Goal: Information Seeking & Learning: Learn about a topic

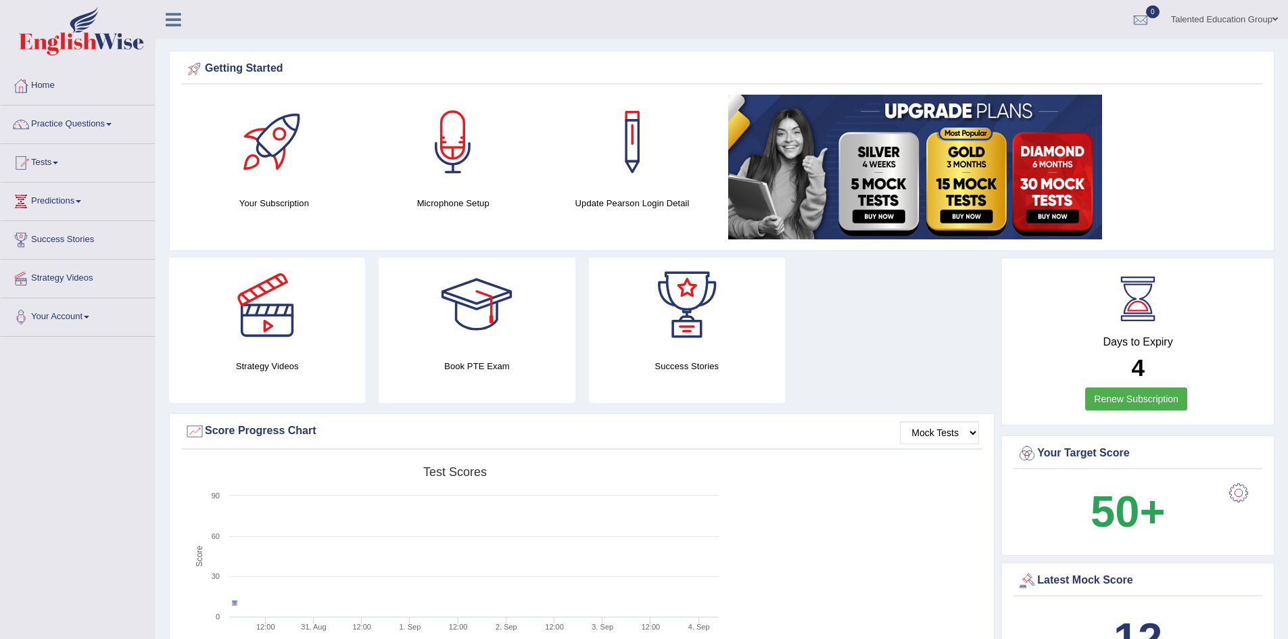
click at [1254, 26] on link "Talented Education Group" at bounding box center [1224, 17] width 127 height 35
click at [1253, 22] on link "Talented Education Group" at bounding box center [1224, 17] width 127 height 35
click at [108, 129] on link "Practice Questions" at bounding box center [78, 122] width 154 height 34
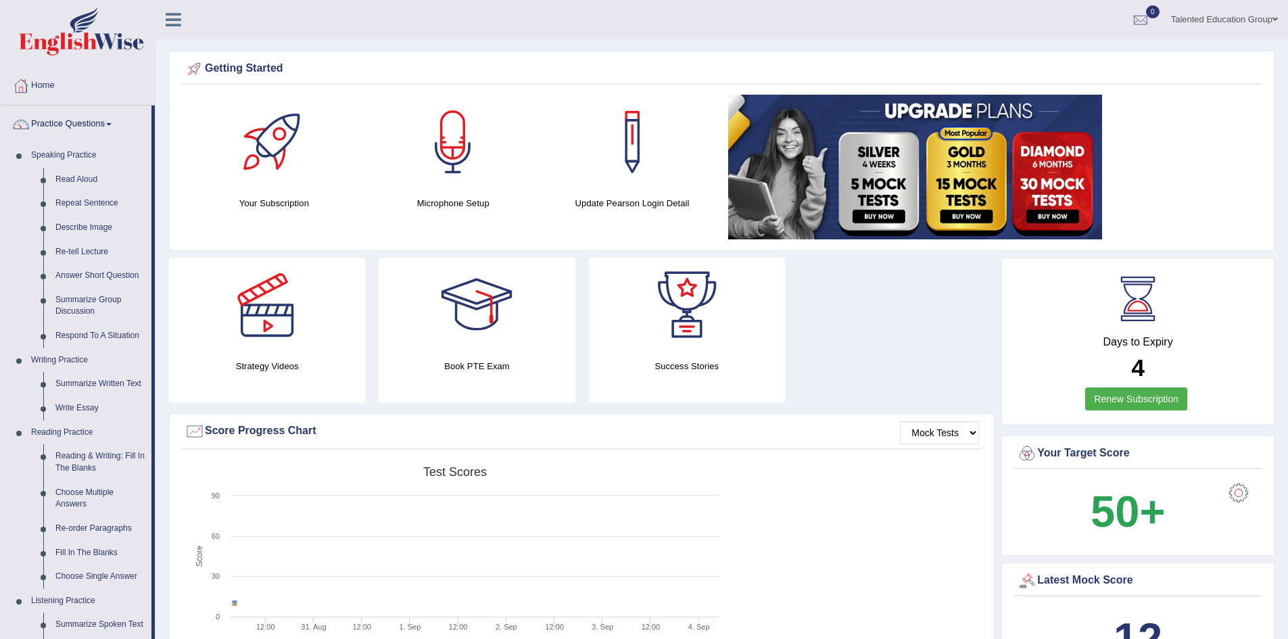
click at [111, 128] on link "Practice Questions" at bounding box center [76, 122] width 151 height 34
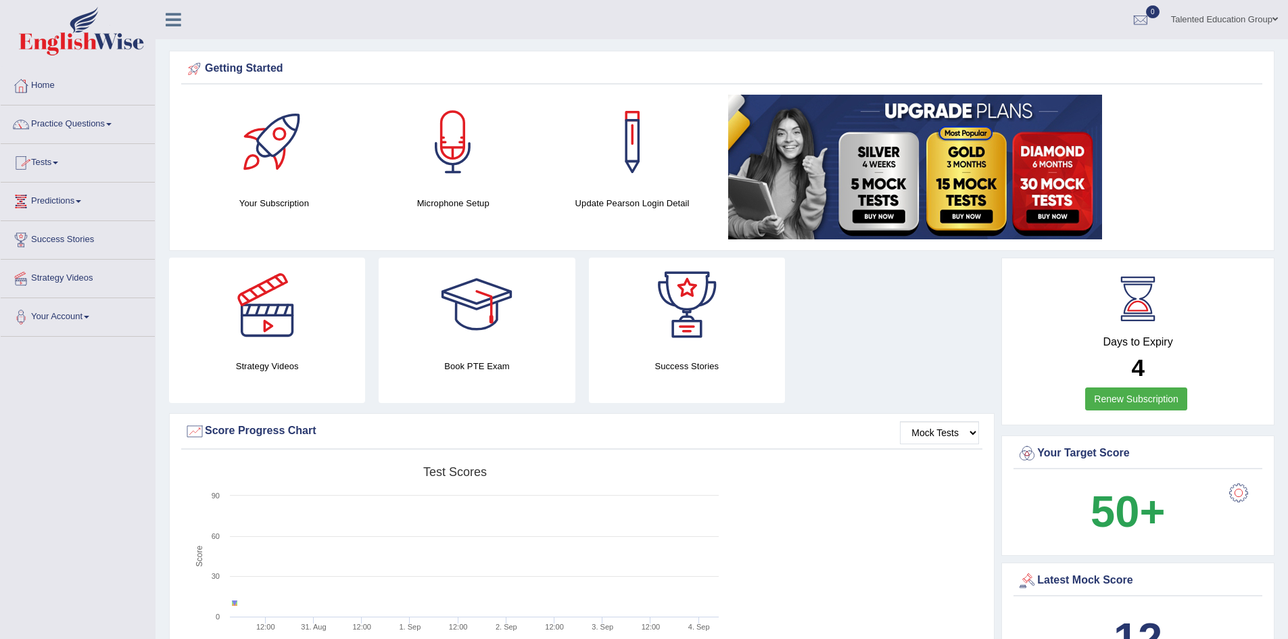
click at [83, 210] on link "Predictions" at bounding box center [78, 200] width 154 height 34
click at [82, 211] on link "Predictions" at bounding box center [76, 200] width 151 height 34
click at [90, 288] on link "Strategy Videos" at bounding box center [78, 277] width 154 height 34
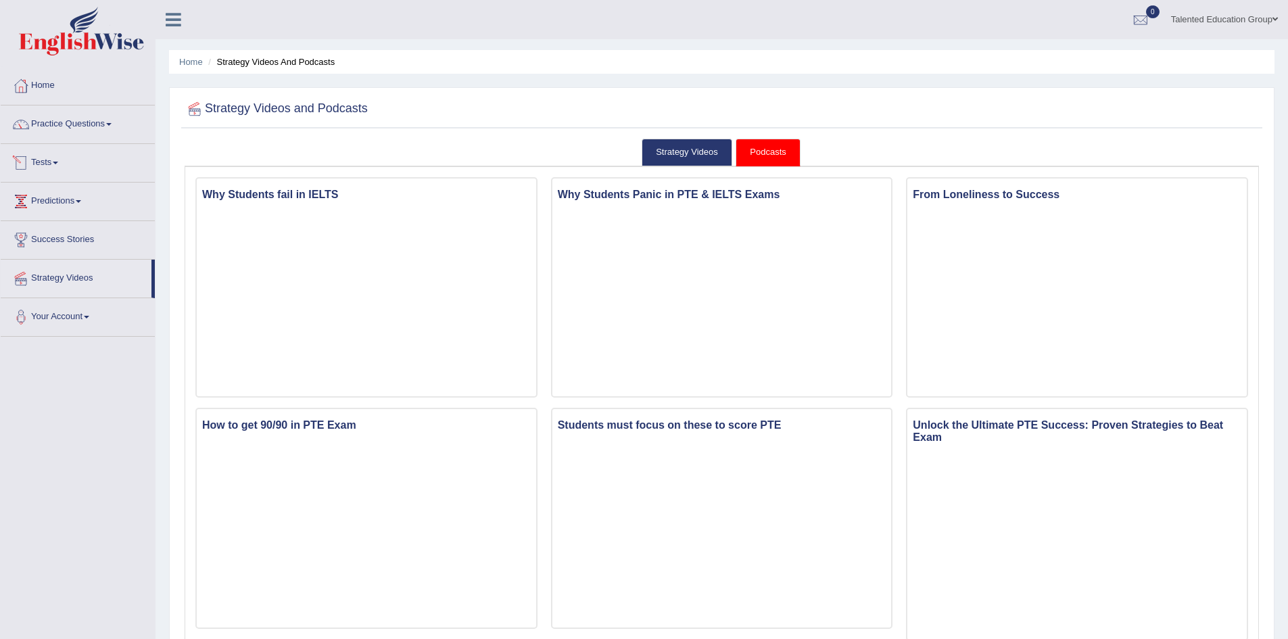
click at [64, 176] on link "Tests" at bounding box center [78, 161] width 154 height 34
click at [124, 195] on link "Take Practice Sectional Test" at bounding box center [88, 194] width 126 height 24
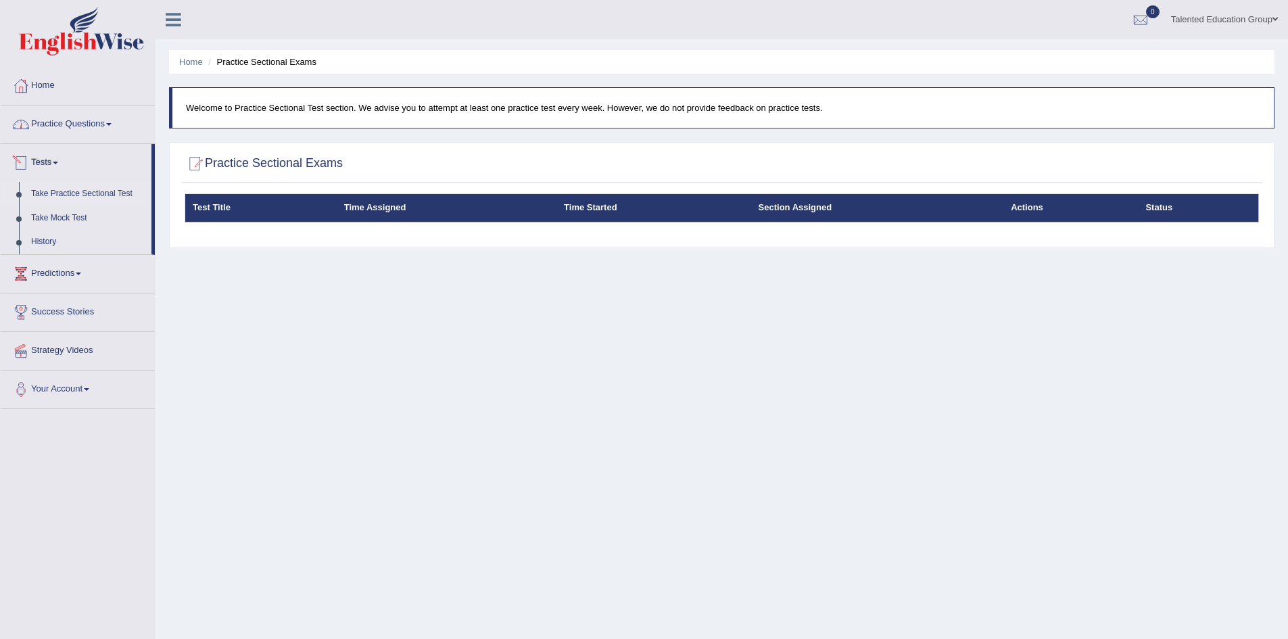
click at [116, 129] on link "Practice Questions" at bounding box center [78, 122] width 154 height 34
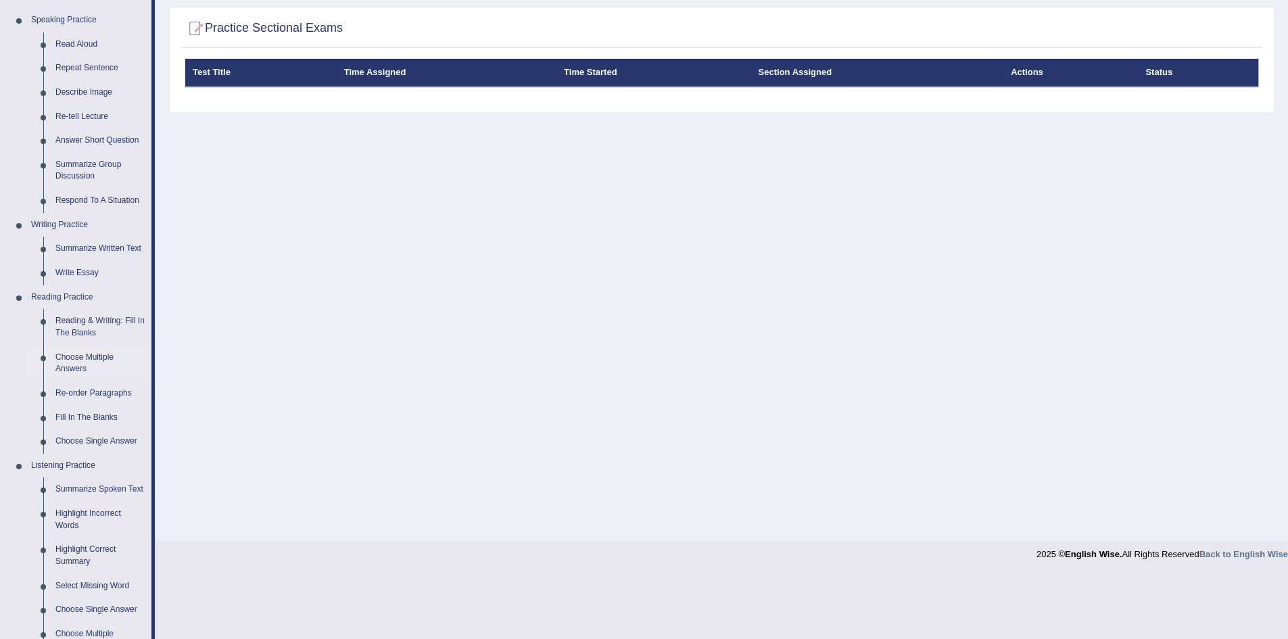
scroll to position [203, 0]
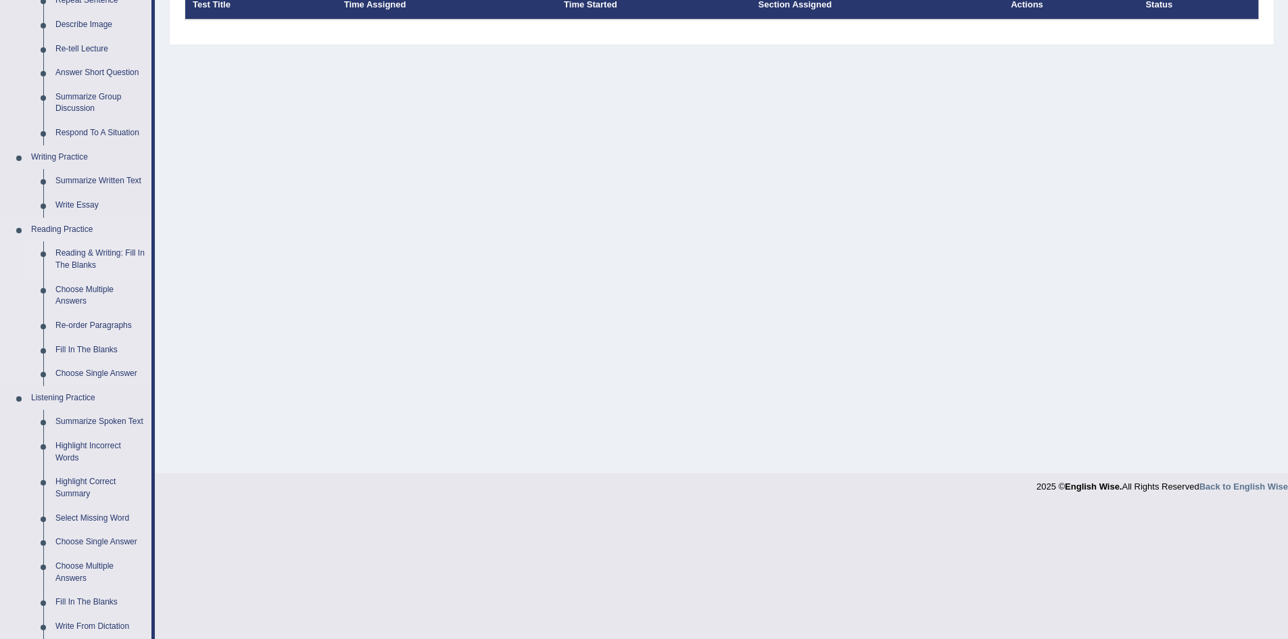
click at [120, 252] on link "Reading & Writing: Fill In The Blanks" at bounding box center [100, 259] width 102 height 36
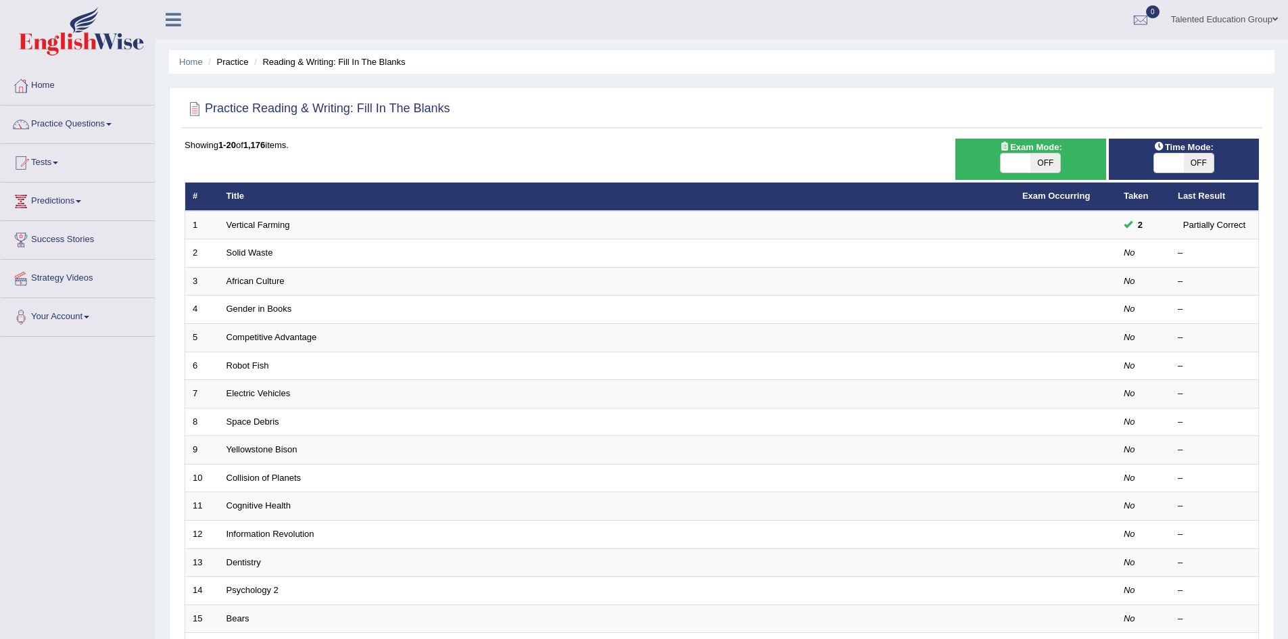
click at [1046, 165] on span "OFF" at bounding box center [1046, 162] width 30 height 19
checkbox input "true"
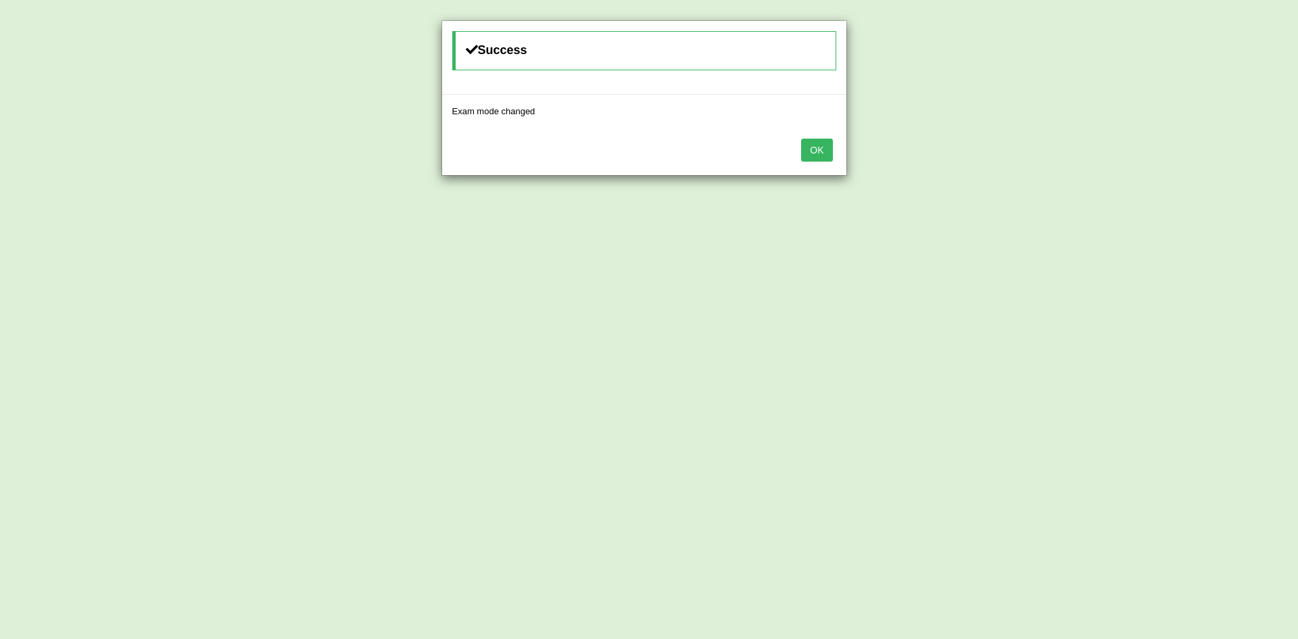
click at [794, 149] on div "OK" at bounding box center [644, 151] width 404 height 47
click at [805, 150] on button "OK" at bounding box center [816, 150] width 31 height 23
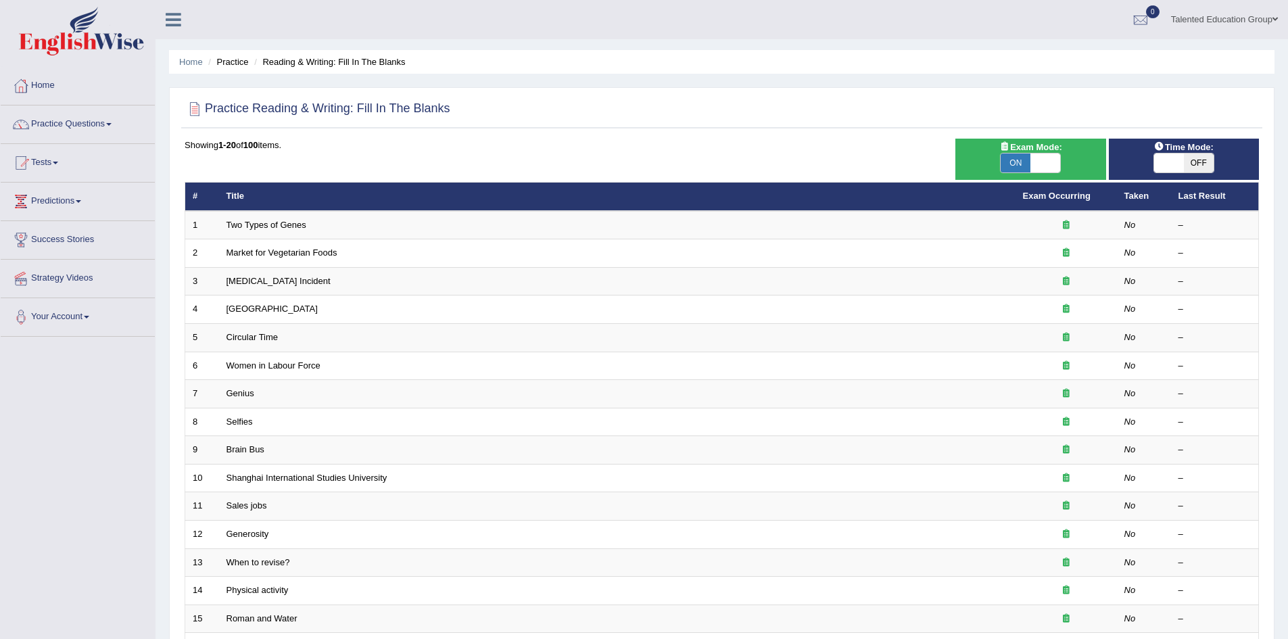
click at [1181, 170] on span at bounding box center [1169, 162] width 30 height 19
checkbox input "true"
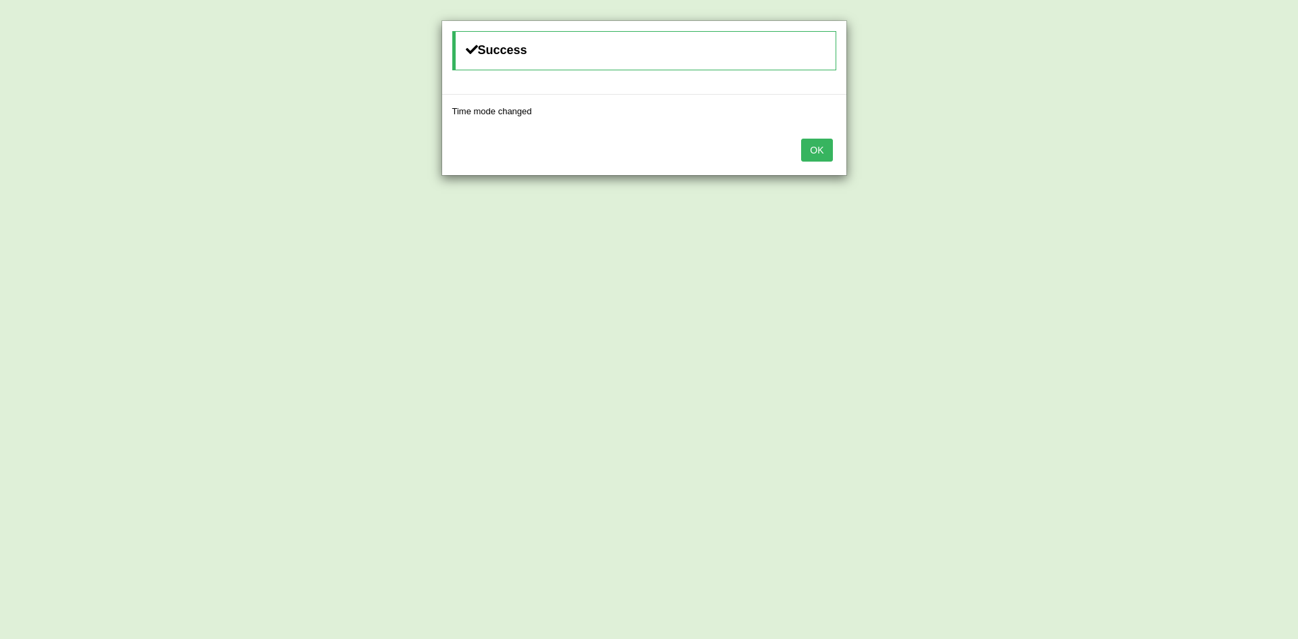
click at [795, 156] on div "OK" at bounding box center [644, 151] width 404 height 47
click at [806, 156] on button "OK" at bounding box center [816, 150] width 31 height 23
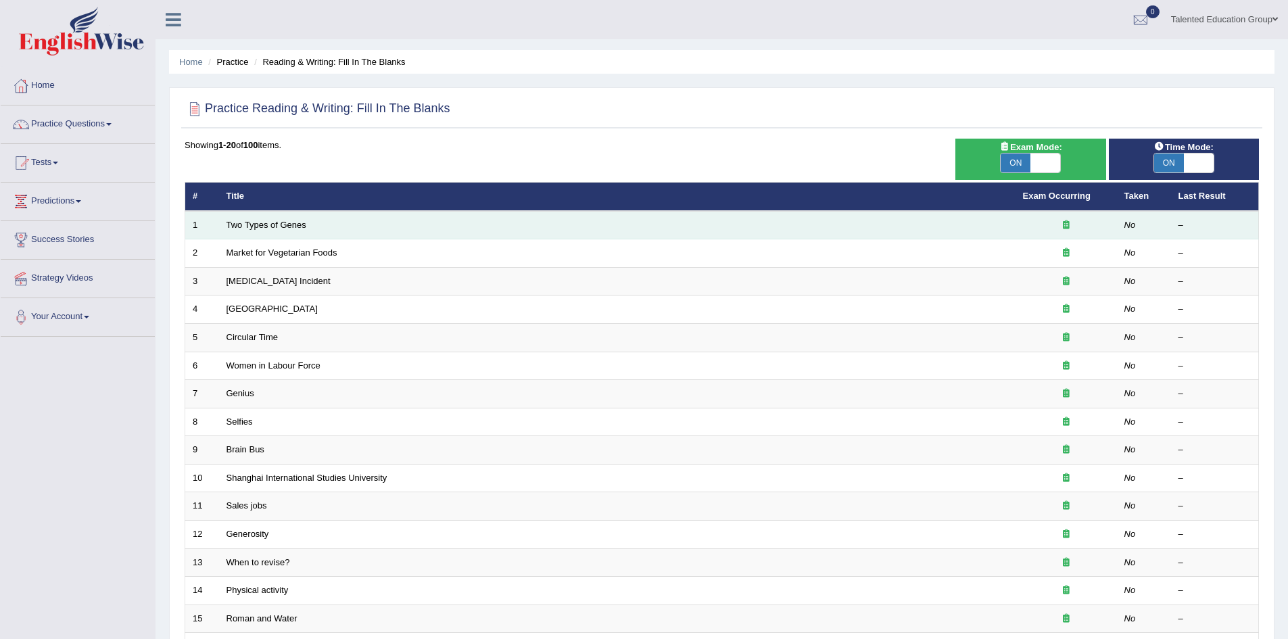
click at [308, 227] on td "Two Types of Genes" at bounding box center [617, 225] width 797 height 28
click at [303, 227] on link "Two Types of Genes" at bounding box center [267, 225] width 80 height 10
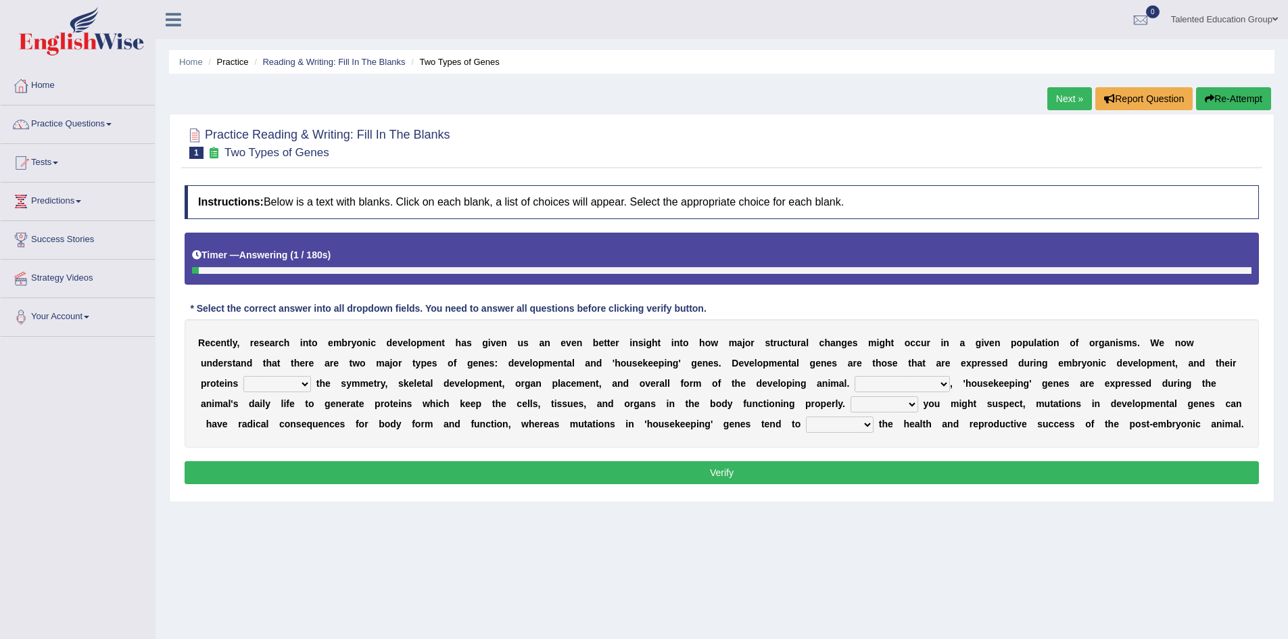
scroll to position [68, 0]
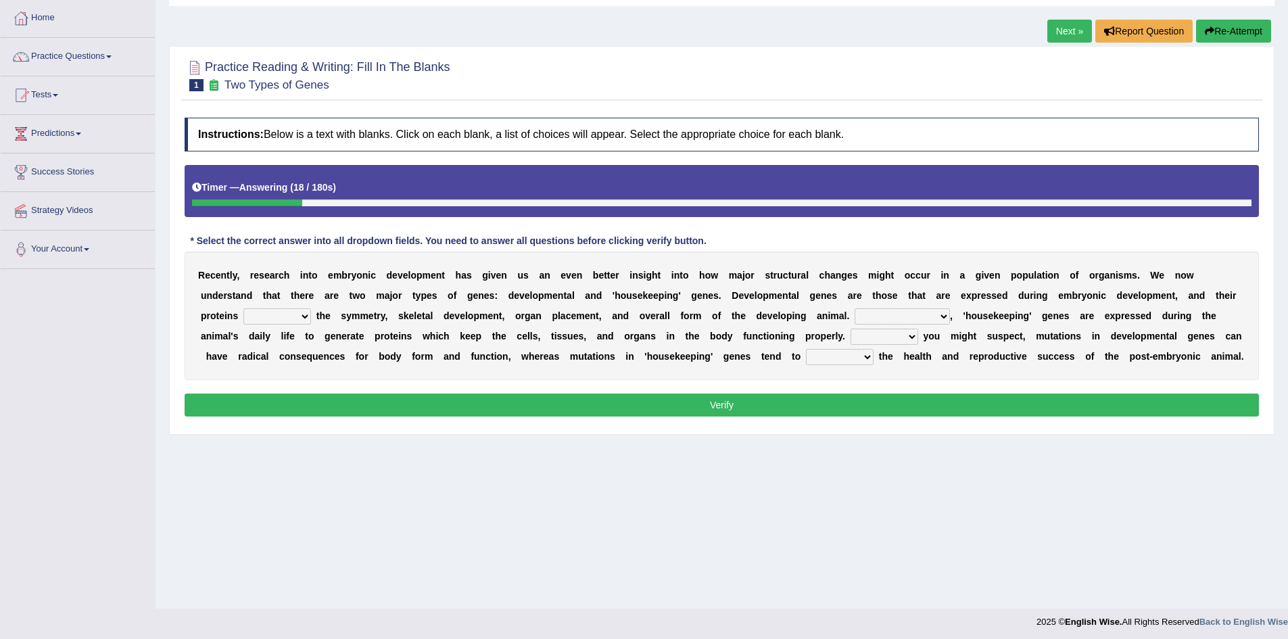
click at [293, 310] on select "push control hold elevate" at bounding box center [277, 316] width 68 height 16
select select "control"
click at [243, 308] on select "push control hold elevate" at bounding box center [277, 316] width 68 height 16
click at [904, 317] on select "Correspondingly Inclusively Conversely In contrast" at bounding box center [902, 316] width 95 height 16
select select "In contrast"
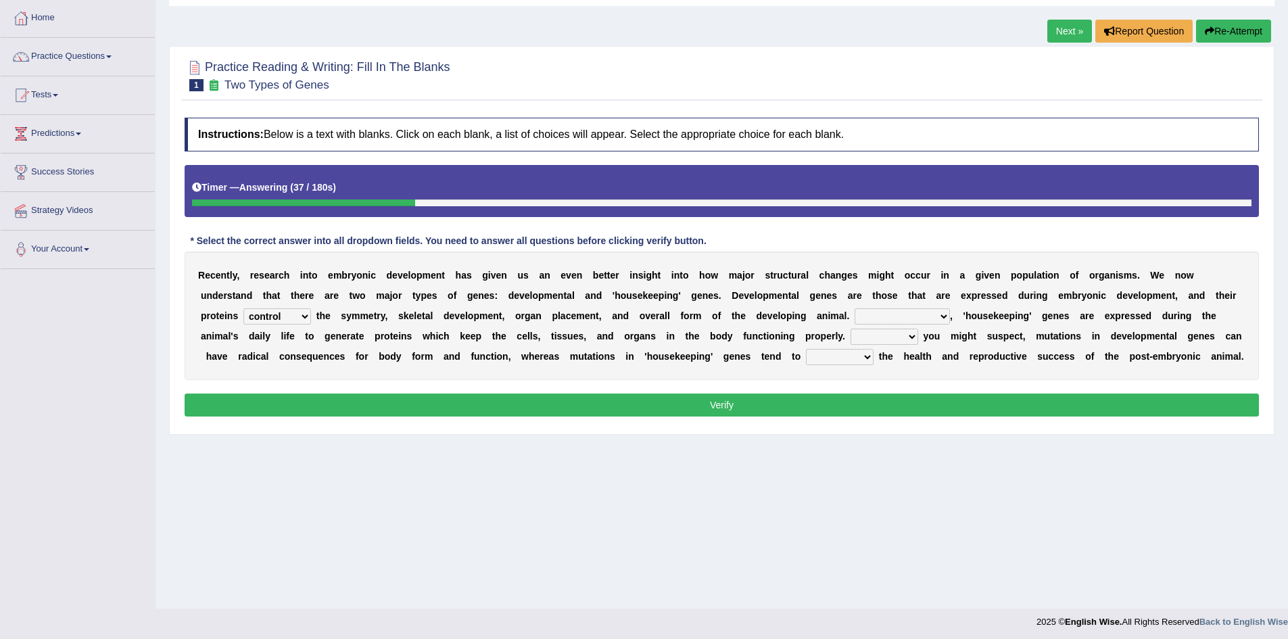
click at [855, 308] on select "Correspondingly Inclusively Conversely In contrast" at bounding box center [902, 316] width 95 height 16
click at [935, 319] on select "Correspondingly Inclusively Conversely In contrast" at bounding box center [902, 316] width 95 height 16
click at [1019, 340] on b "c" at bounding box center [1016, 336] width 5 height 11
click at [915, 339] on select "For As With Within" at bounding box center [885, 337] width 68 height 16
select select "As"
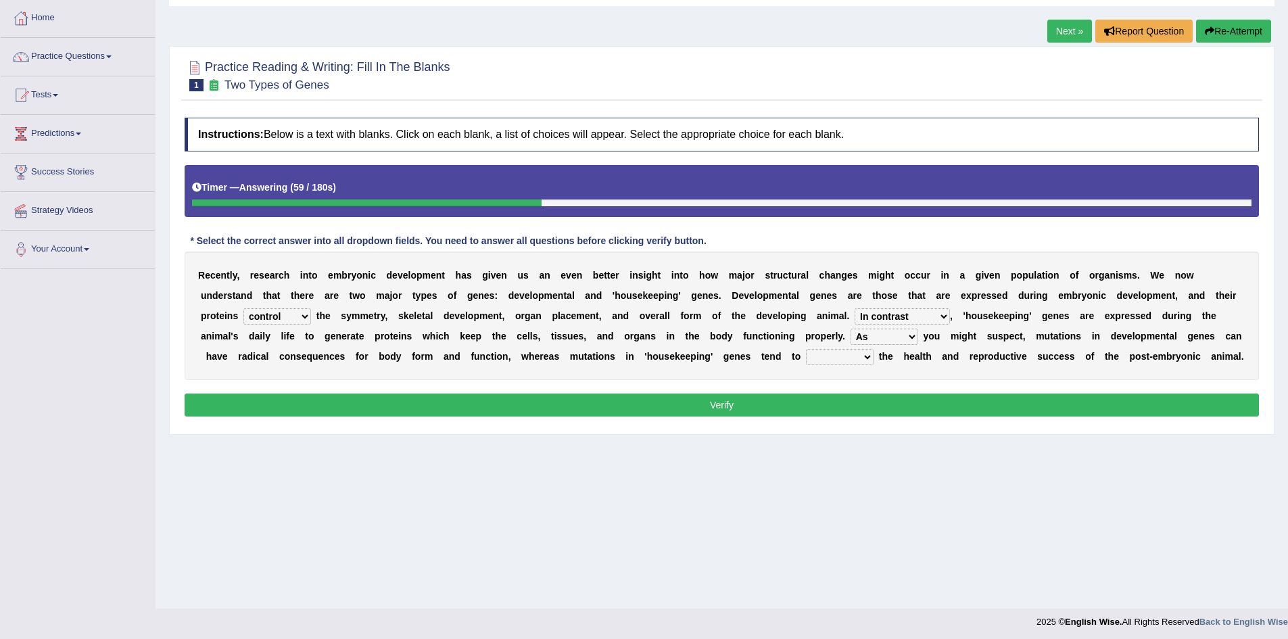
click at [851, 329] on select "For As With Within" at bounding box center [885, 337] width 68 height 16
click at [855, 364] on select "affect effect interrupt defect" at bounding box center [840, 357] width 68 height 16
select select "affect"
click at [806, 349] on select "affect effect interrupt defect" at bounding box center [840, 357] width 68 height 16
click at [861, 405] on button "Verify" at bounding box center [722, 405] width 1074 height 23
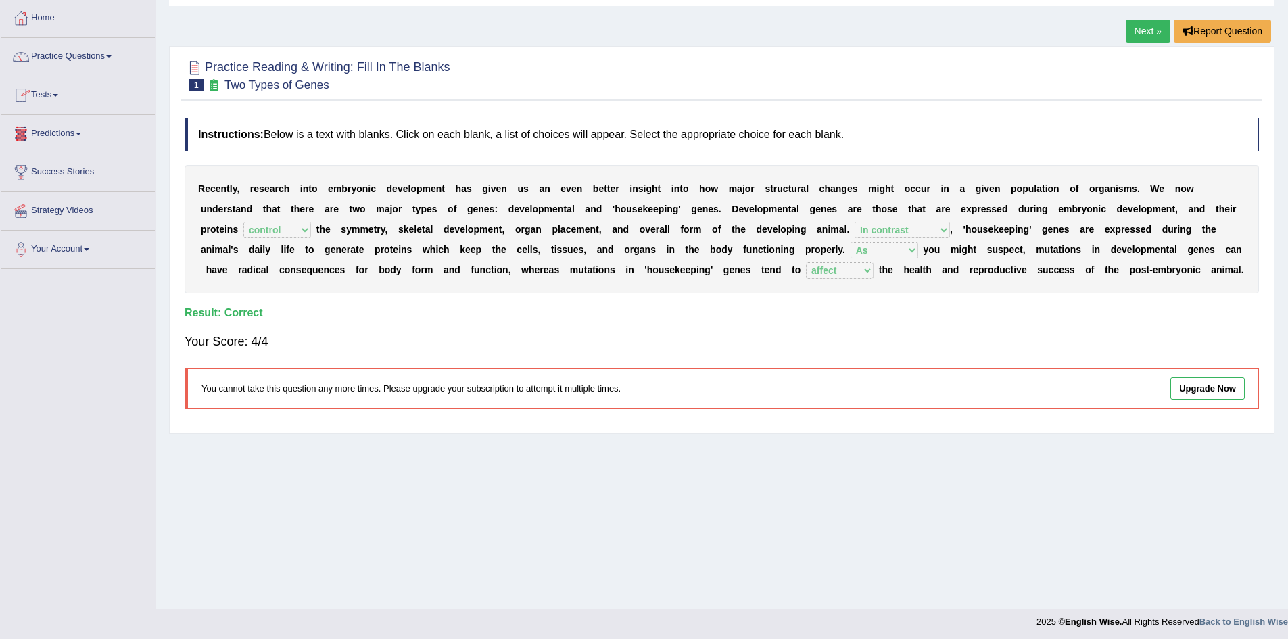
click at [81, 126] on link "Predictions" at bounding box center [78, 132] width 154 height 34
click at [71, 137] on link "Predictions" at bounding box center [76, 132] width 151 height 34
click at [53, 95] on link "Tests" at bounding box center [78, 93] width 154 height 34
click at [100, 46] on link "Practice Questions" at bounding box center [78, 55] width 154 height 34
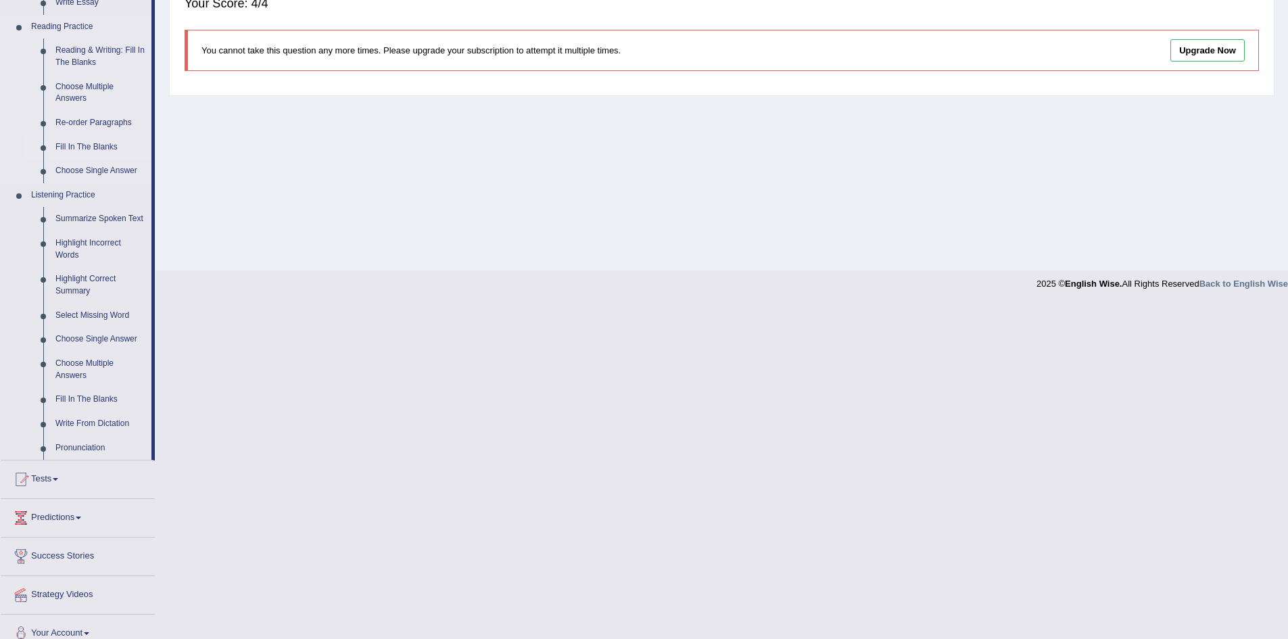
scroll to position [421, 0]
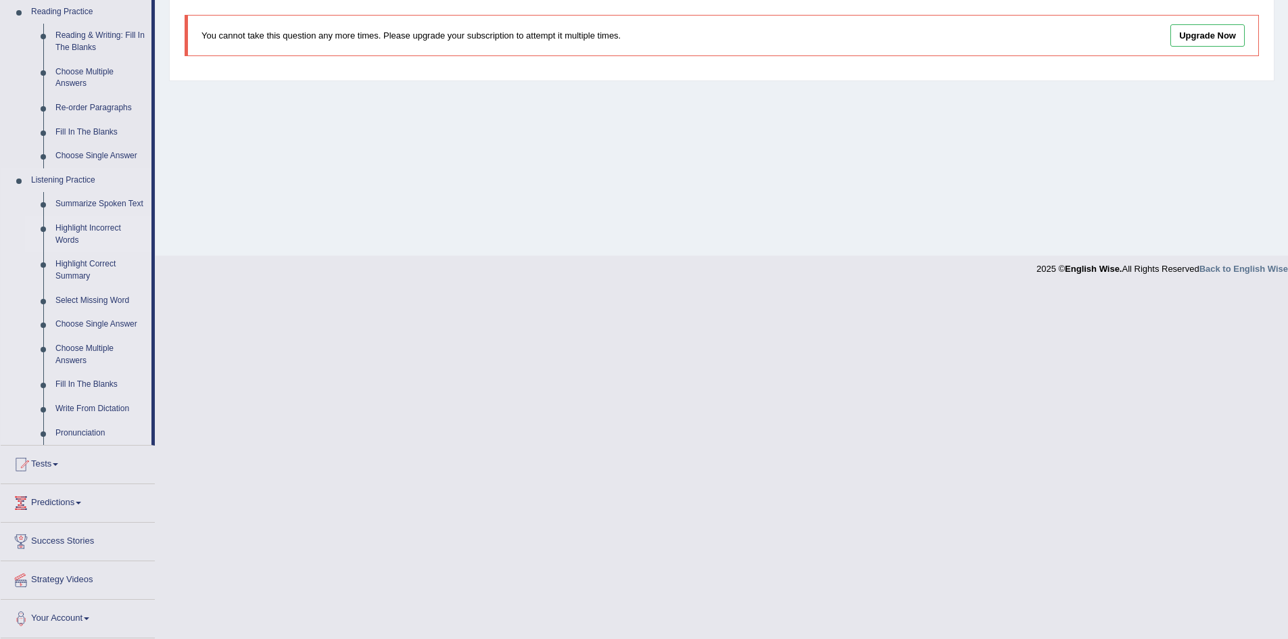
click at [96, 233] on link "Highlight Incorrect Words" at bounding box center [100, 234] width 102 height 36
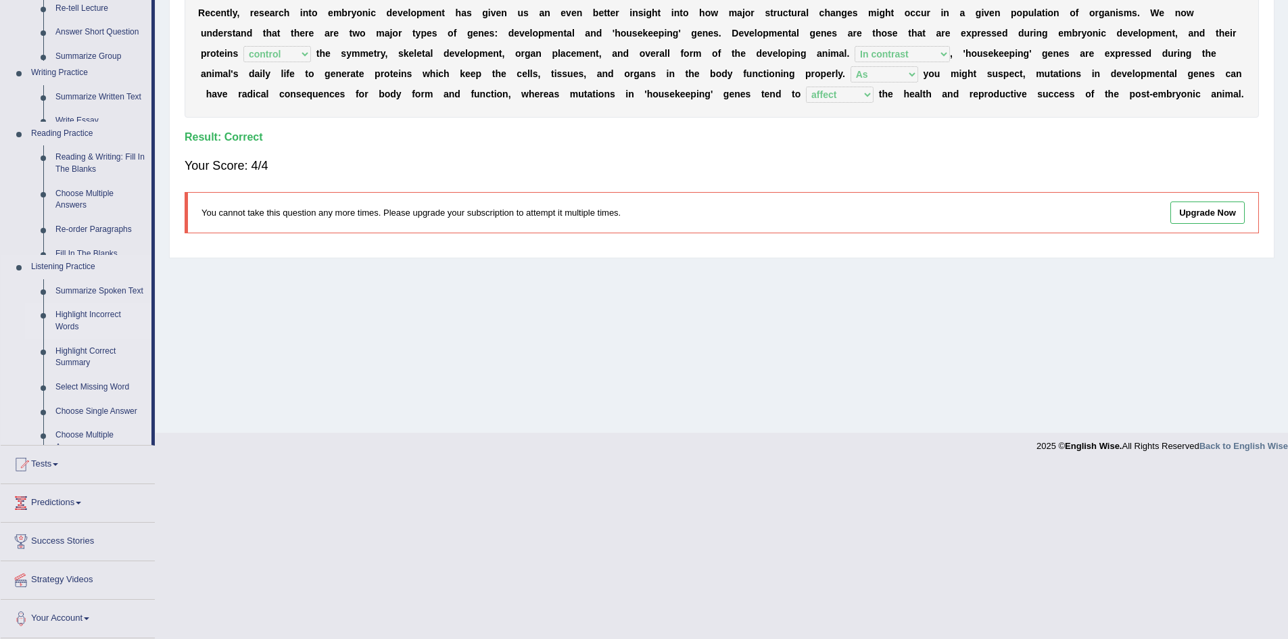
scroll to position [158, 0]
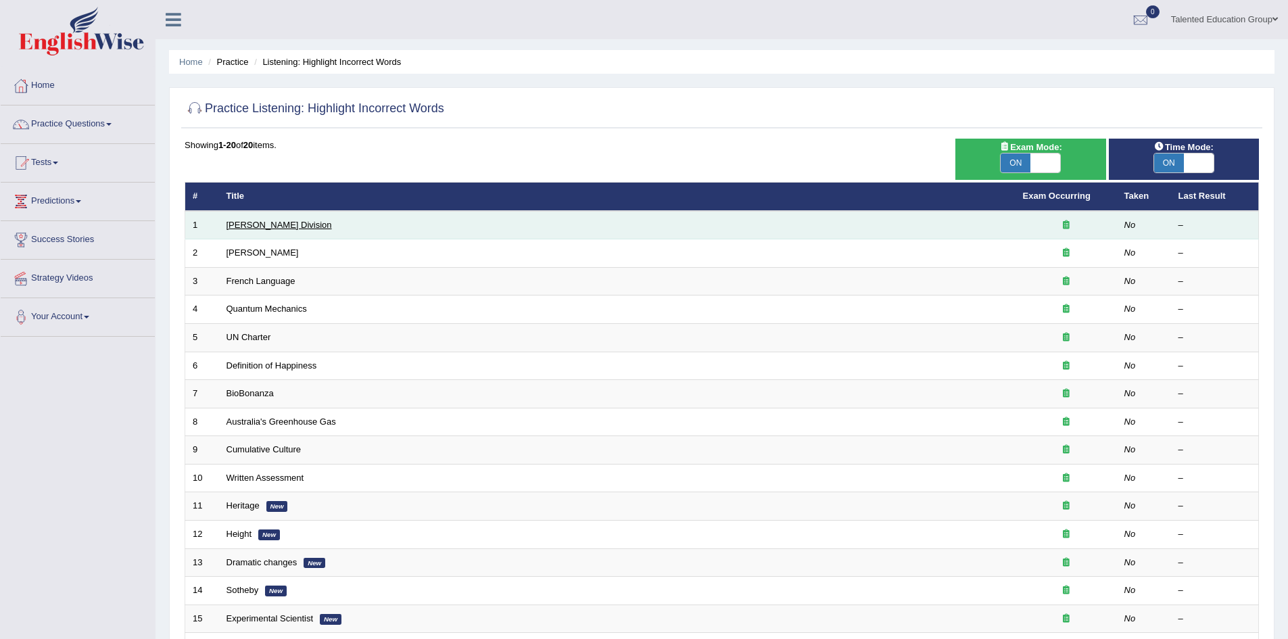
click at [267, 227] on link "[PERSON_NAME] Division" at bounding box center [279, 225] width 105 height 10
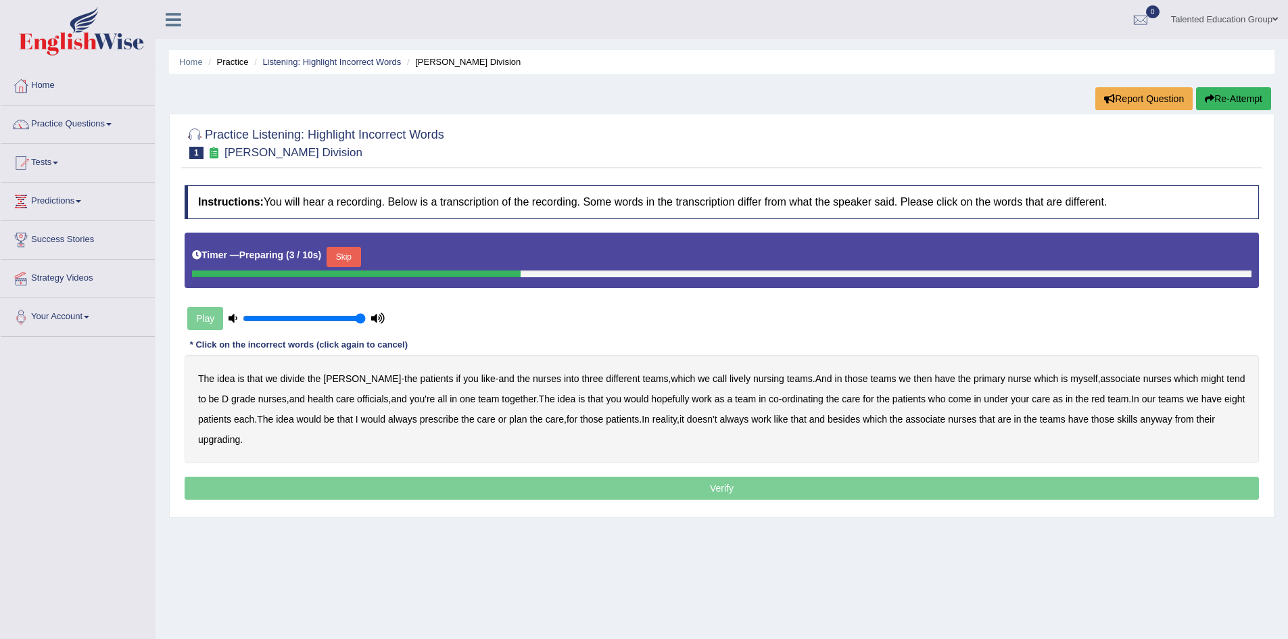
drag, startPoint x: 281, startPoint y: 321, endPoint x: 404, endPoint y: 329, distance: 122.7
type input "1"
click at [366, 324] on input "range" at bounding box center [304, 318] width 123 height 11
click at [206, 381] on b "The" at bounding box center [206, 378] width 16 height 11
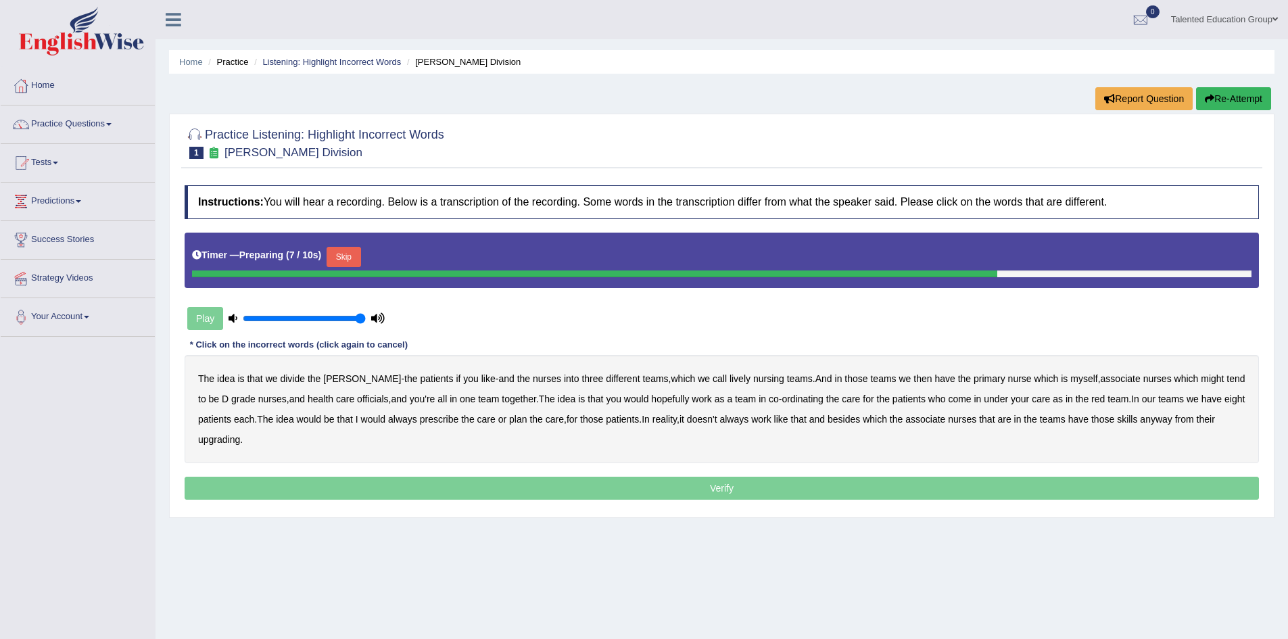
click at [347, 265] on button "Skip" at bounding box center [344, 257] width 34 height 20
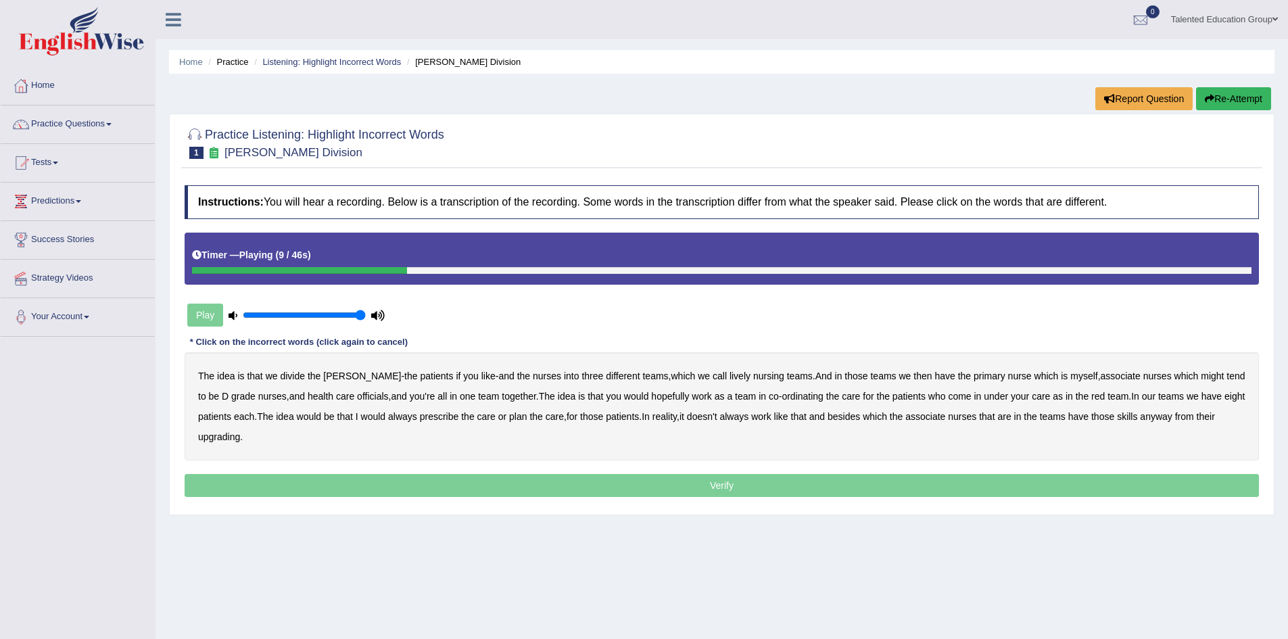
click at [730, 377] on b "lively" at bounding box center [740, 376] width 21 height 11
click at [914, 377] on b "then" at bounding box center [923, 376] width 18 height 11
click at [357, 400] on b "officials" at bounding box center [372, 396] width 31 height 11
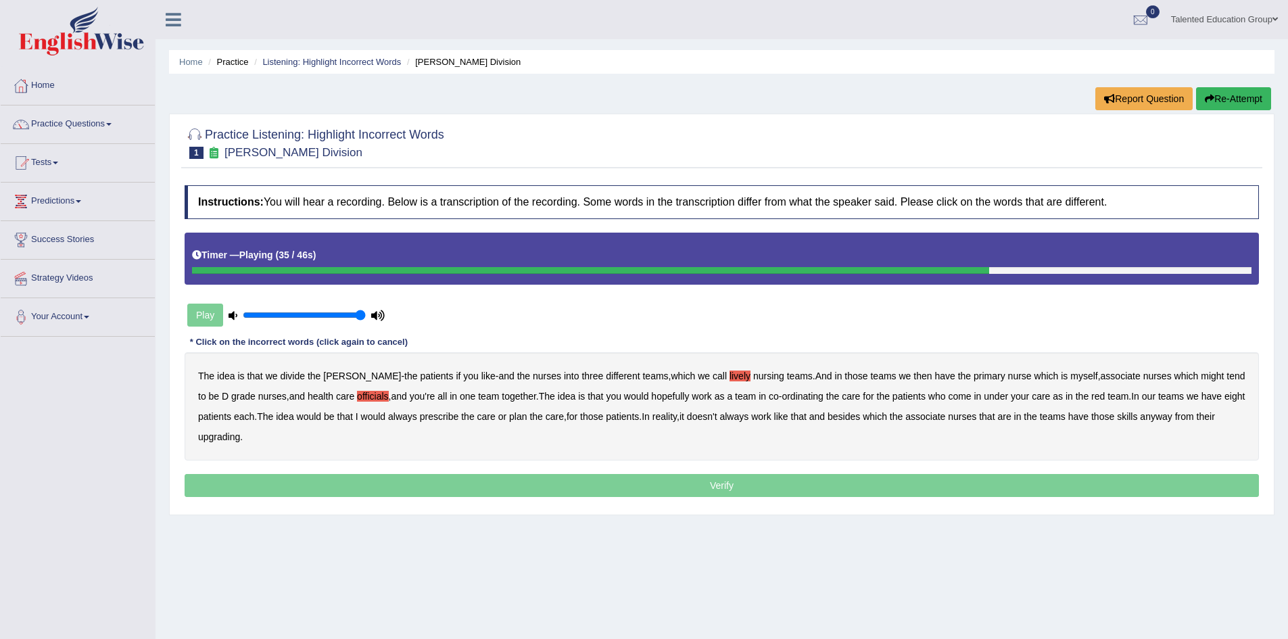
click at [443, 419] on b "prescribe" at bounding box center [439, 416] width 39 height 11
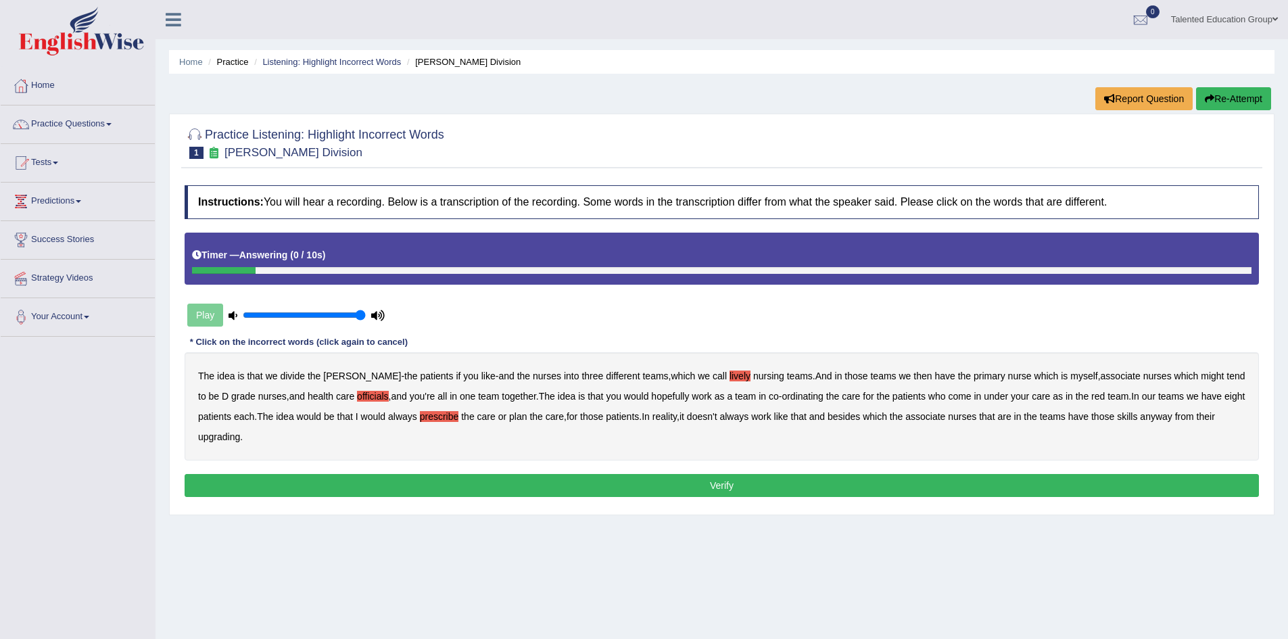
click at [235, 435] on b "upgrading" at bounding box center [219, 436] width 42 height 11
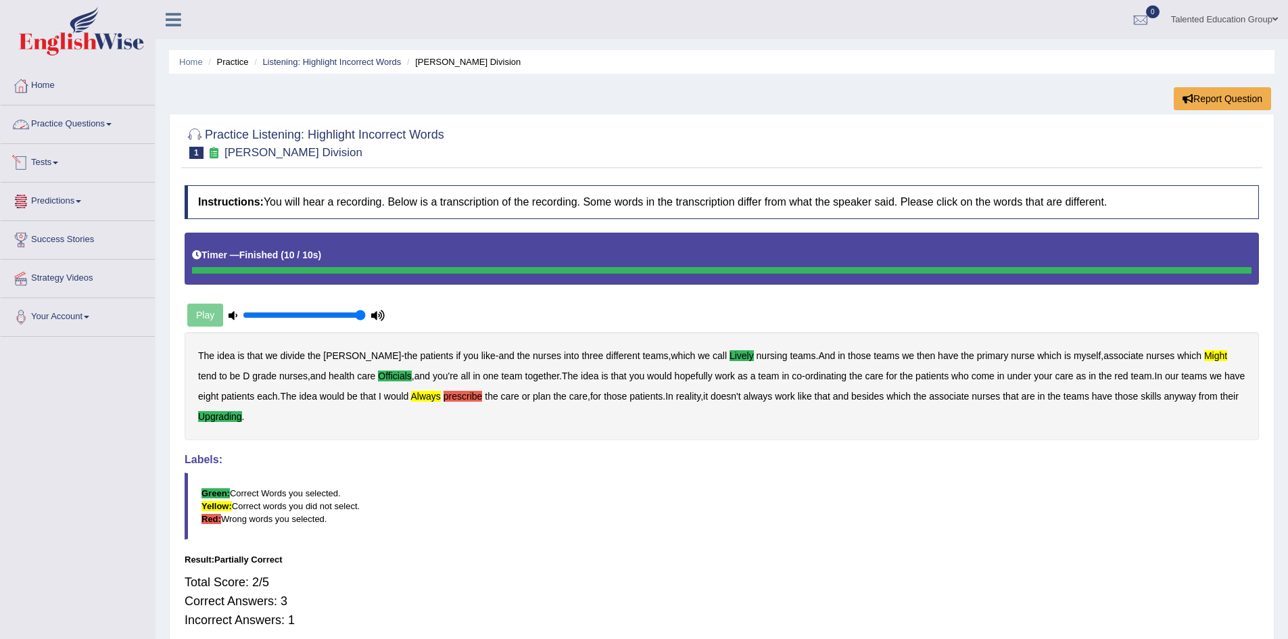
click at [68, 156] on link "Tests" at bounding box center [78, 161] width 154 height 34
click at [49, 158] on link "Tests" at bounding box center [76, 161] width 151 height 34
click at [353, 57] on link "Listening: Highlight Incorrect Words" at bounding box center [331, 62] width 139 height 10
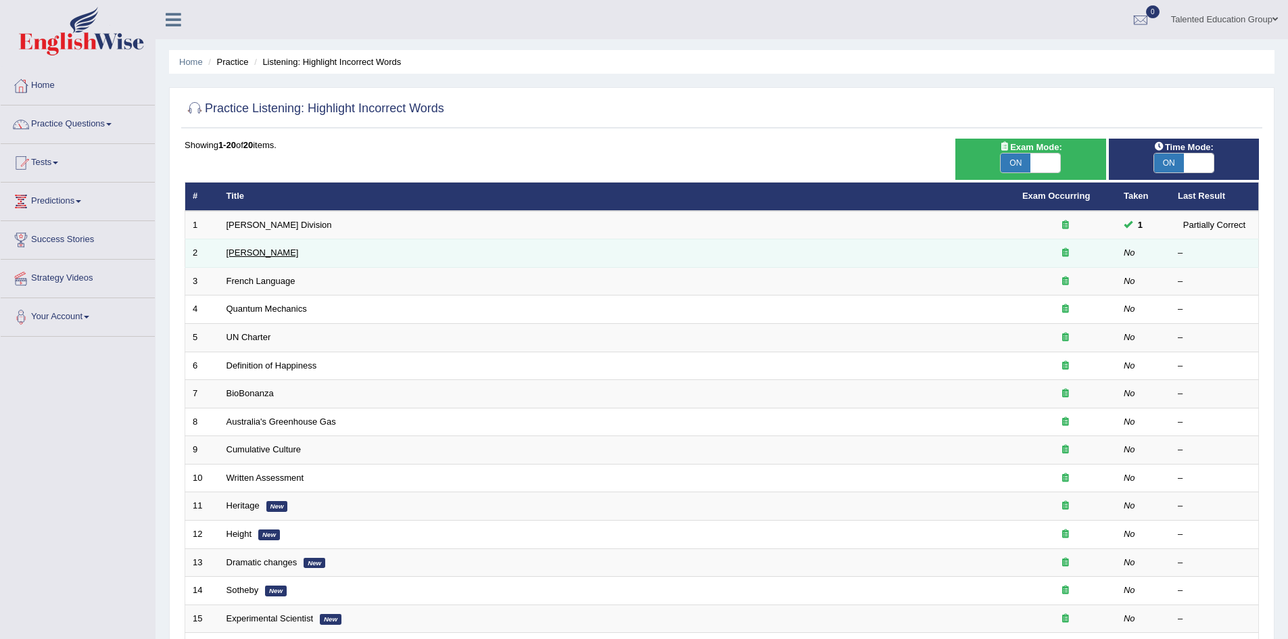
click at [261, 250] on link "[PERSON_NAME]" at bounding box center [263, 252] width 72 height 10
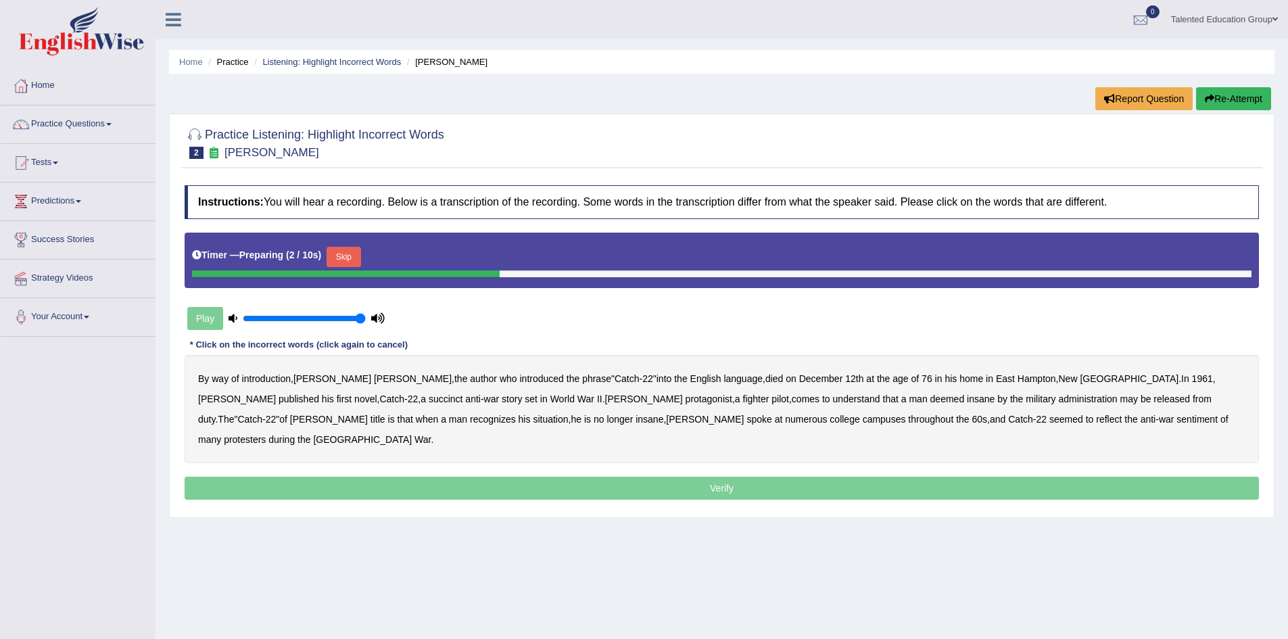
click at [344, 259] on button "Skip" at bounding box center [344, 257] width 34 height 20
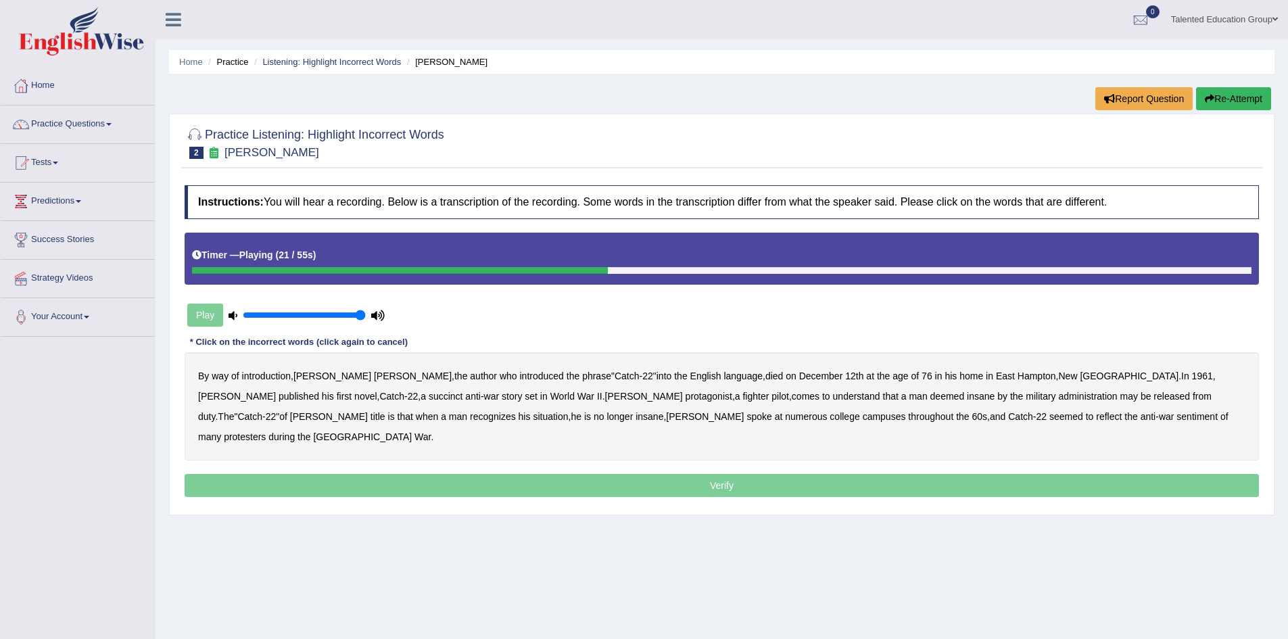
click at [429, 396] on b "succinct" at bounding box center [446, 396] width 34 height 11
click at [1059, 399] on b "administration" at bounding box center [1088, 396] width 59 height 11
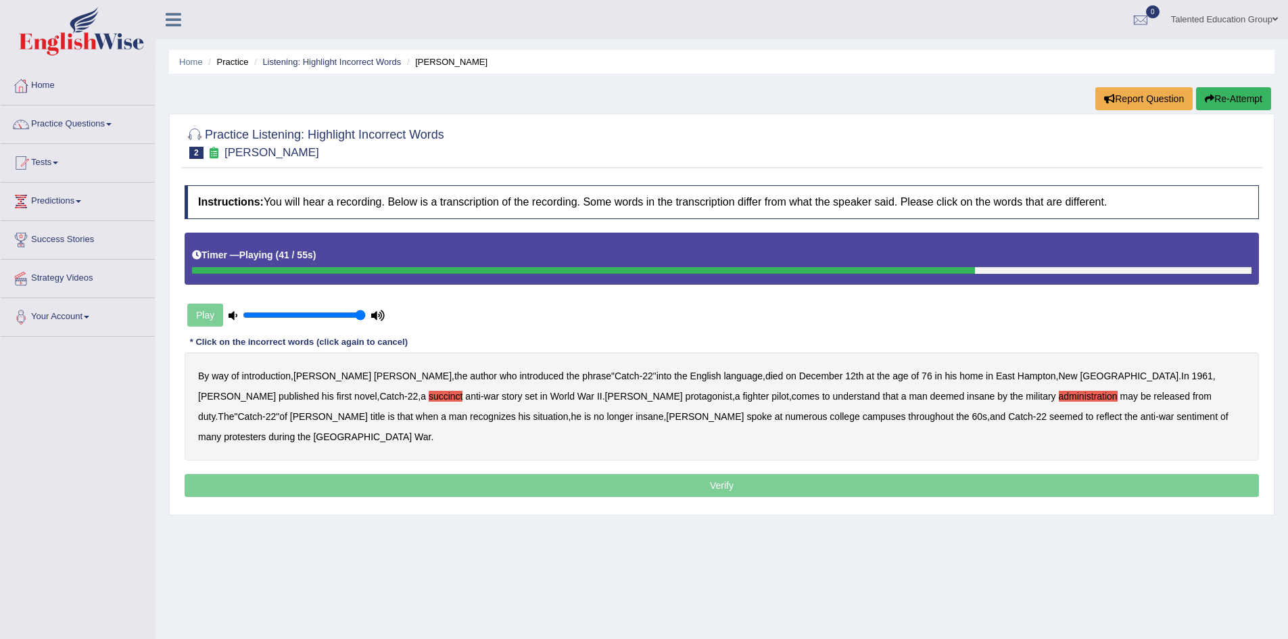
click at [533, 421] on b "situation" at bounding box center [550, 416] width 35 height 11
click at [1096, 420] on b "reflect" at bounding box center [1109, 416] width 26 height 11
click at [960, 474] on p "Verify" at bounding box center [722, 485] width 1074 height 23
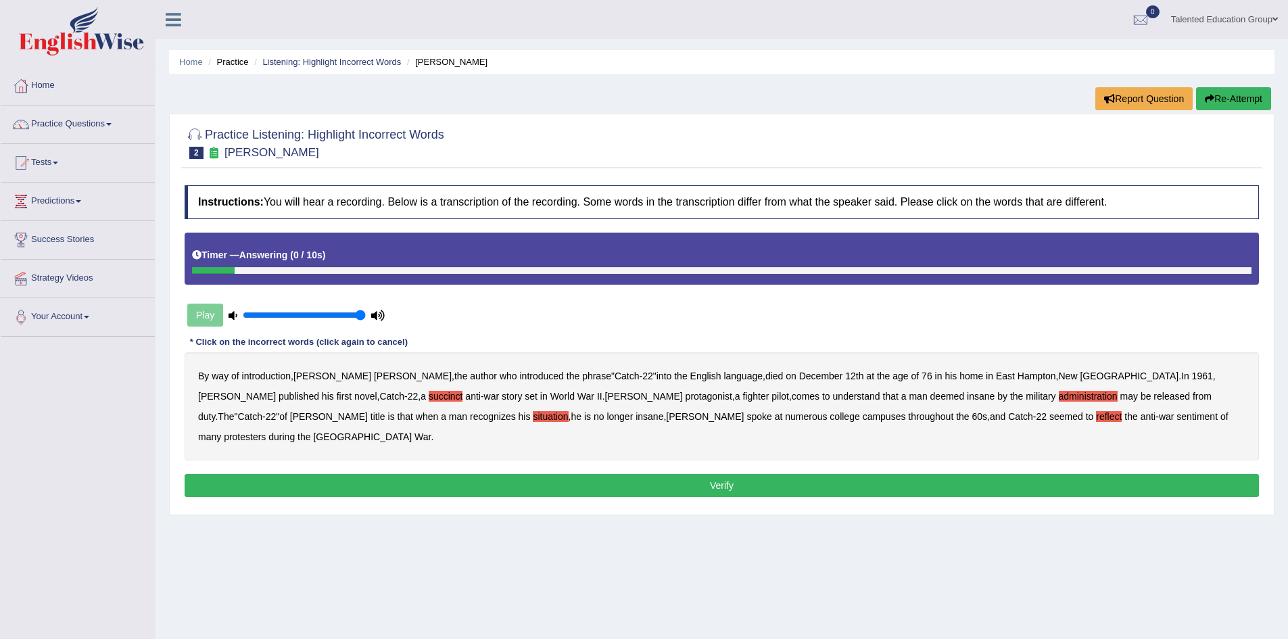
click at [569, 474] on button "Verify" at bounding box center [722, 485] width 1074 height 23
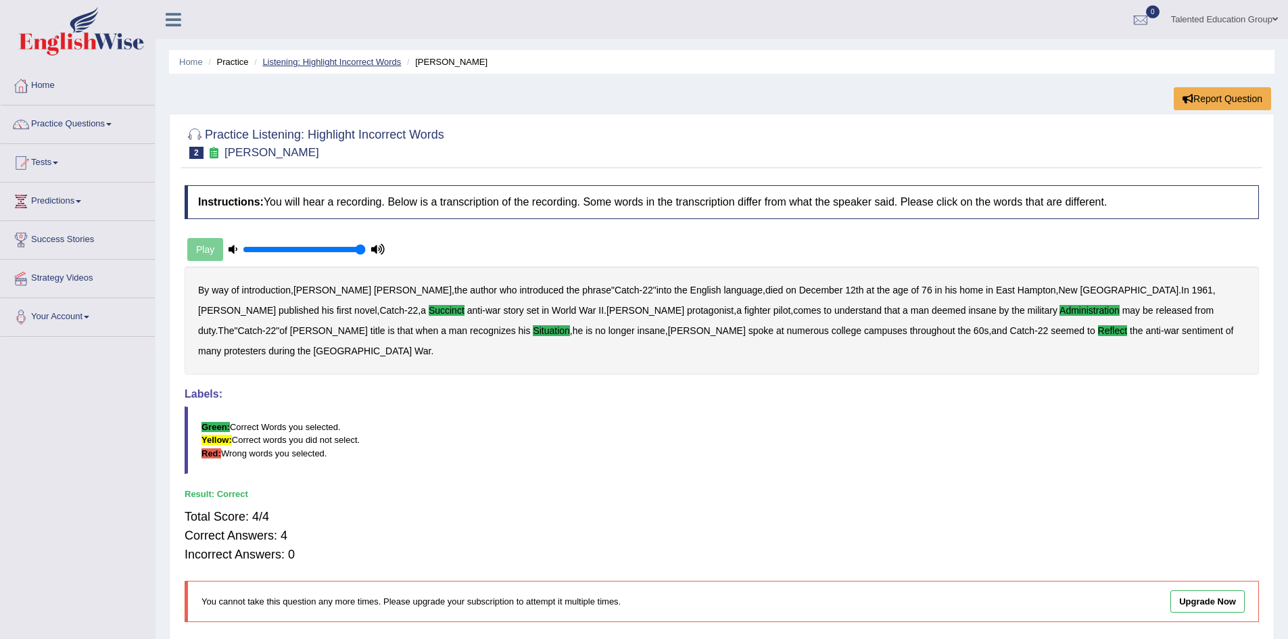
click at [358, 60] on link "Listening: Highlight Incorrect Words" at bounding box center [331, 62] width 139 height 10
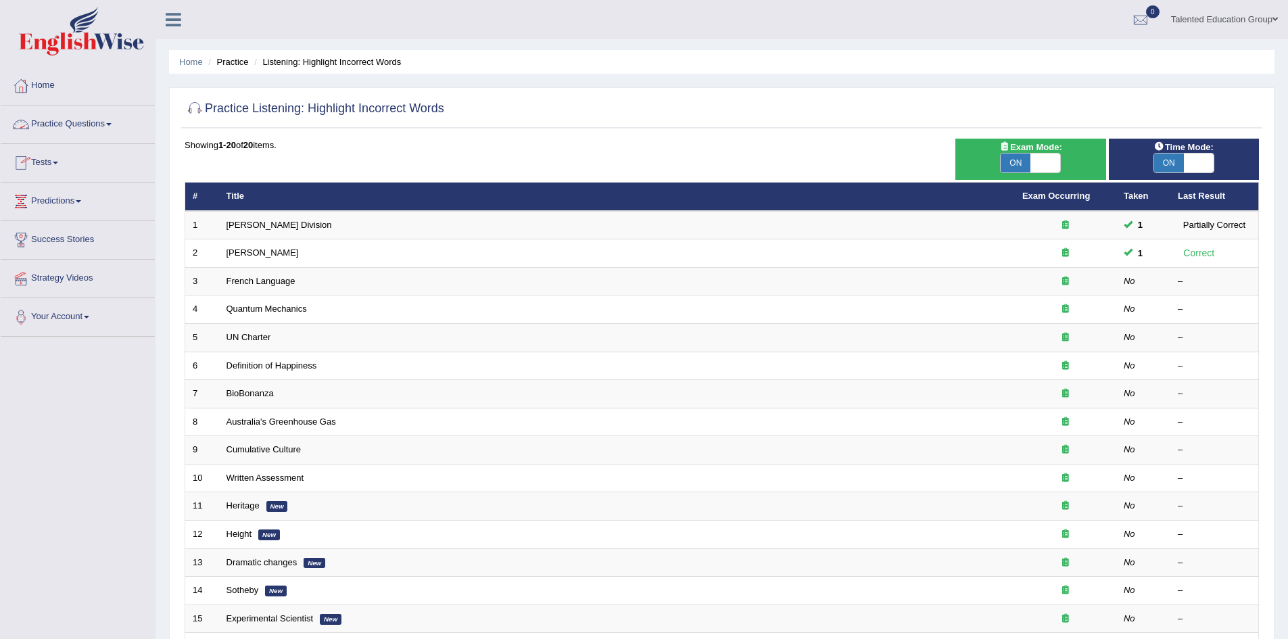
click at [110, 117] on link "Practice Questions" at bounding box center [78, 122] width 154 height 34
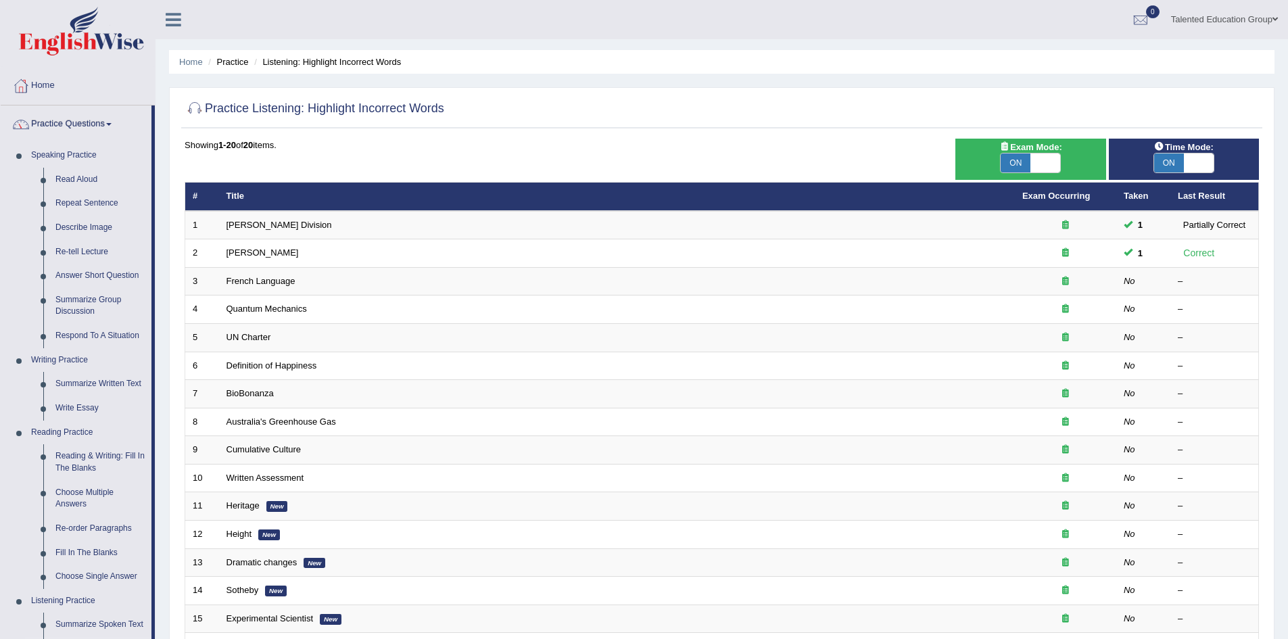
click at [111, 124] on span at bounding box center [108, 124] width 5 height 3
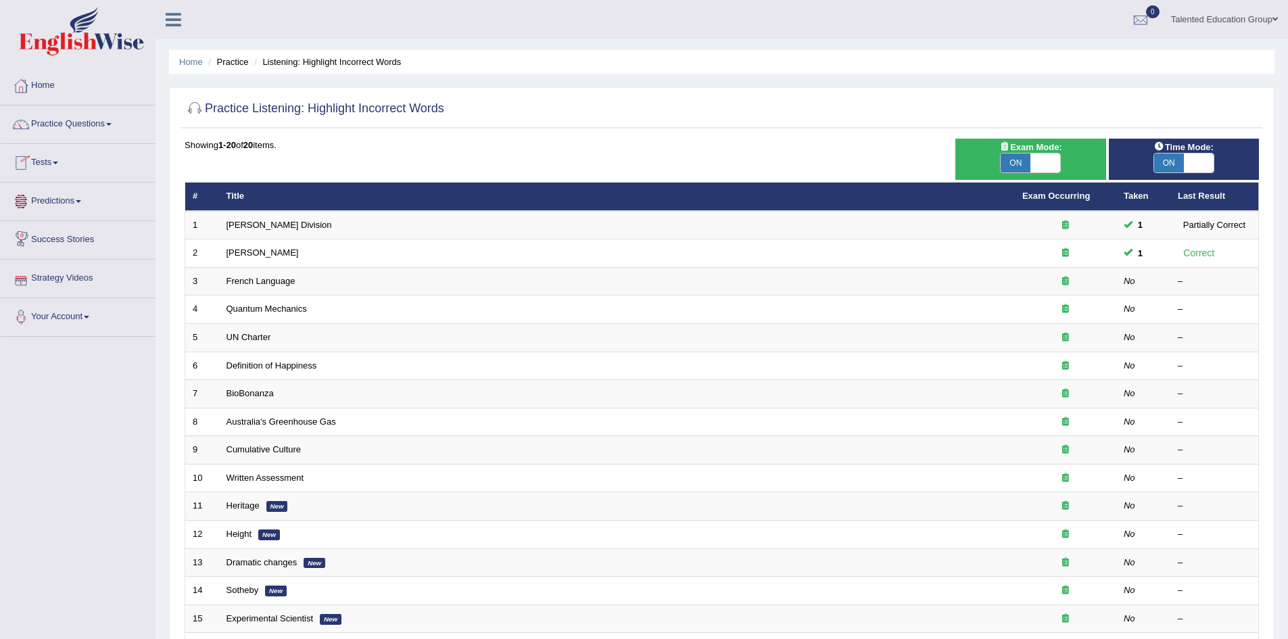
click at [88, 210] on link "Predictions" at bounding box center [78, 200] width 154 height 34
click at [88, 208] on link "Predictions" at bounding box center [76, 200] width 151 height 34
click at [87, 324] on link "Your Account" at bounding box center [78, 315] width 154 height 34
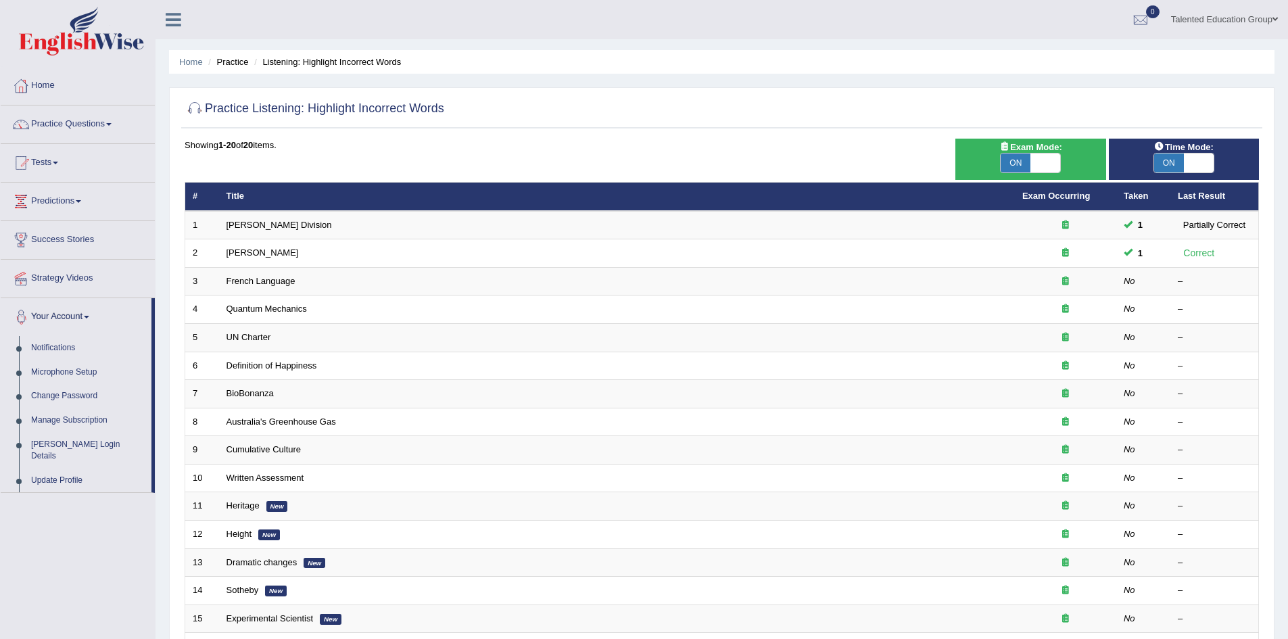
click at [87, 324] on link "Your Account" at bounding box center [76, 315] width 151 height 34
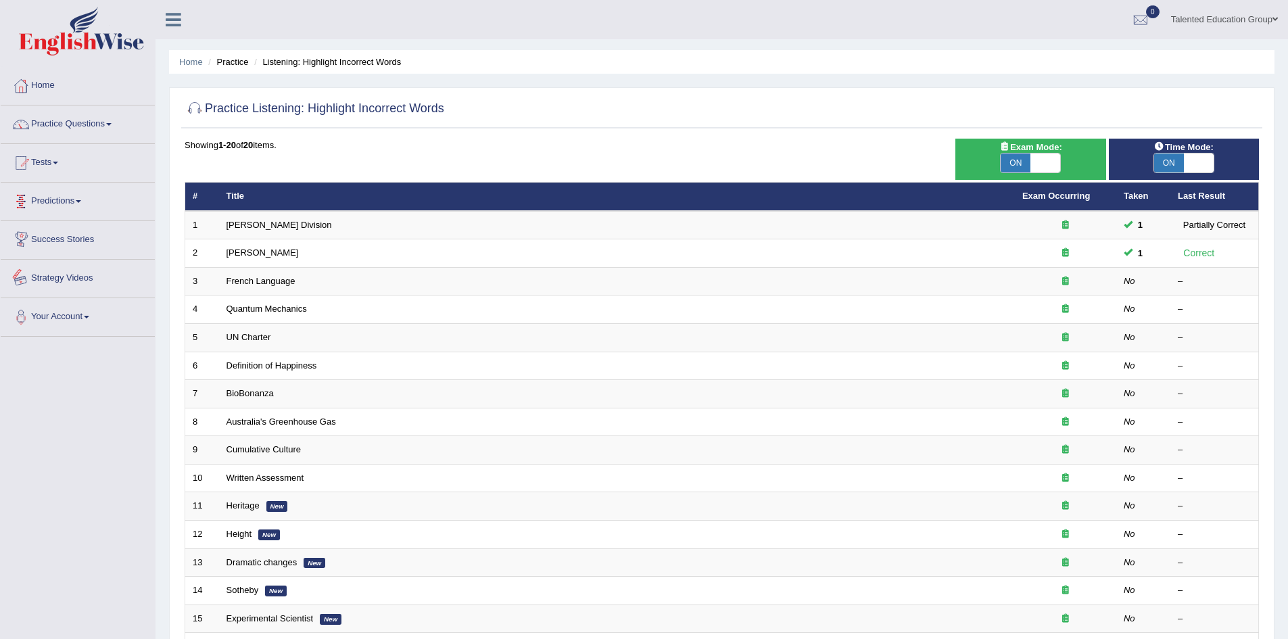
click at [82, 209] on link "Predictions" at bounding box center [78, 200] width 154 height 34
click at [82, 209] on link "Predictions" at bounding box center [76, 200] width 151 height 34
click at [70, 164] on link "Tests" at bounding box center [78, 161] width 154 height 34
click at [55, 218] on link "Take Mock Test" at bounding box center [88, 218] width 126 height 24
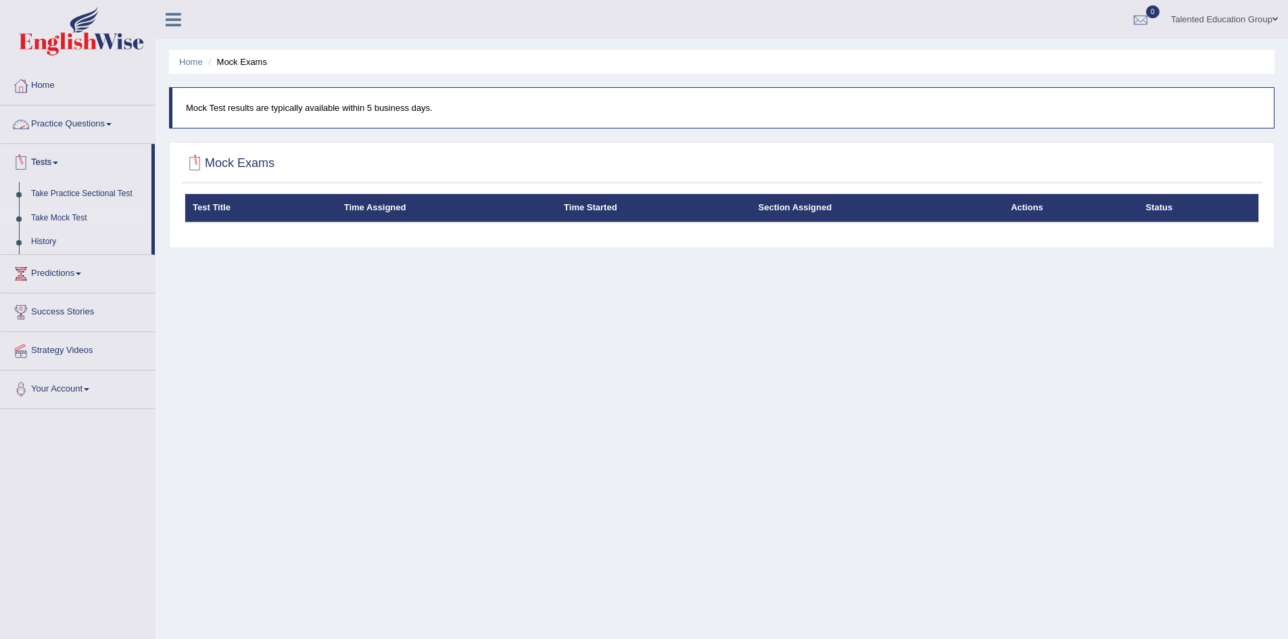
click at [133, 124] on link "Practice Questions" at bounding box center [78, 122] width 154 height 34
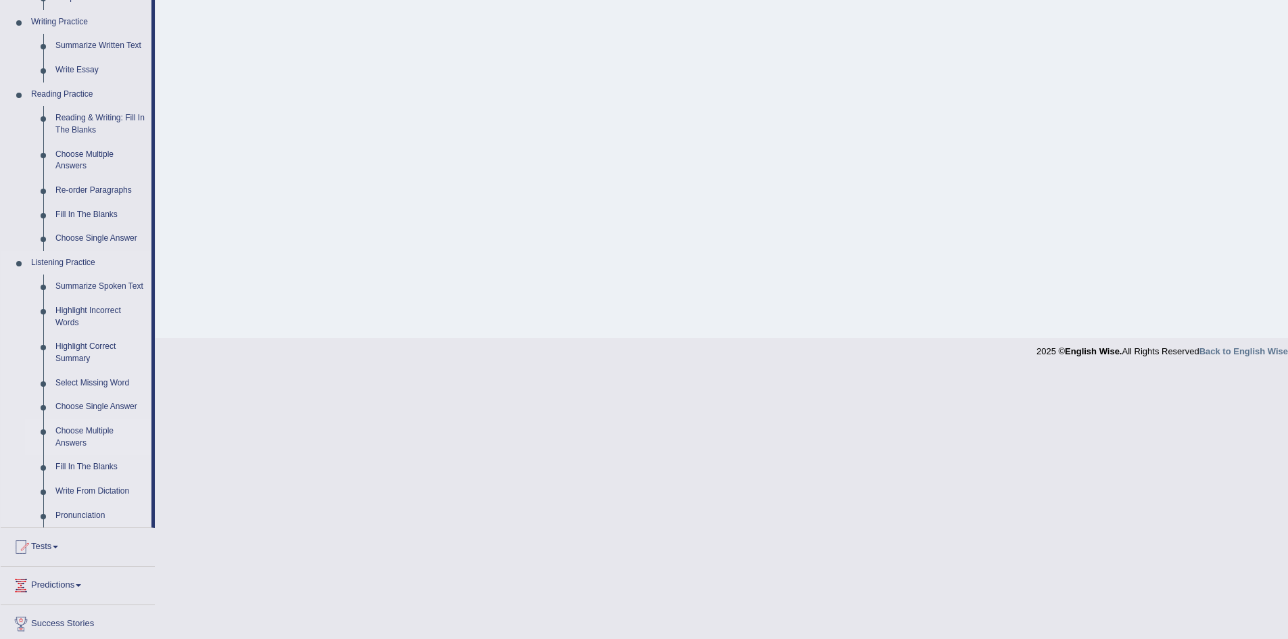
scroll to position [421, 0]
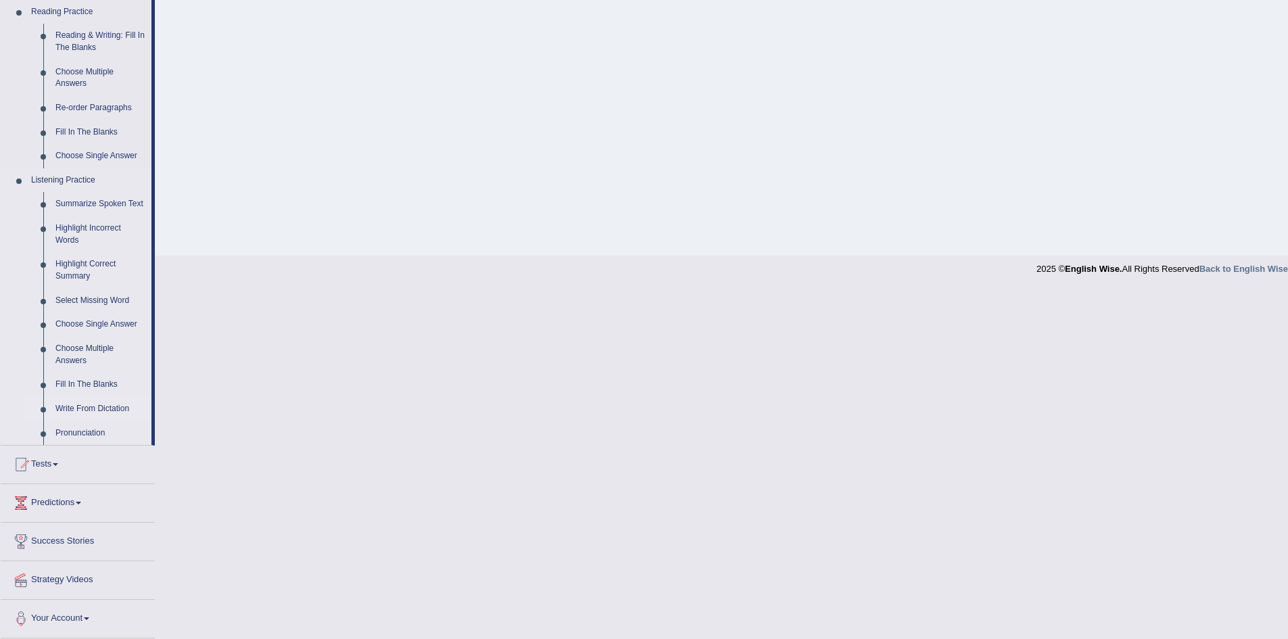
click at [110, 402] on link "Write From Dictation" at bounding box center [100, 409] width 102 height 24
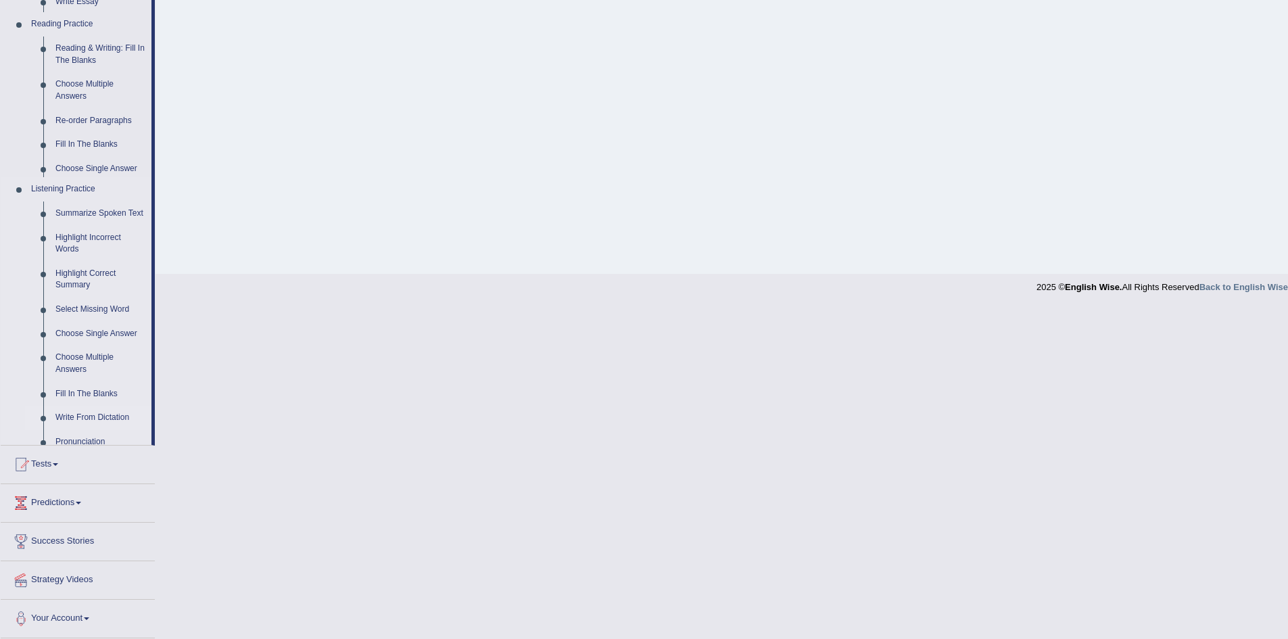
scroll to position [229, 0]
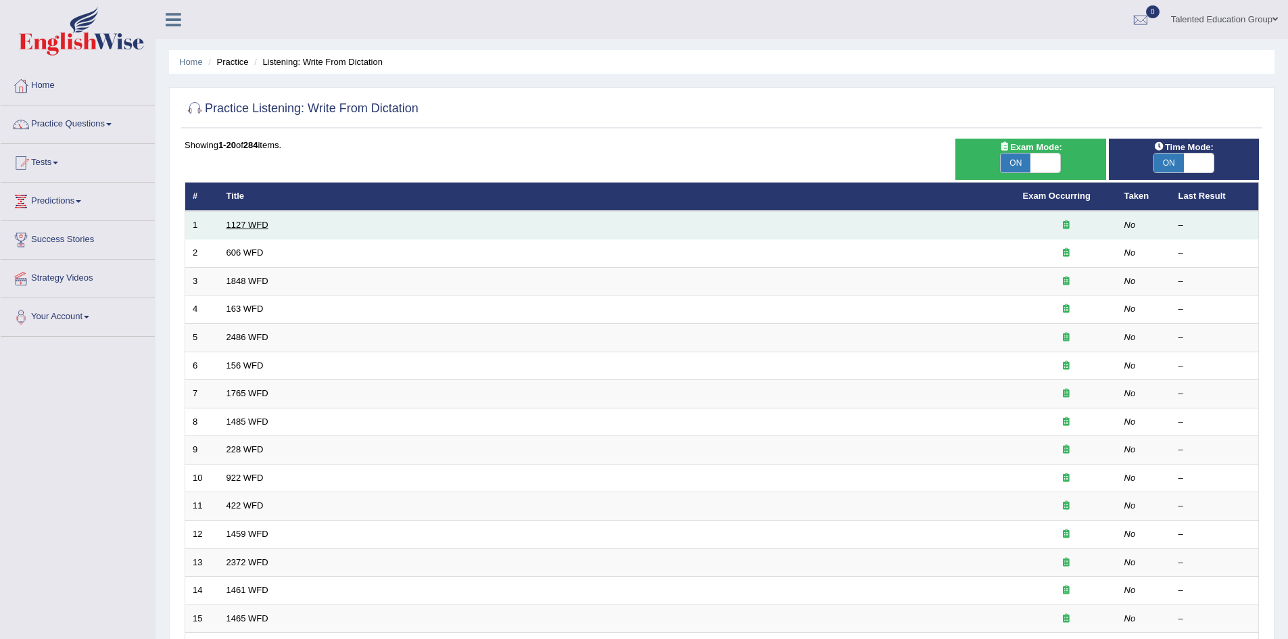
click at [236, 229] on link "1127 WFD" at bounding box center [248, 225] width 42 height 10
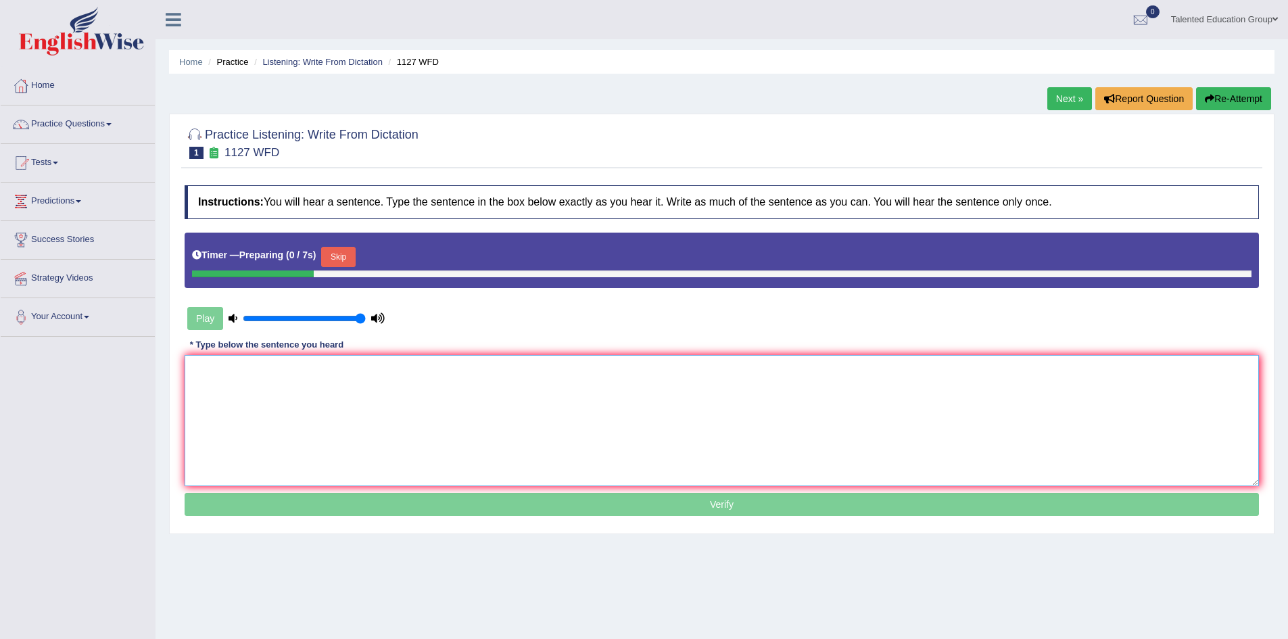
click at [393, 383] on textarea at bounding box center [722, 420] width 1074 height 131
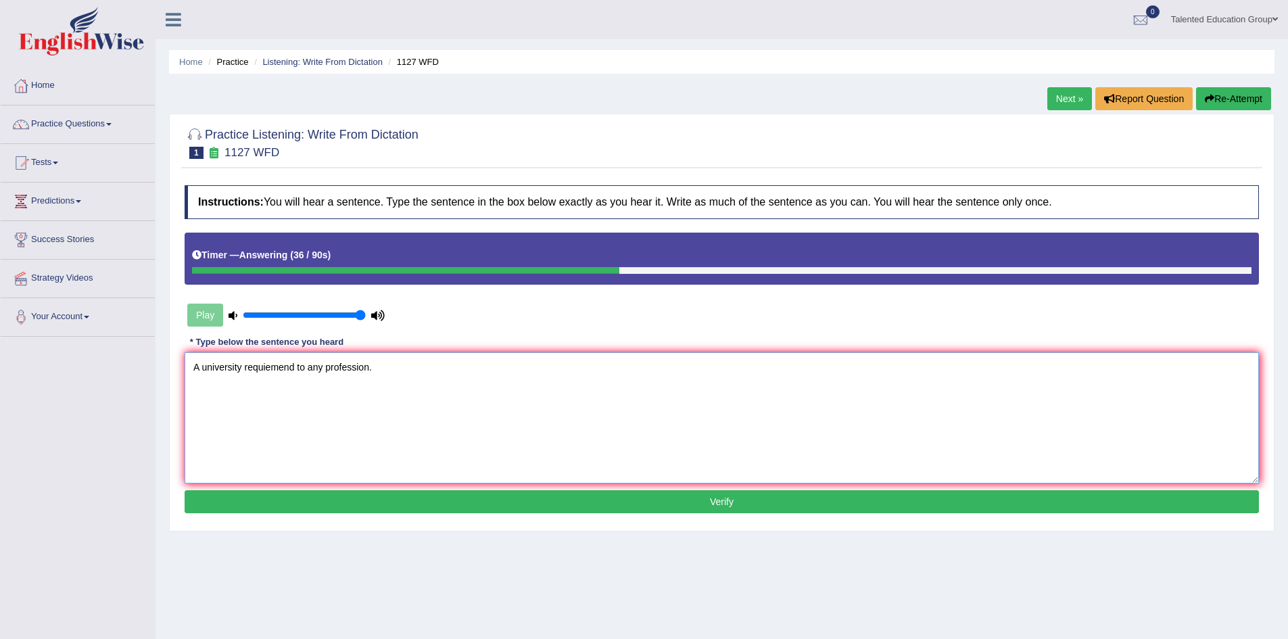
type textarea "A university requiemend to any profession."
click at [414, 500] on button "Verify" at bounding box center [722, 501] width 1074 height 23
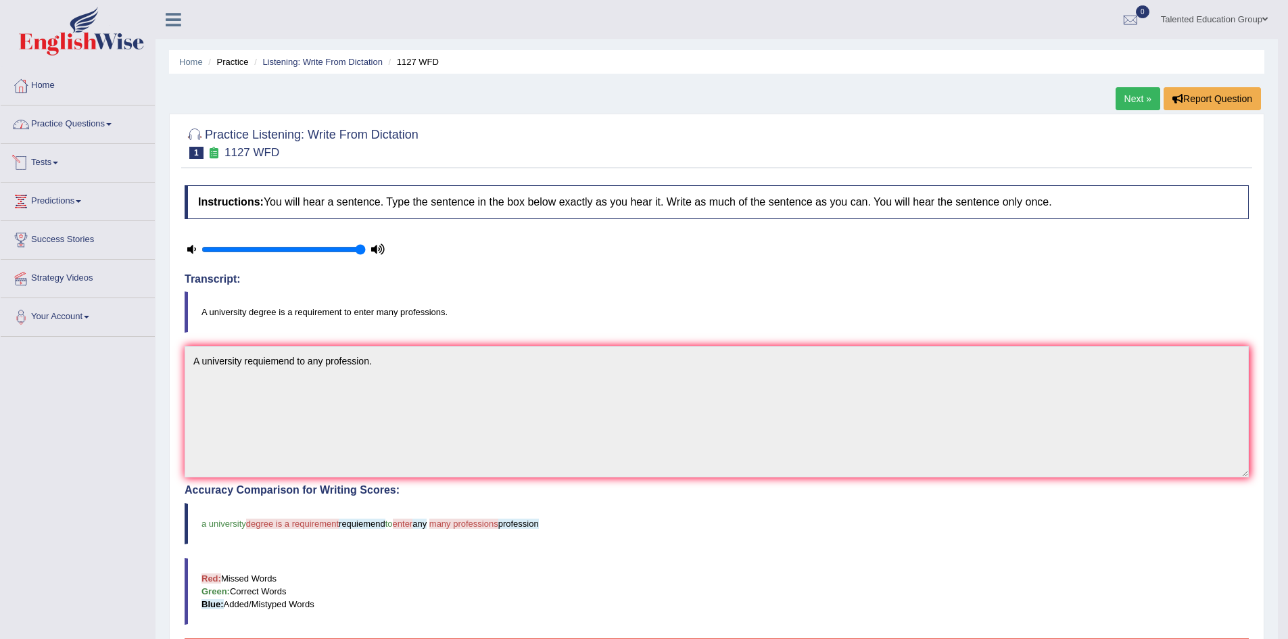
click at [108, 132] on link "Practice Questions" at bounding box center [78, 122] width 154 height 34
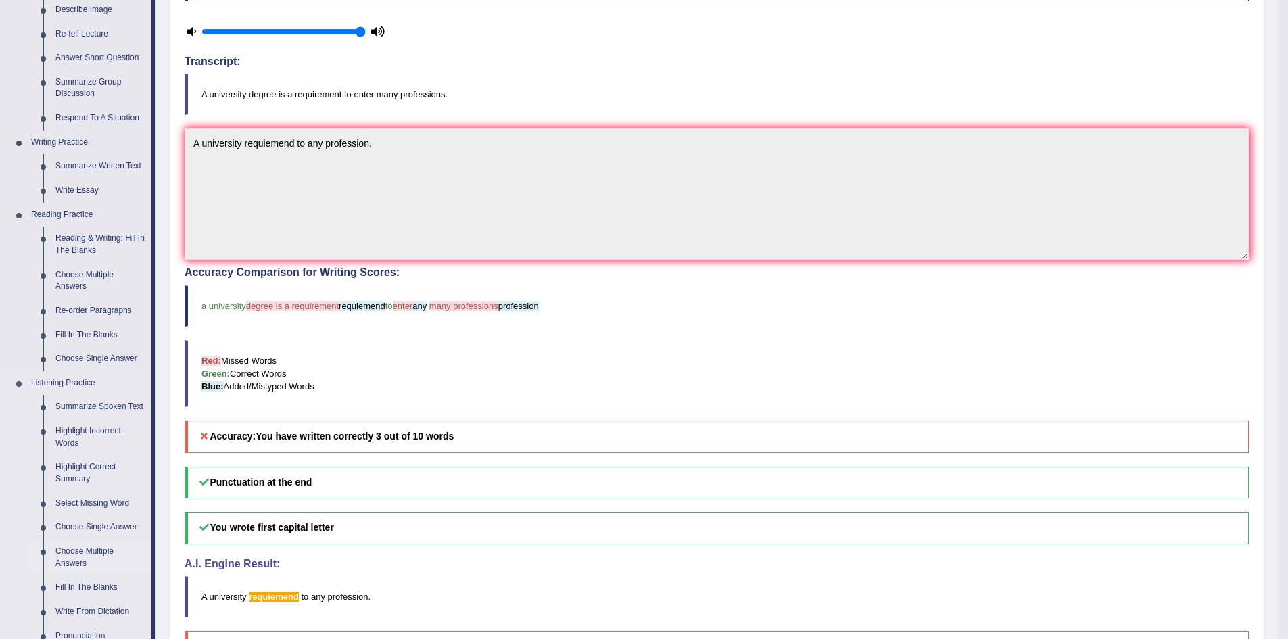
scroll to position [285, 0]
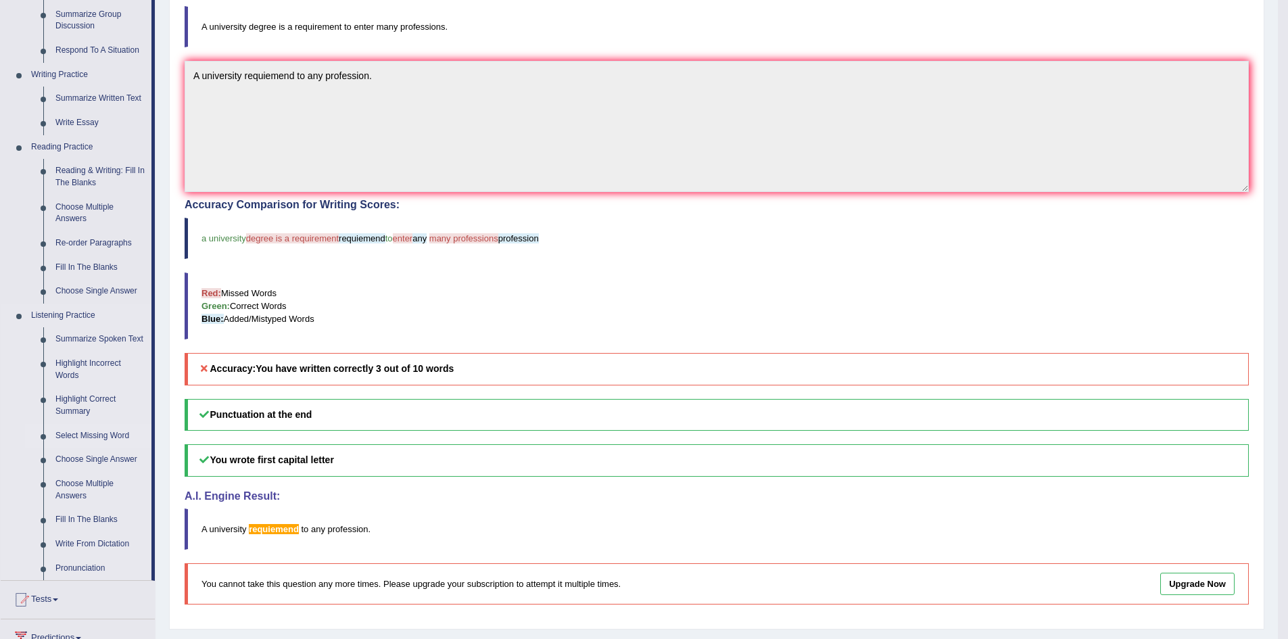
click at [121, 432] on link "Select Missing Word" at bounding box center [100, 436] width 102 height 24
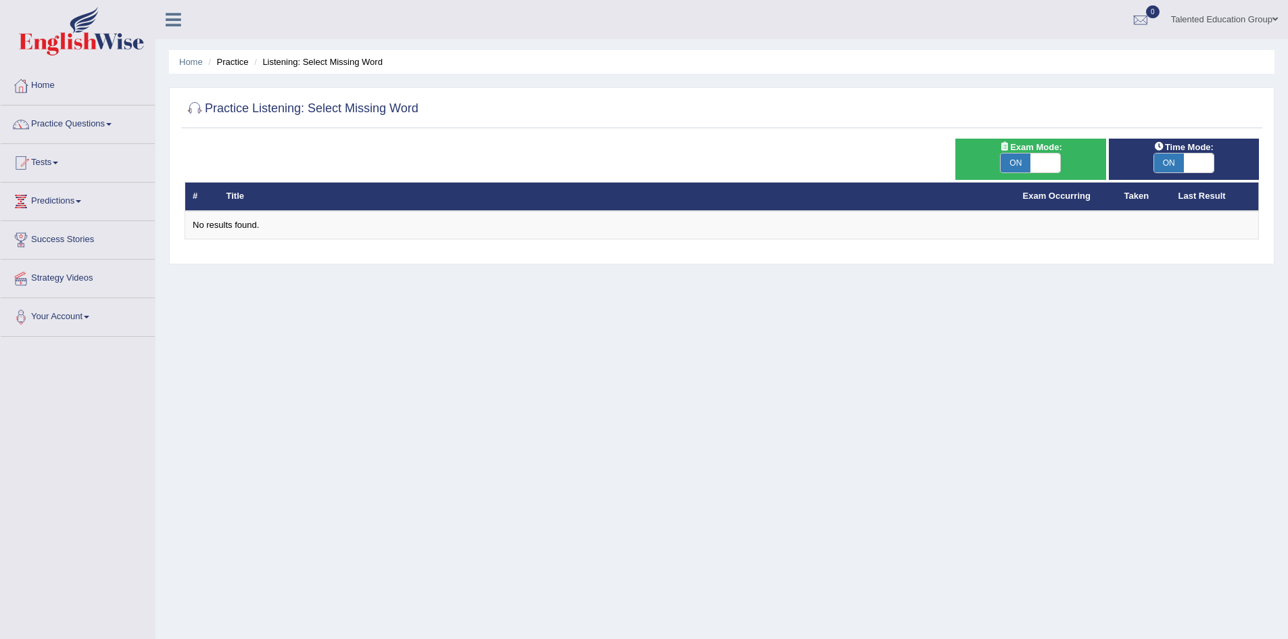
click at [1045, 162] on span at bounding box center [1046, 162] width 30 height 19
checkbox input "false"
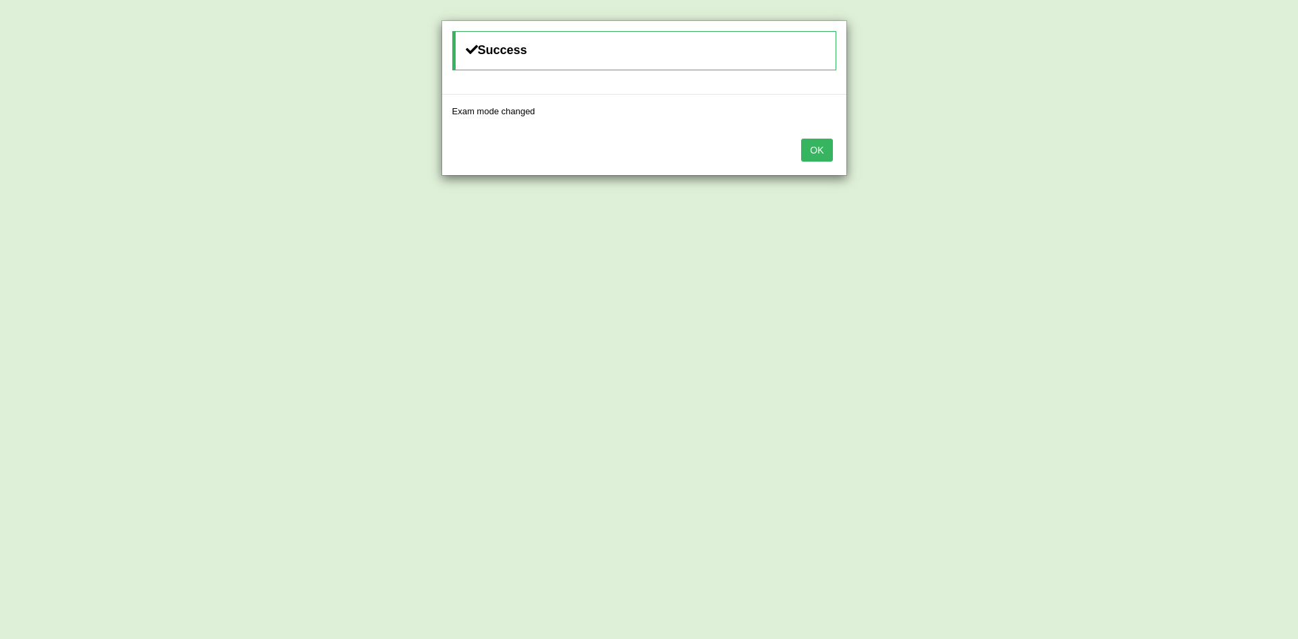
drag, startPoint x: 803, startPoint y: 153, endPoint x: 811, endPoint y: 158, distance: 9.4
click at [805, 154] on button "OK" at bounding box center [816, 150] width 31 height 23
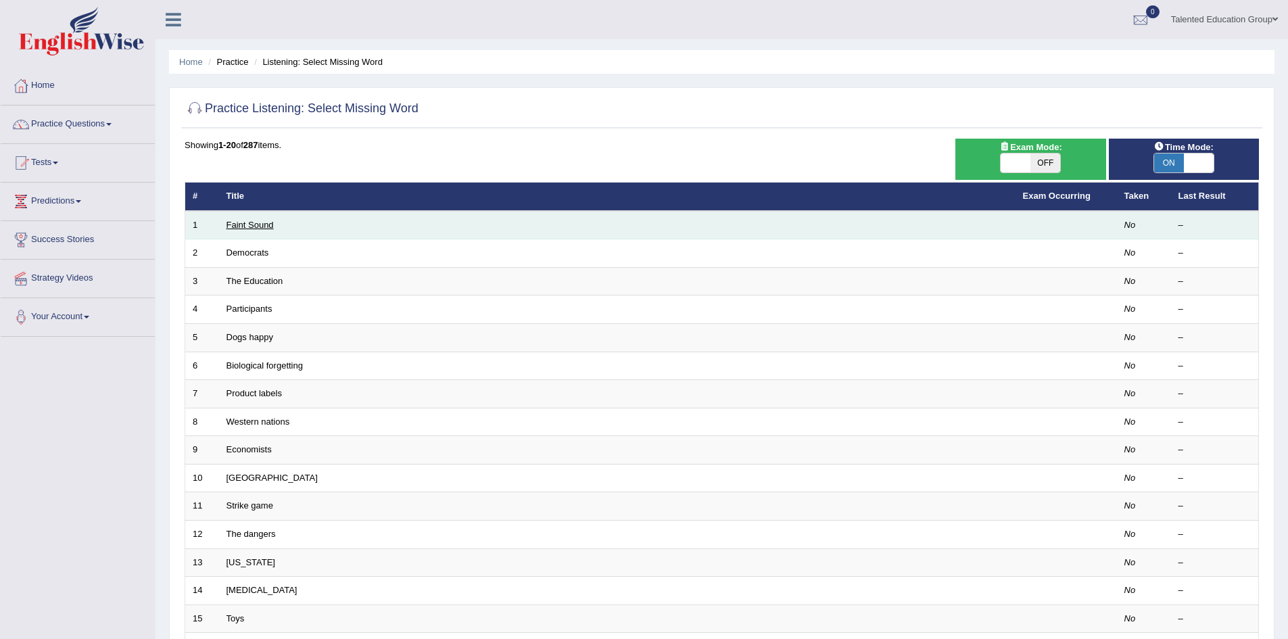
click at [252, 220] on link "Faint Sound" at bounding box center [250, 225] width 47 height 10
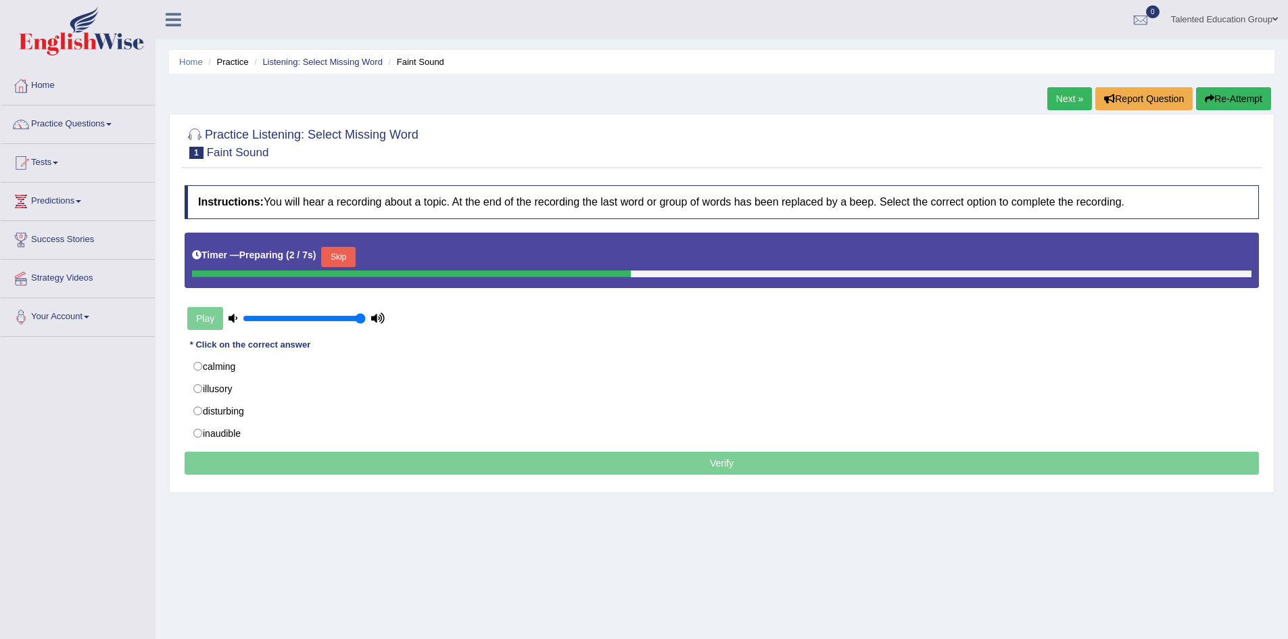
click at [341, 258] on button "Skip" at bounding box center [338, 257] width 34 height 20
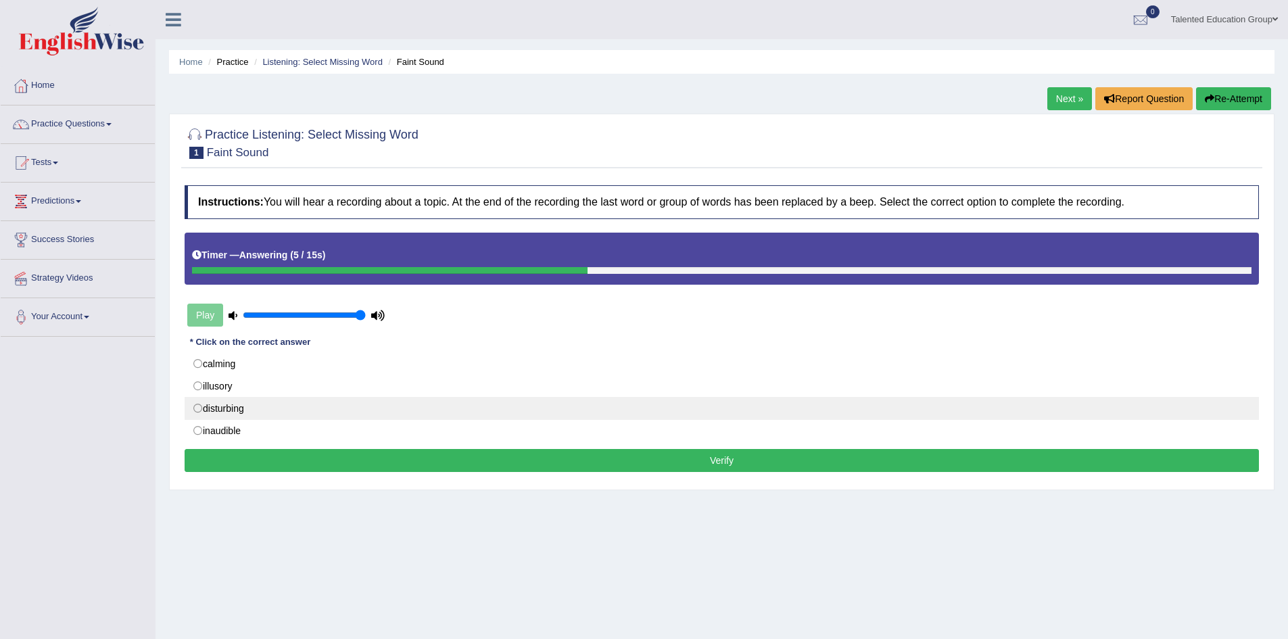
click at [305, 408] on label "disturbing" at bounding box center [722, 408] width 1074 height 23
radio input "true"
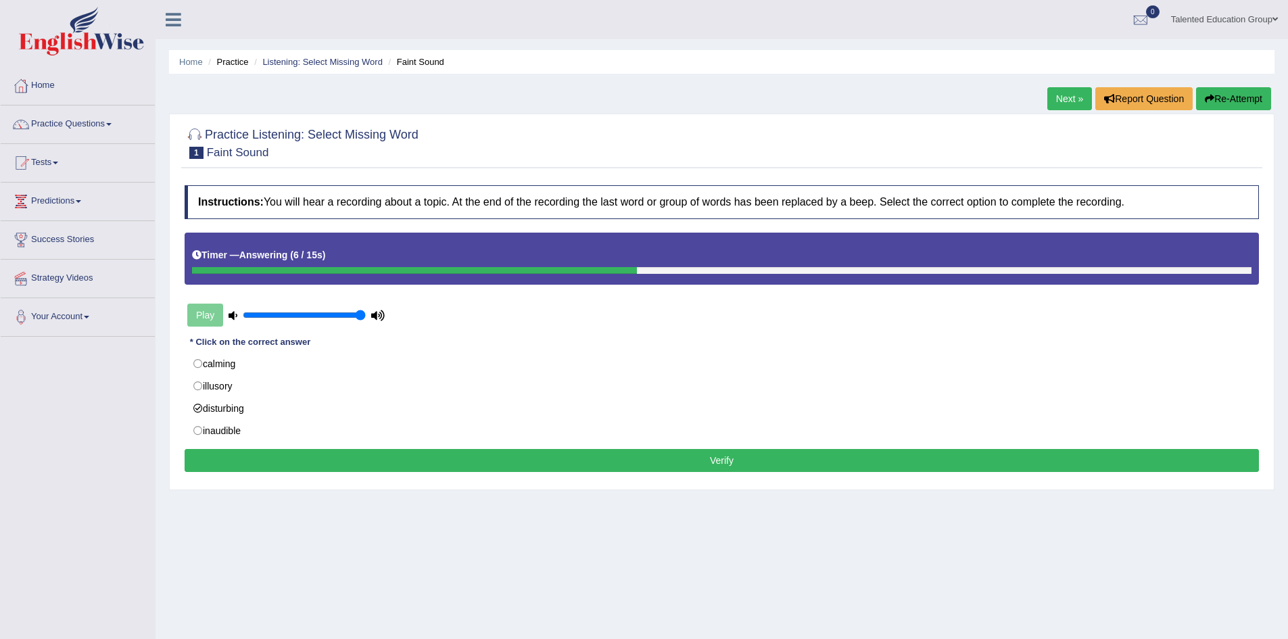
click at [464, 471] on button "Verify" at bounding box center [722, 460] width 1074 height 23
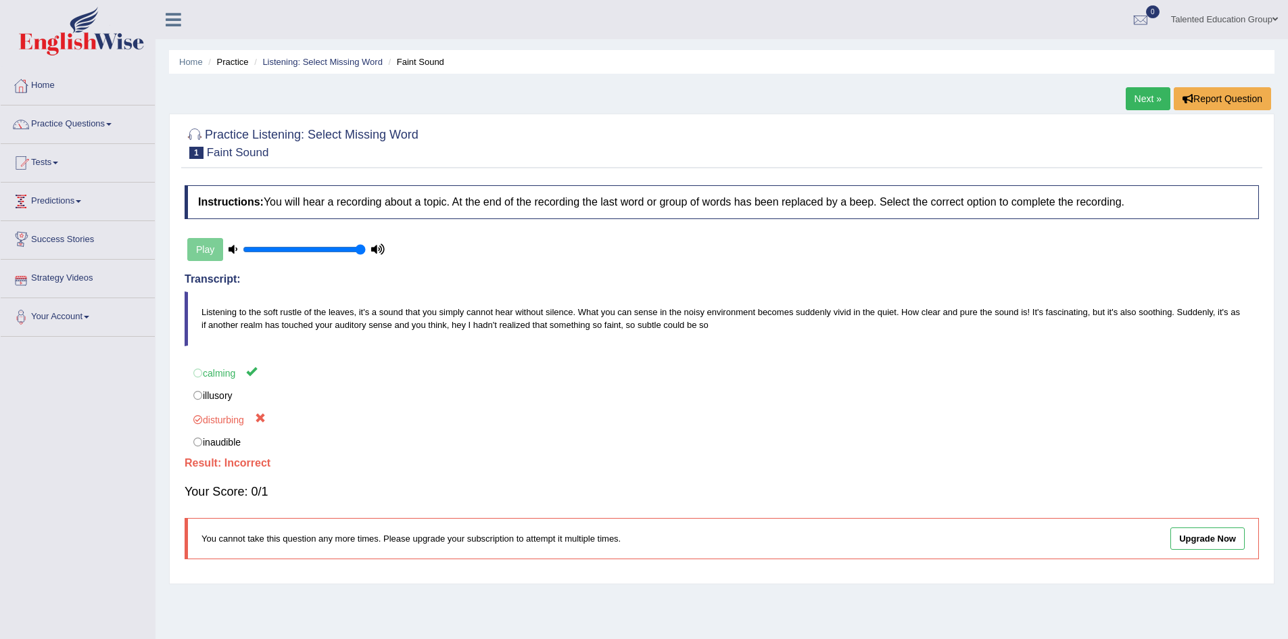
click at [66, 179] on li "Tests Take Practice Sectional Test Take Mock Test History" at bounding box center [78, 163] width 154 height 39
drag, startPoint x: 99, startPoint y: 122, endPoint x: 105, endPoint y: 140, distance: 19.2
click at [99, 124] on link "Practice Questions" at bounding box center [78, 122] width 154 height 34
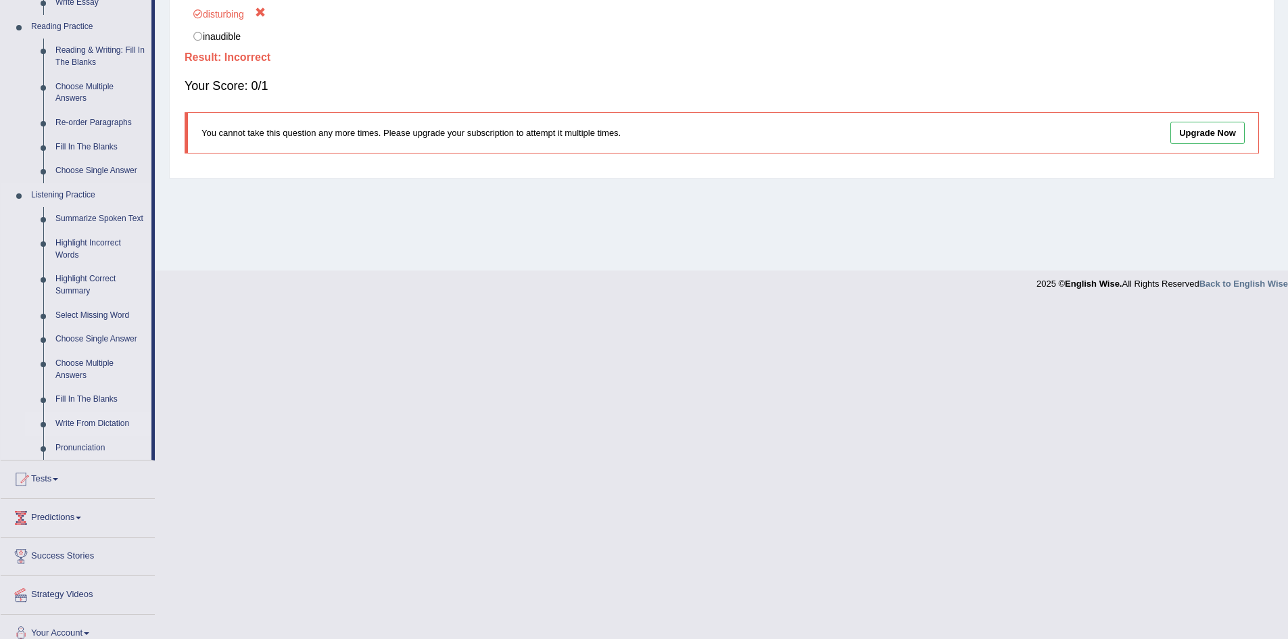
scroll to position [421, 0]
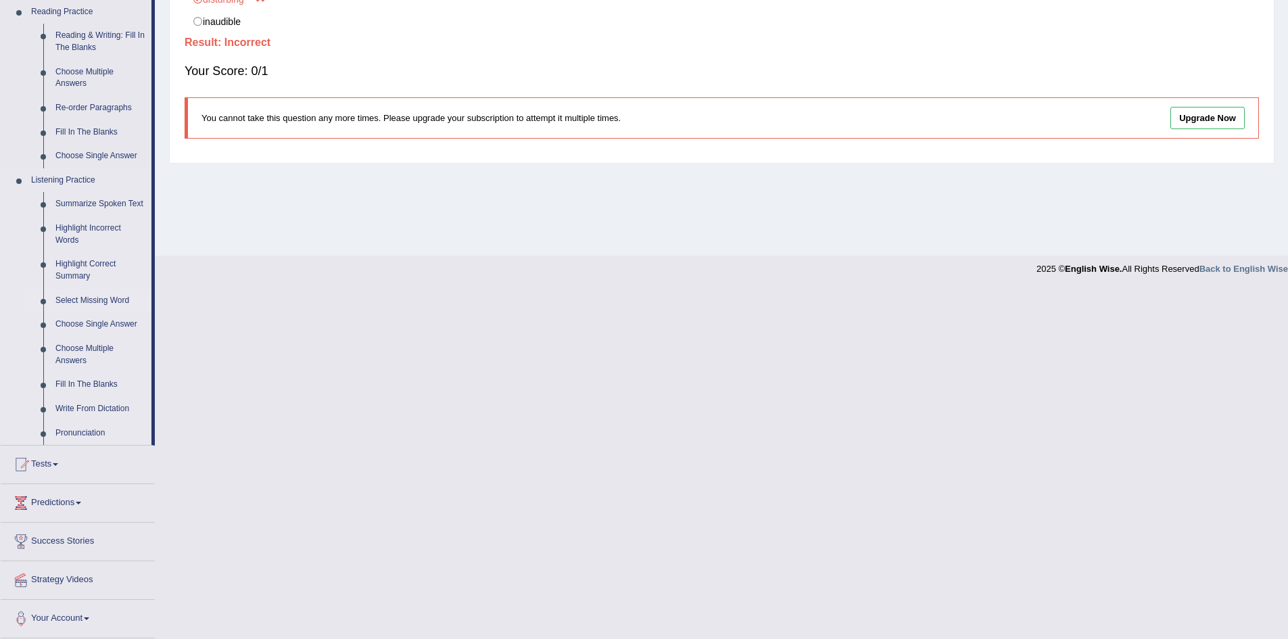
click at [105, 301] on link "Select Missing Word" at bounding box center [100, 301] width 102 height 24
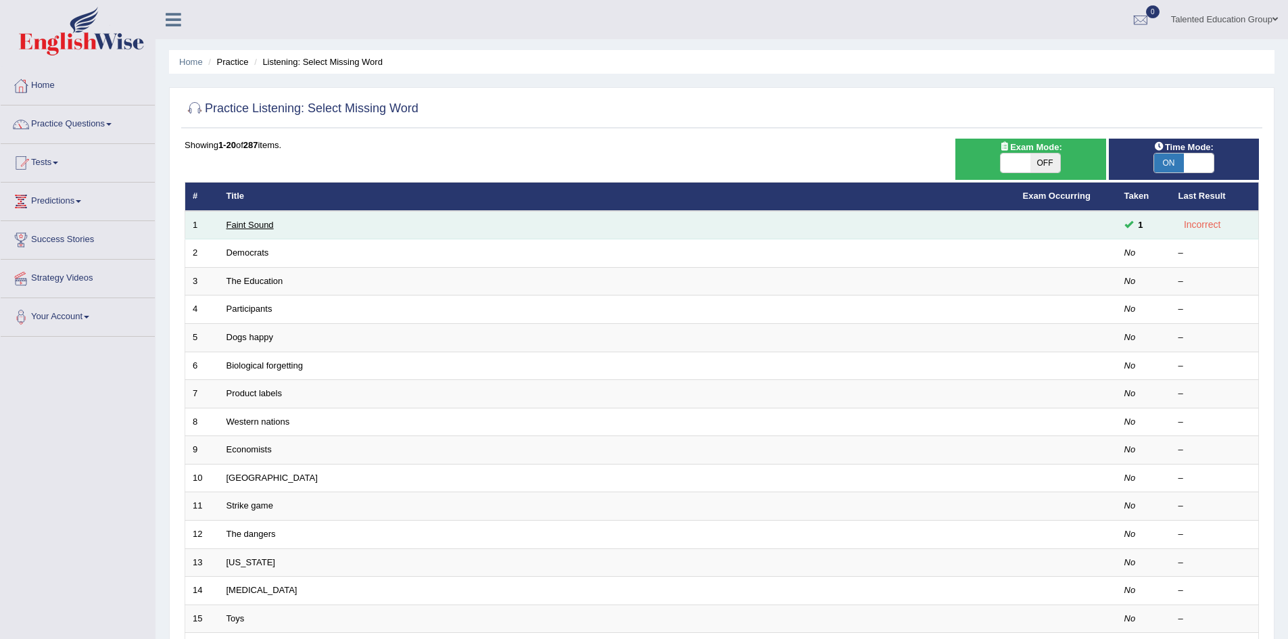
click at [255, 229] on link "Faint Sound" at bounding box center [250, 225] width 47 height 10
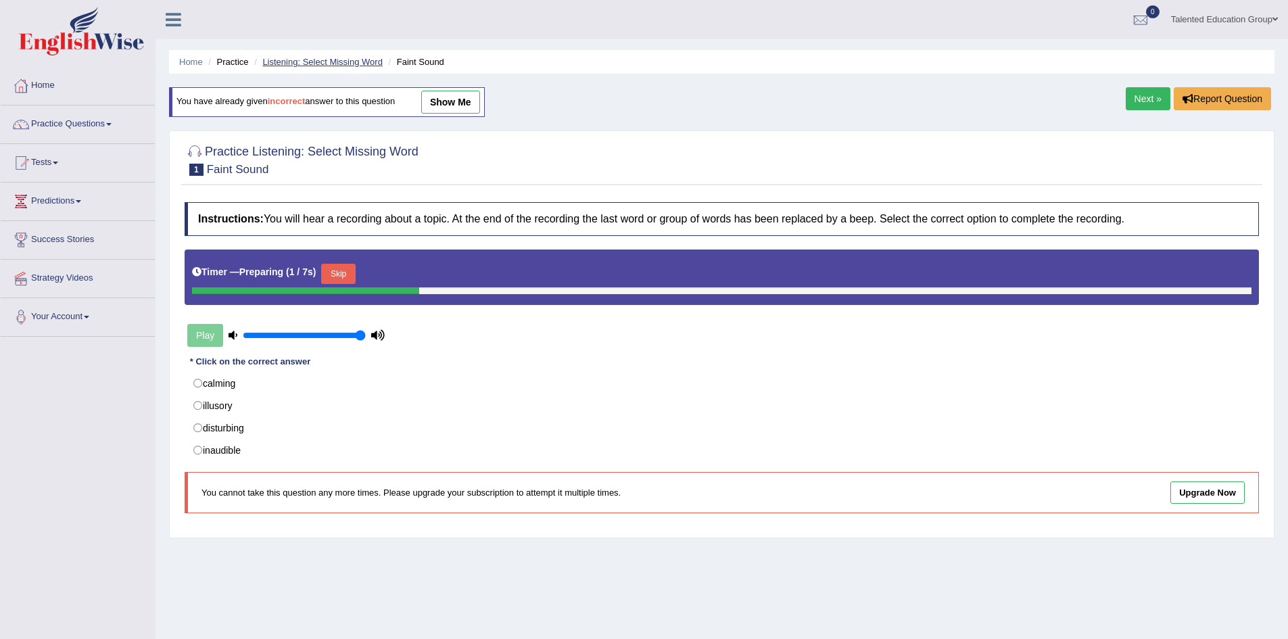
click at [299, 58] on link "Listening: Select Missing Word" at bounding box center [322, 62] width 120 height 10
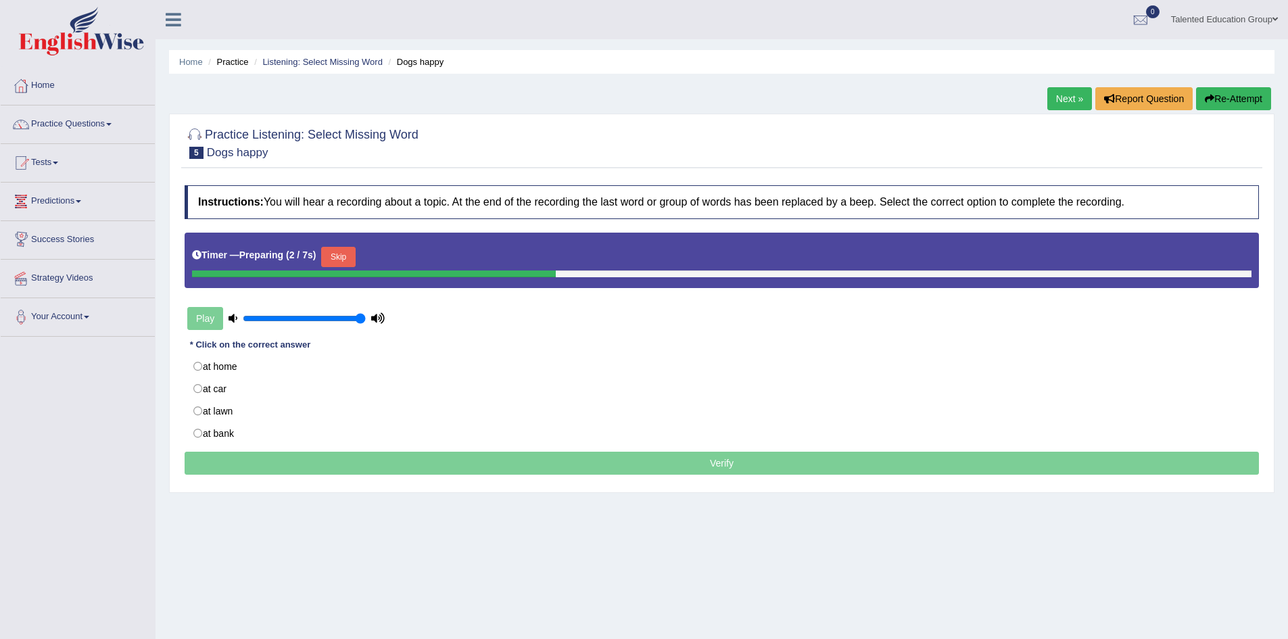
click at [308, 67] on li "Listening: Select Missing Word" at bounding box center [317, 61] width 132 height 13
click at [308, 62] on link "Listening: Select Missing Word" at bounding box center [322, 62] width 120 height 10
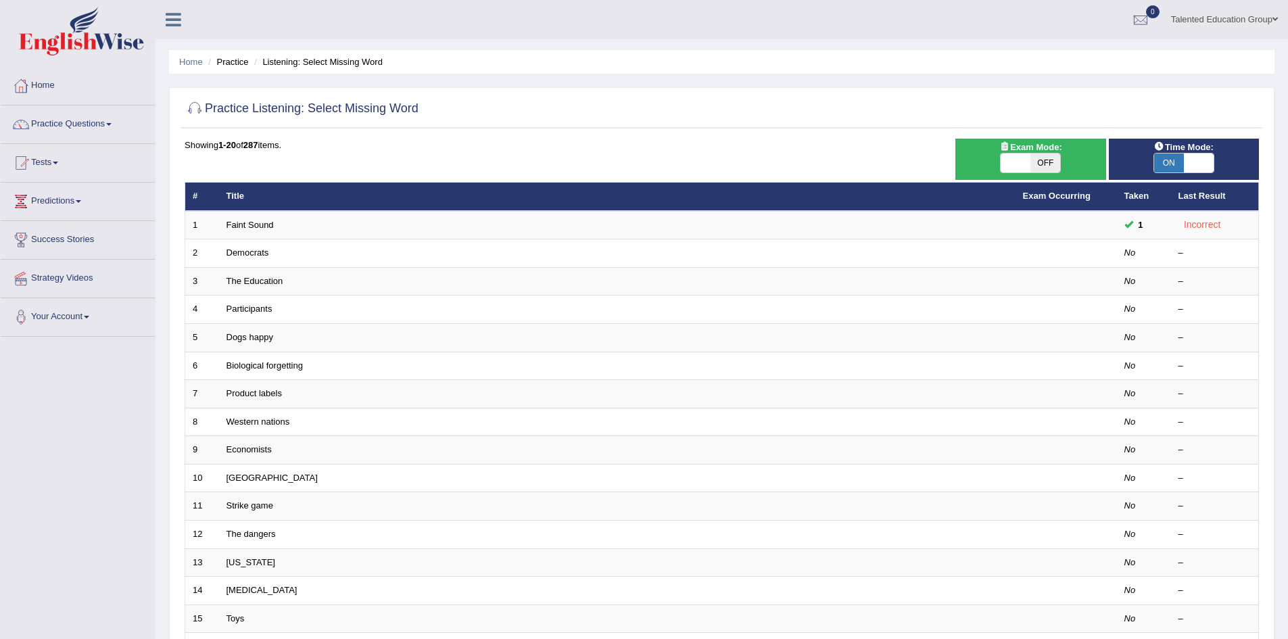
click at [228, 72] on ul "Home Practice Listening: Select Missing Word" at bounding box center [722, 62] width 1106 height 24
click at [231, 65] on li "Practice" at bounding box center [226, 61] width 43 height 13
click at [108, 123] on link "Practice Questions" at bounding box center [78, 122] width 154 height 34
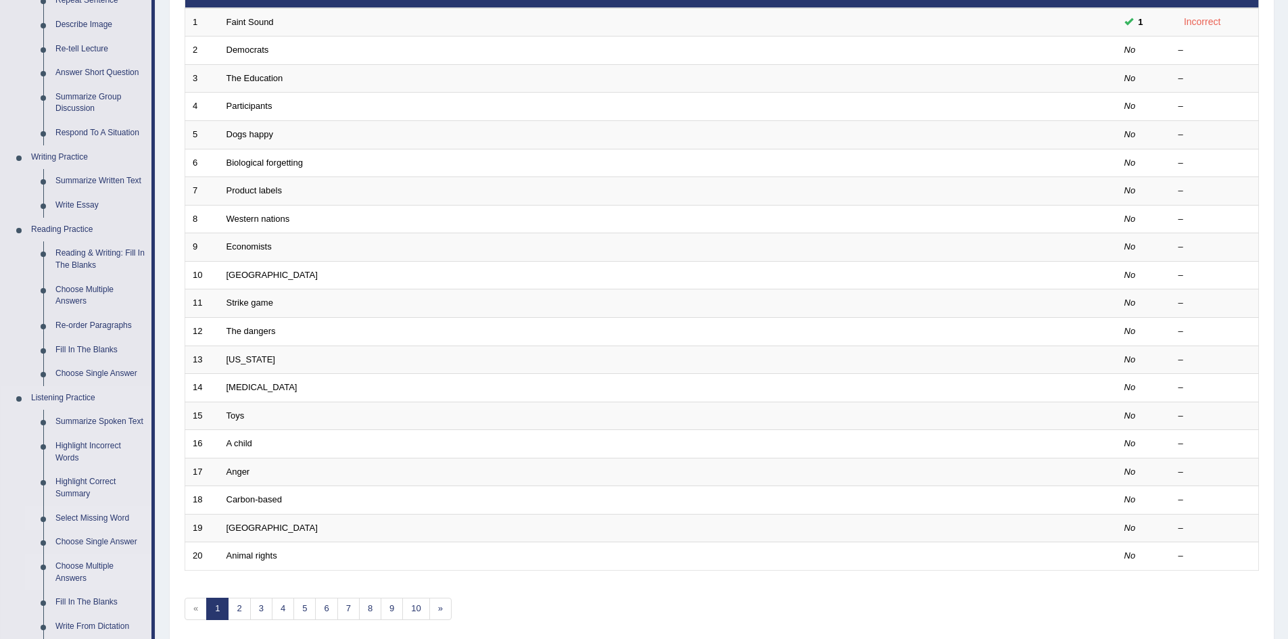
scroll to position [270, 0]
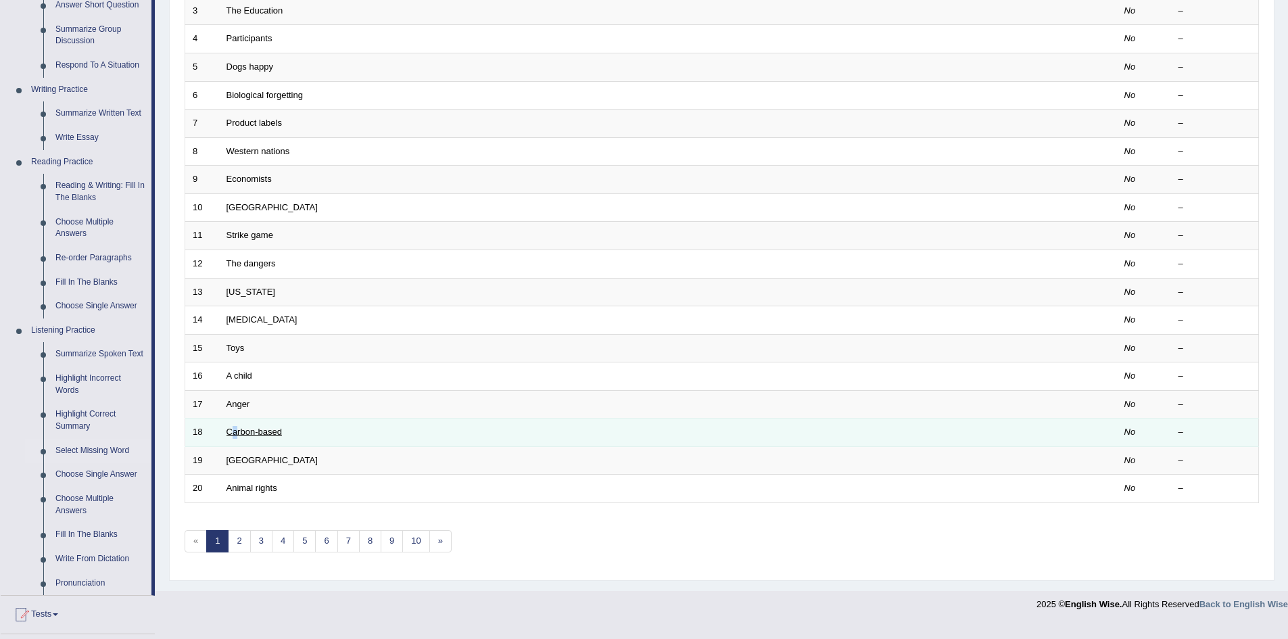
drag, startPoint x: 230, startPoint y: 425, endPoint x: 235, endPoint y: 432, distance: 9.2
click at [235, 432] on td "Carbon-based" at bounding box center [617, 433] width 797 height 28
click at [240, 432] on link "Carbon-based" at bounding box center [254, 432] width 55 height 10
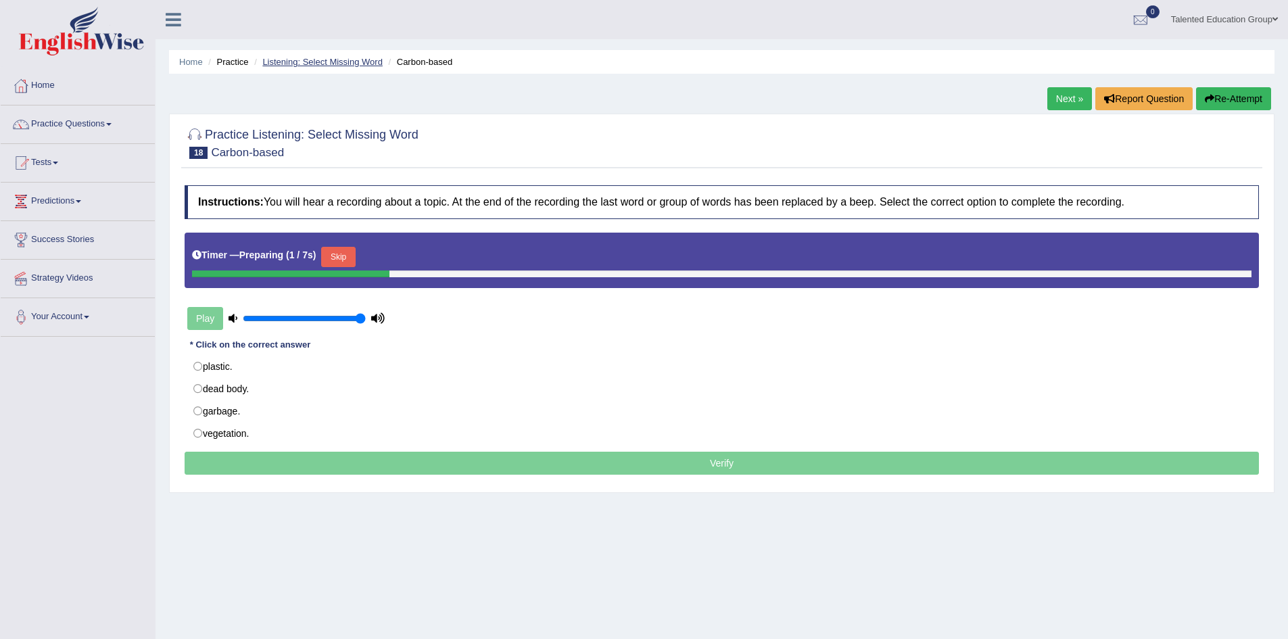
click at [335, 62] on link "Listening: Select Missing Word" at bounding box center [322, 62] width 120 height 10
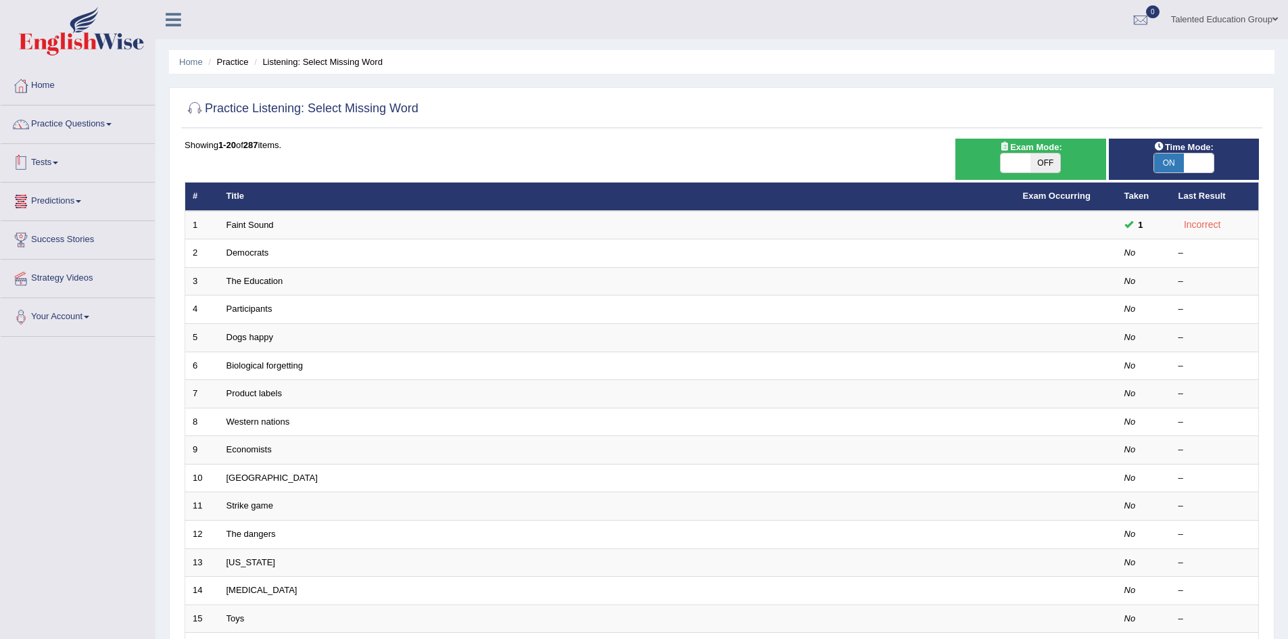
click at [58, 163] on span at bounding box center [55, 163] width 5 height 3
click at [97, 123] on link "Practice Questions" at bounding box center [78, 122] width 154 height 34
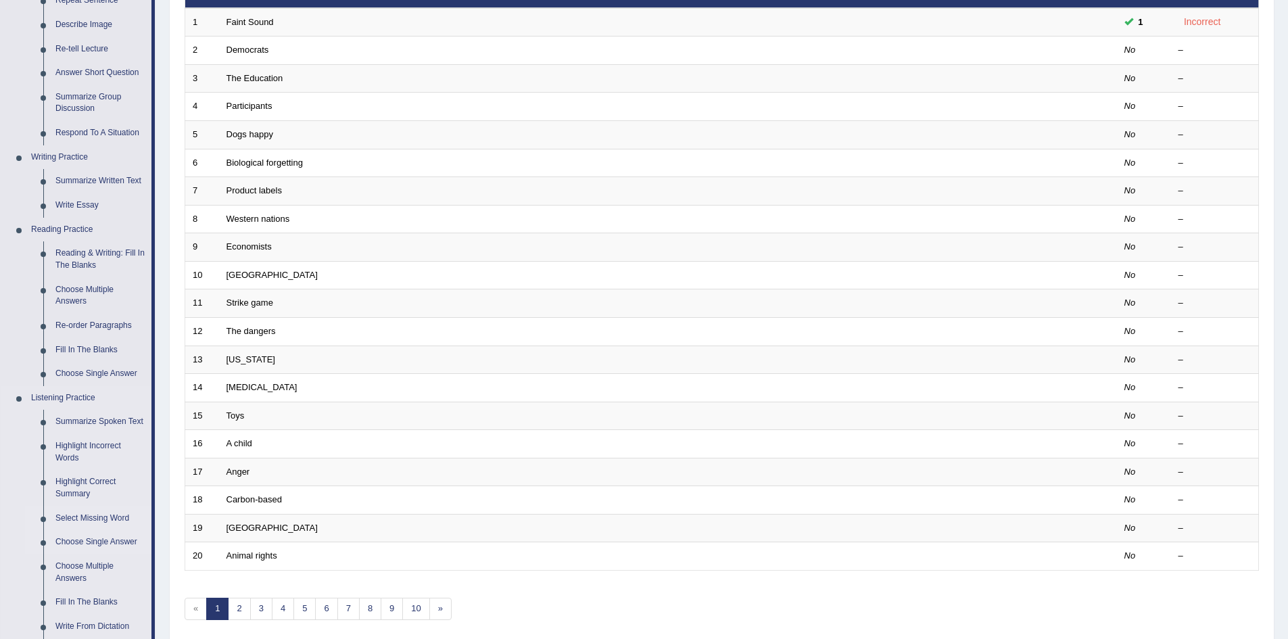
scroll to position [270, 0]
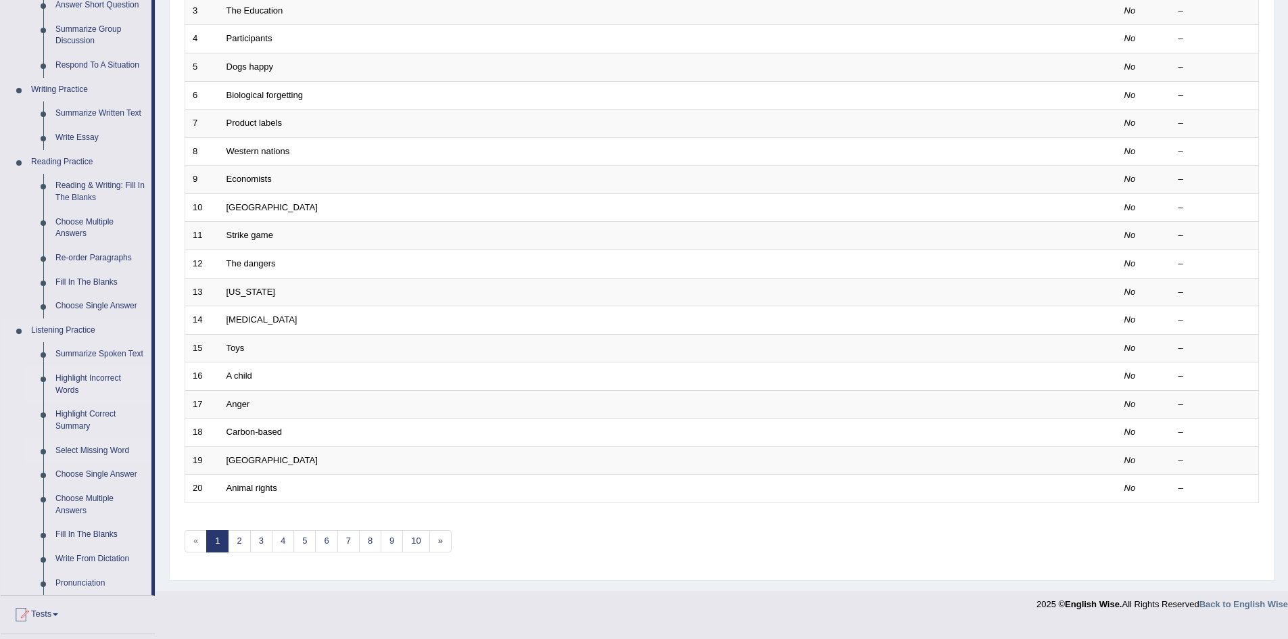
click at [101, 379] on link "Highlight Incorrect Words" at bounding box center [100, 385] width 102 height 36
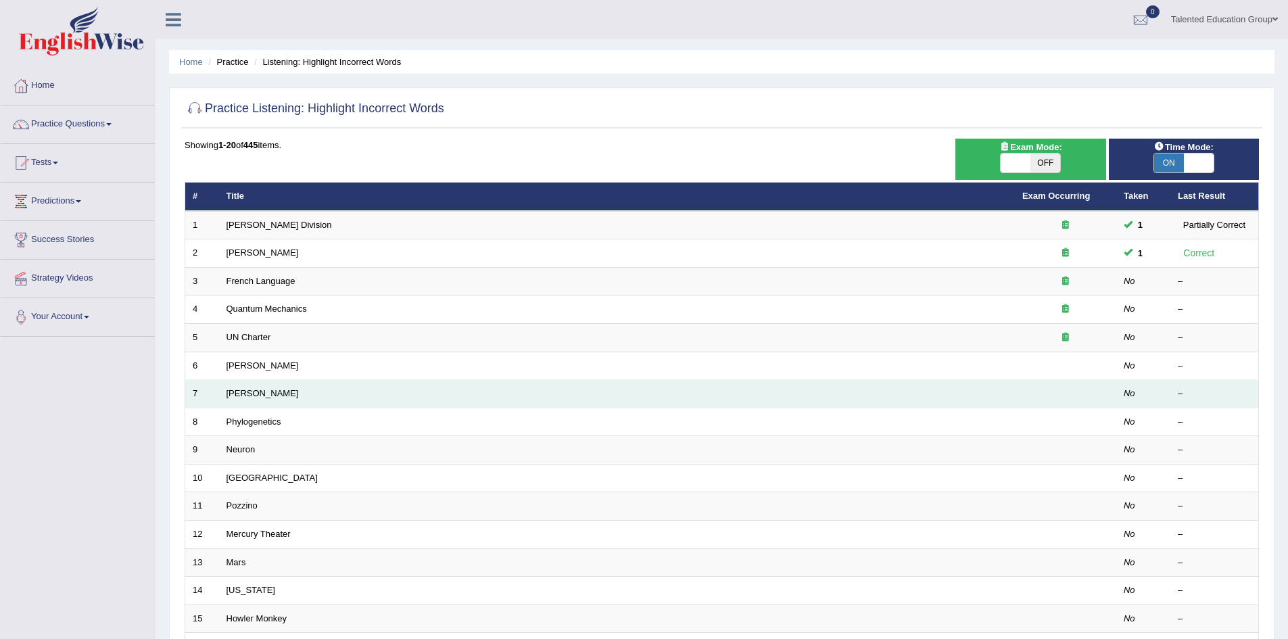
click at [245, 380] on td "[PERSON_NAME]" at bounding box center [617, 394] width 796 height 28
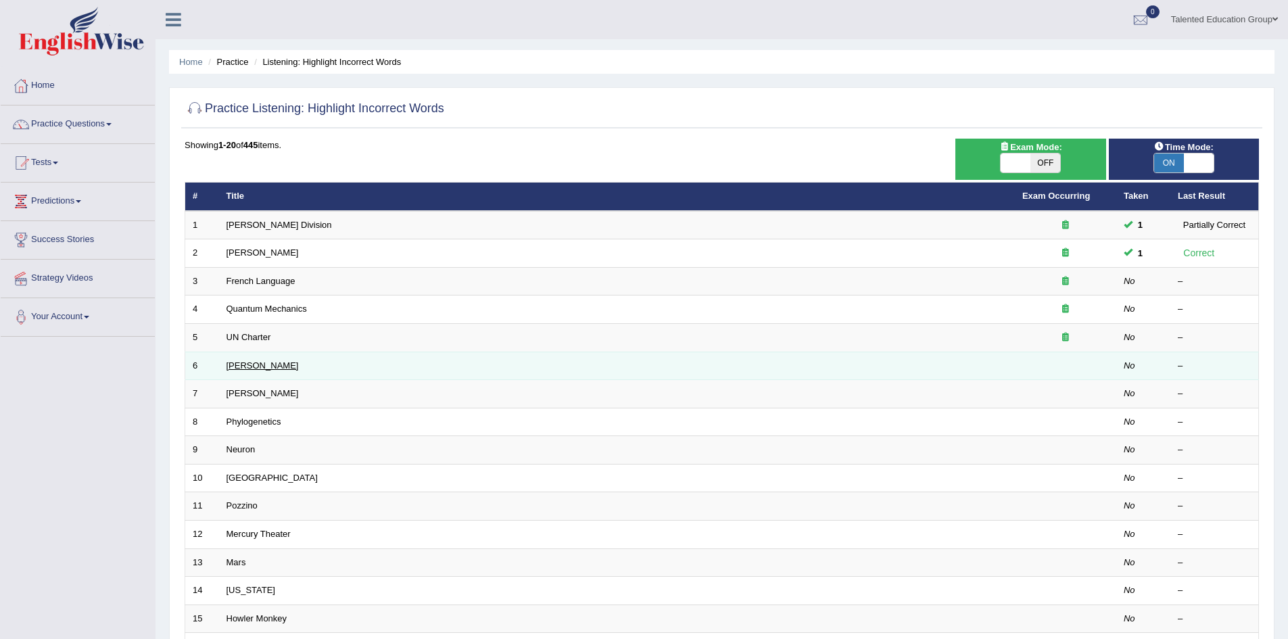
click at [243, 365] on link "[PERSON_NAME]" at bounding box center [263, 365] width 72 height 10
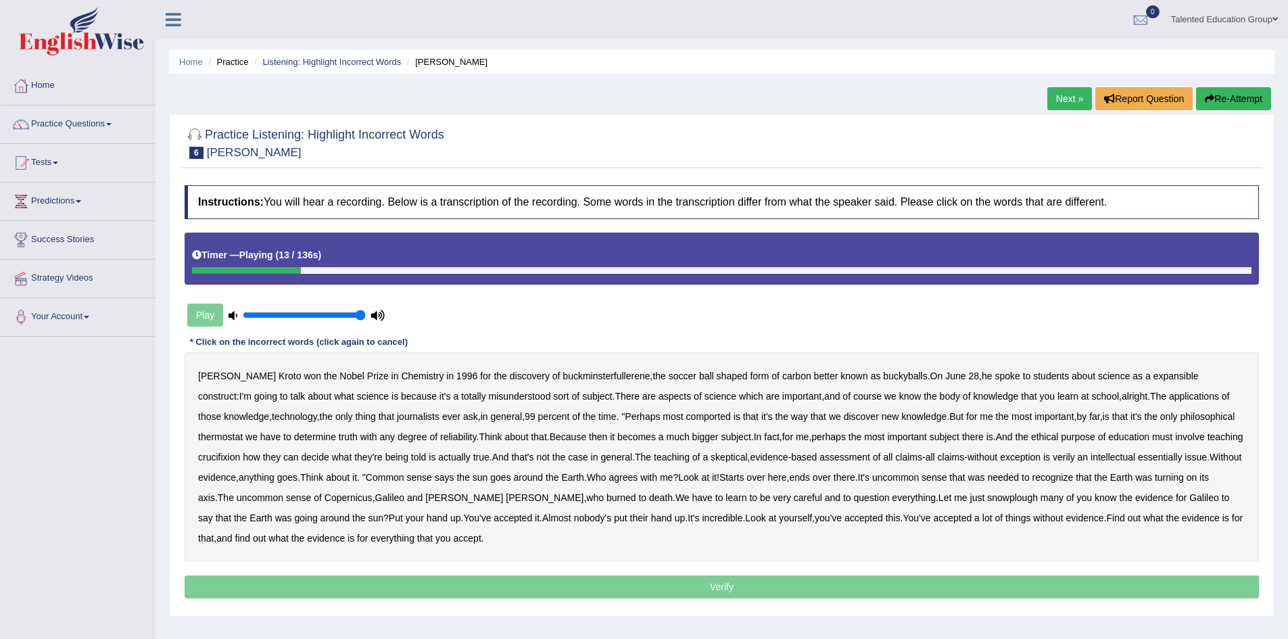
click at [1154, 377] on b "expansible" at bounding box center [1176, 376] width 45 height 11
click at [277, 391] on b "going" at bounding box center [265, 396] width 23 height 11
click at [243, 431] on b "thermostat" at bounding box center [220, 436] width 45 height 11
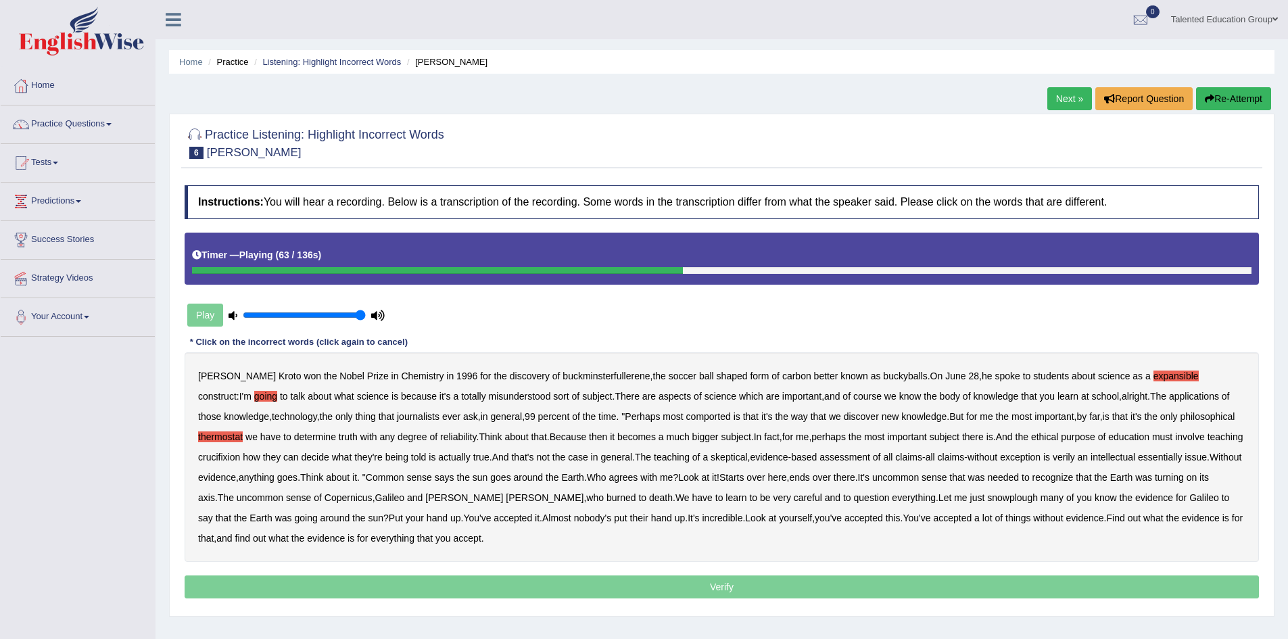
click at [240, 452] on b "crucifixion" at bounding box center [219, 457] width 42 height 11
click at [1078, 458] on b "an" at bounding box center [1083, 457] width 11 height 11
click at [1053, 455] on b "verily" at bounding box center [1064, 457] width 22 height 11
click at [1078, 455] on b "an" at bounding box center [1083, 457] width 11 height 11
click at [935, 503] on div "Harold Kroto won the Nobel Prize in Chemistry in 1996 for the discovery of buck…" at bounding box center [722, 457] width 1074 height 210
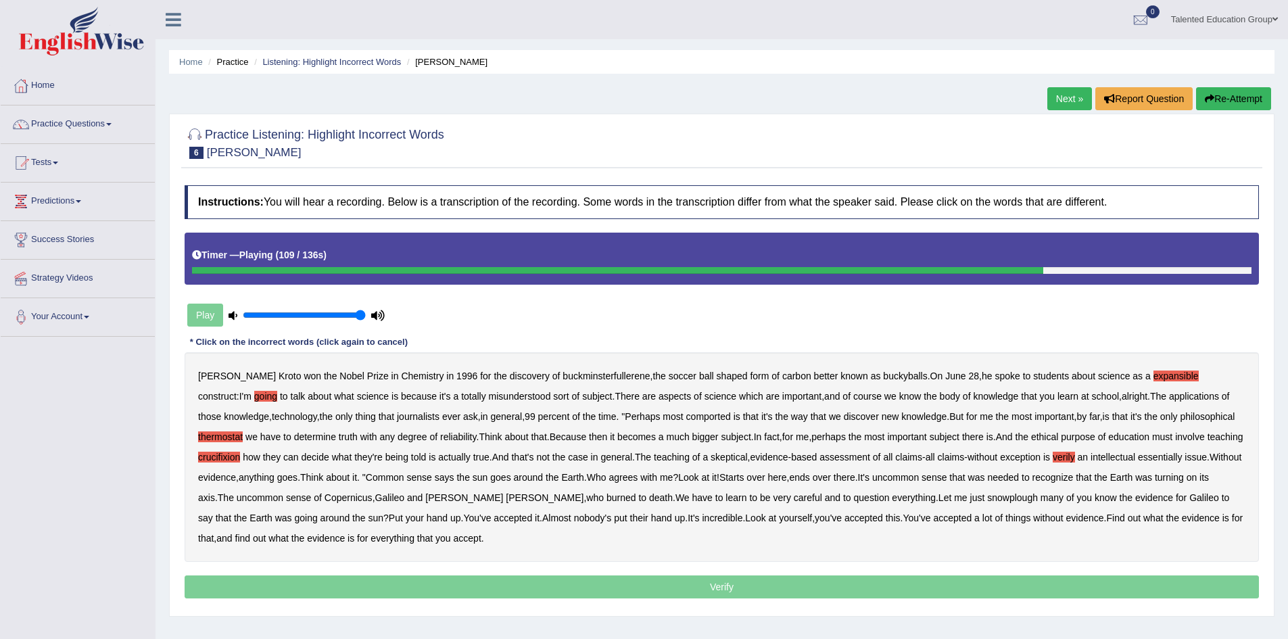
click at [987, 500] on b "snowplough" at bounding box center [1012, 497] width 51 height 11
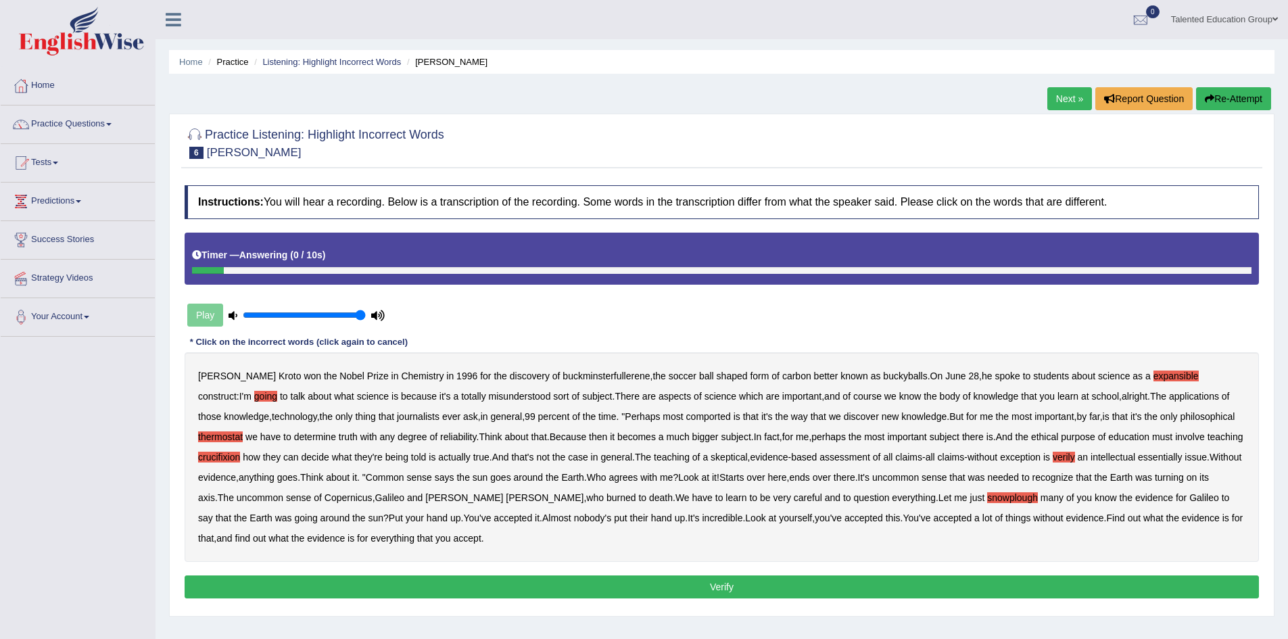
click at [575, 583] on button "Verify" at bounding box center [722, 586] width 1074 height 23
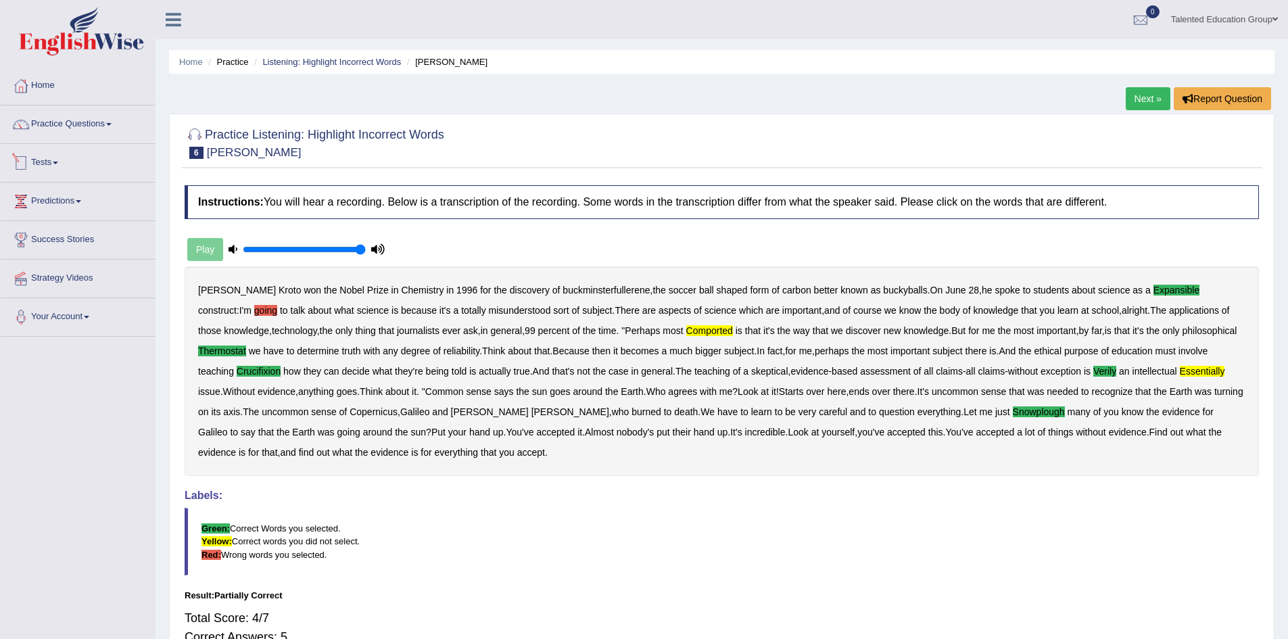
click at [90, 204] on link "Predictions" at bounding box center [78, 200] width 154 height 34
click at [82, 230] on link "Latest Predictions" at bounding box center [88, 232] width 126 height 24
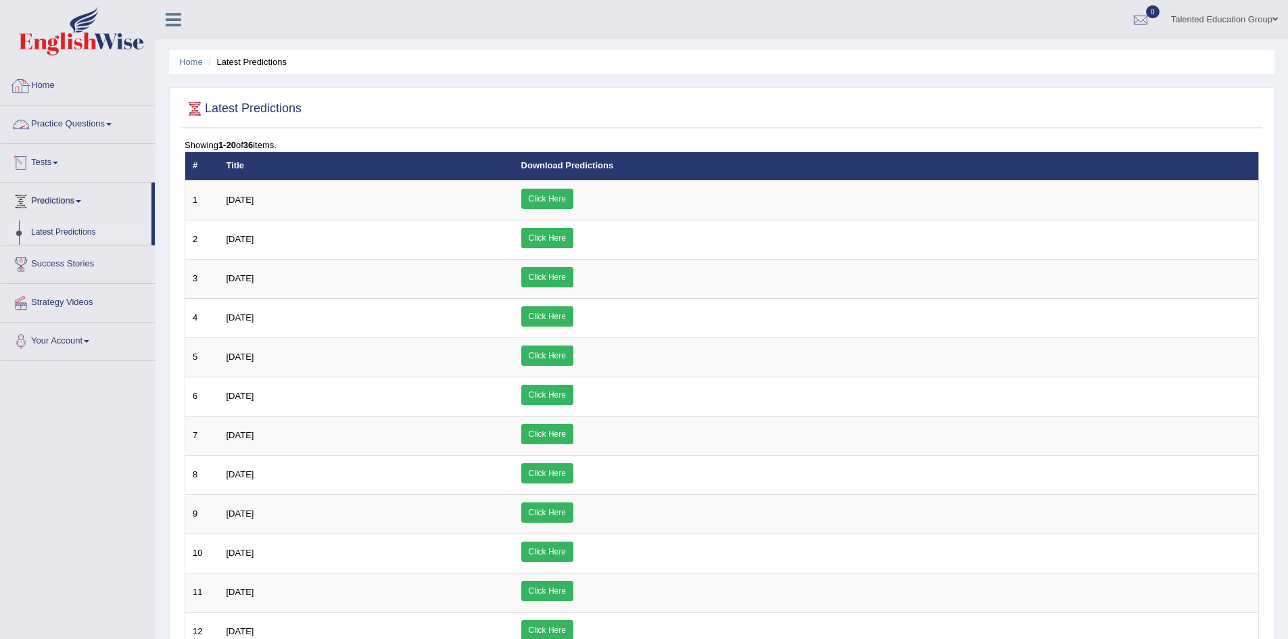
click at [53, 86] on link "Home" at bounding box center [78, 84] width 154 height 34
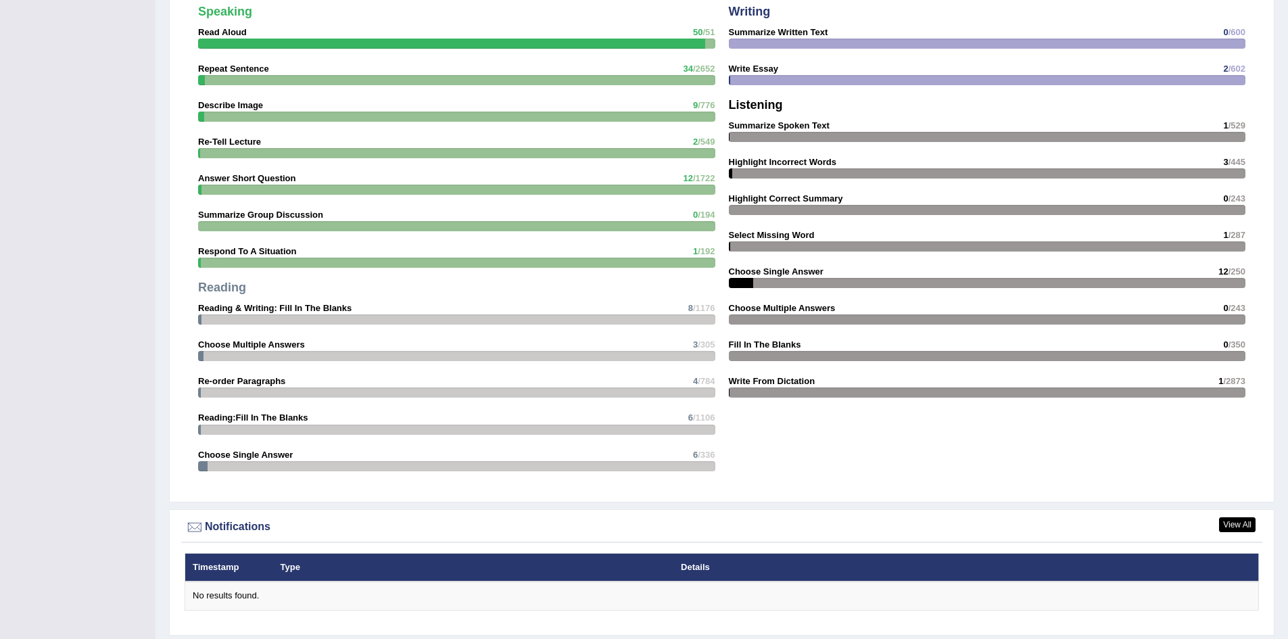
scroll to position [1417, 0]
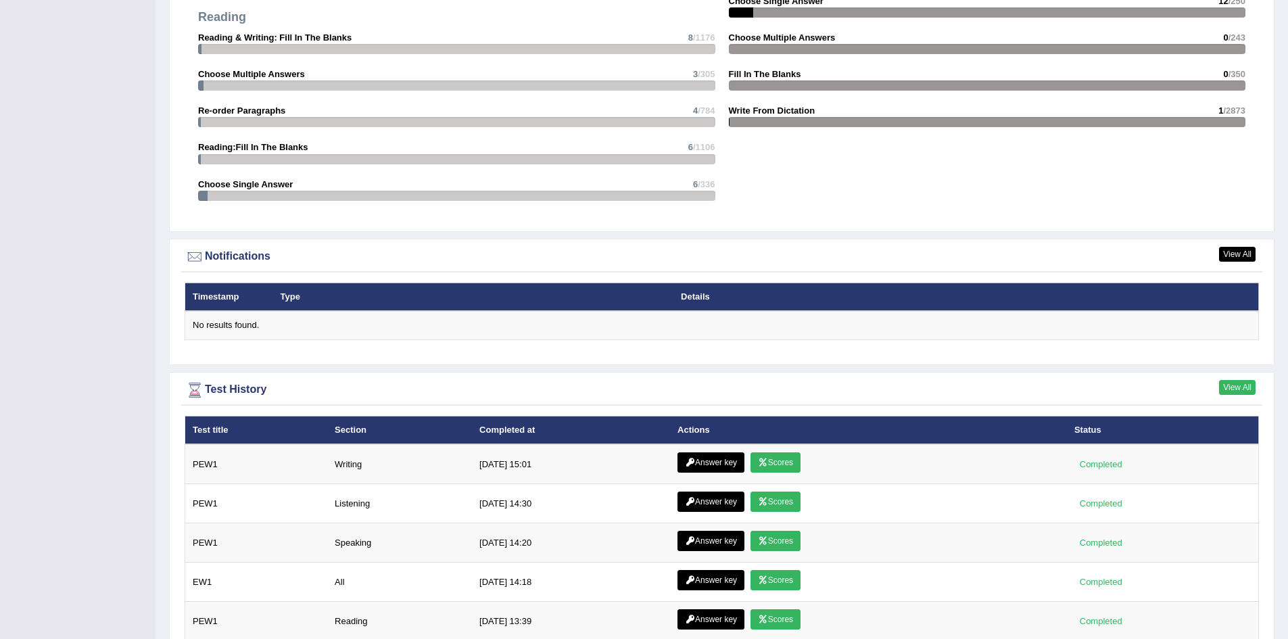
click at [1227, 388] on link "View All" at bounding box center [1237, 387] width 37 height 15
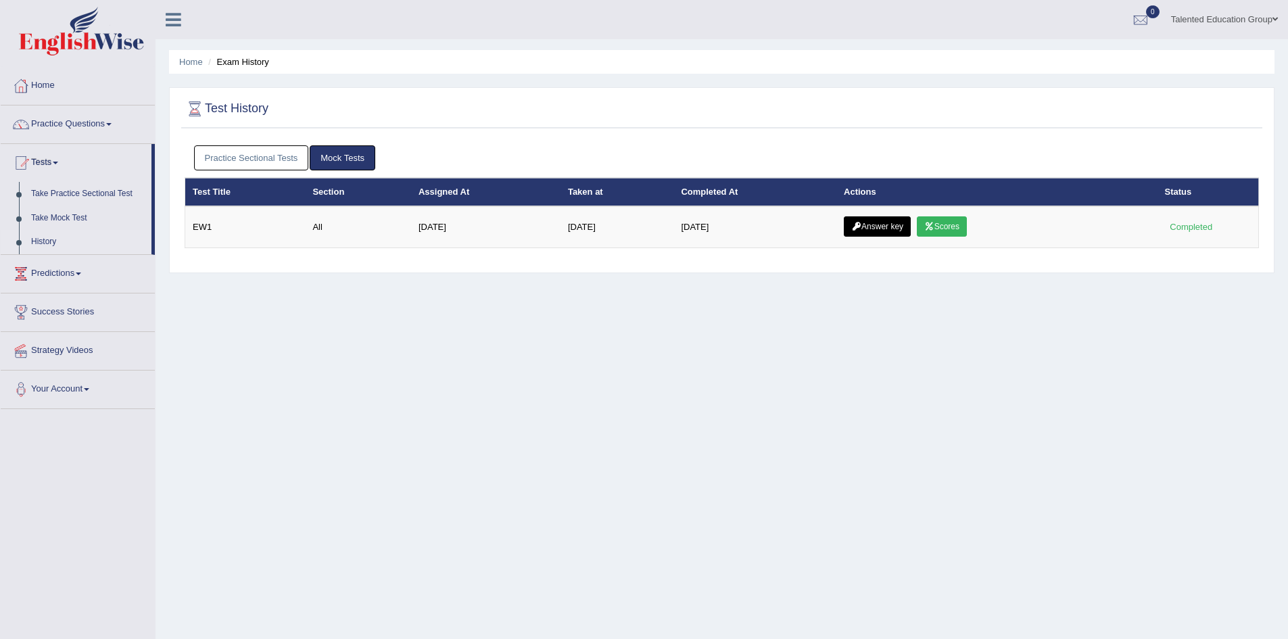
click at [275, 154] on link "Practice Sectional Tests" at bounding box center [251, 157] width 115 height 25
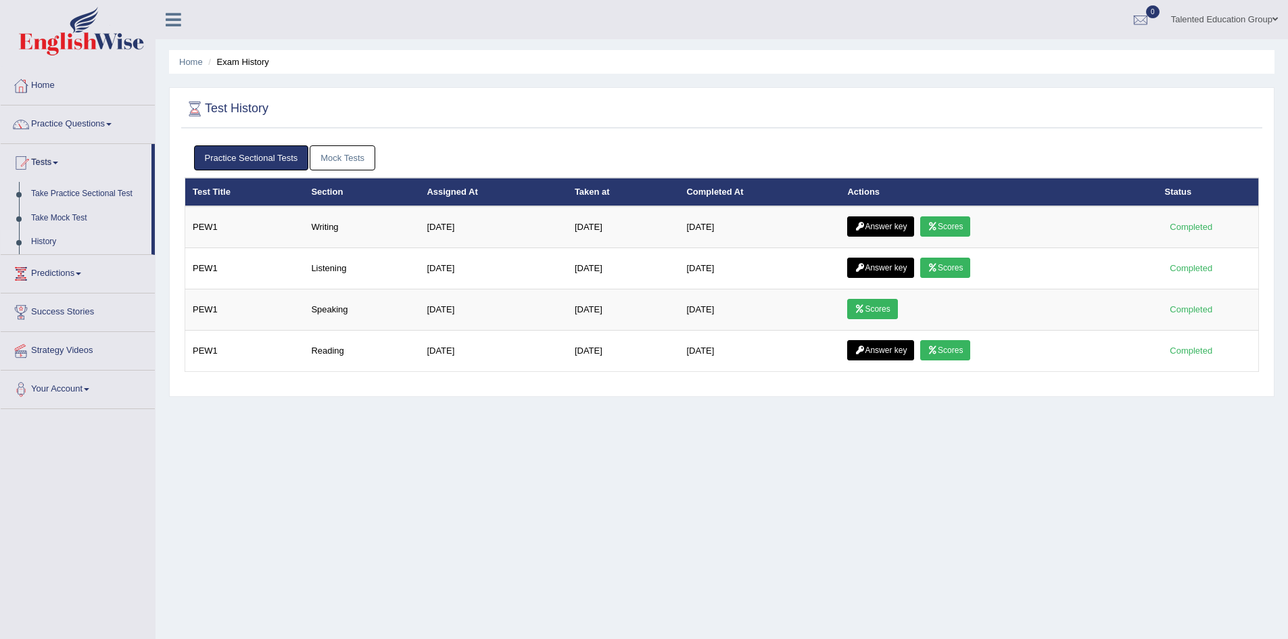
click at [344, 158] on link "Mock Tests" at bounding box center [343, 157] width 66 height 25
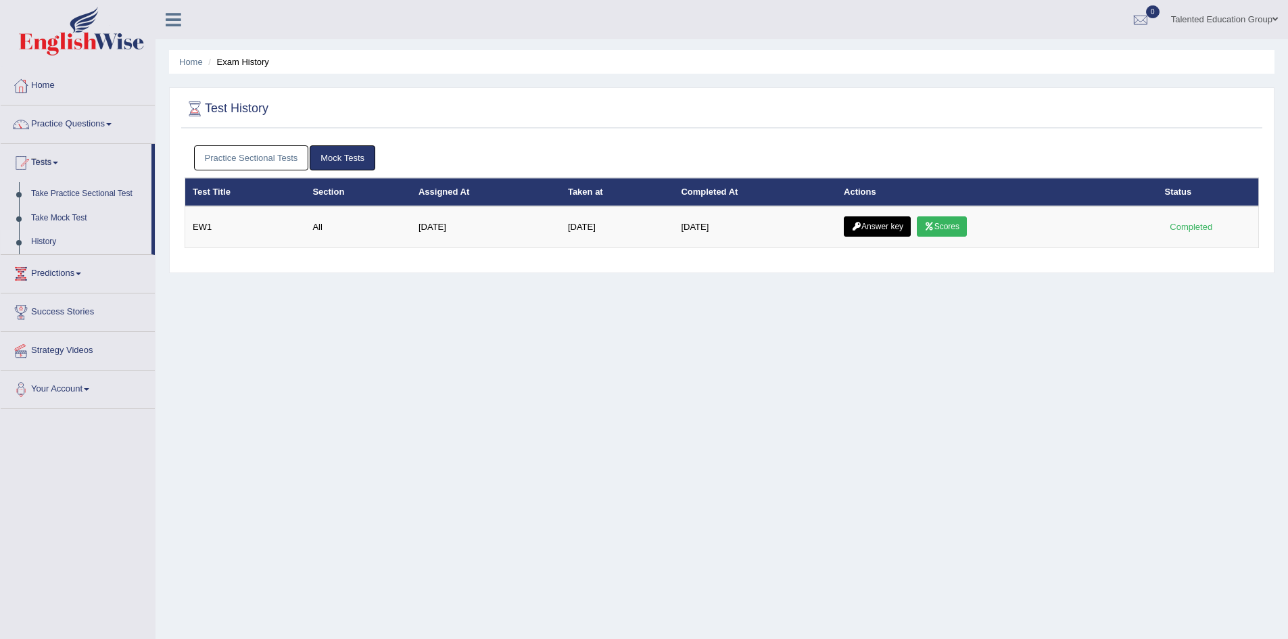
click at [288, 163] on link "Practice Sectional Tests" at bounding box center [251, 157] width 115 height 25
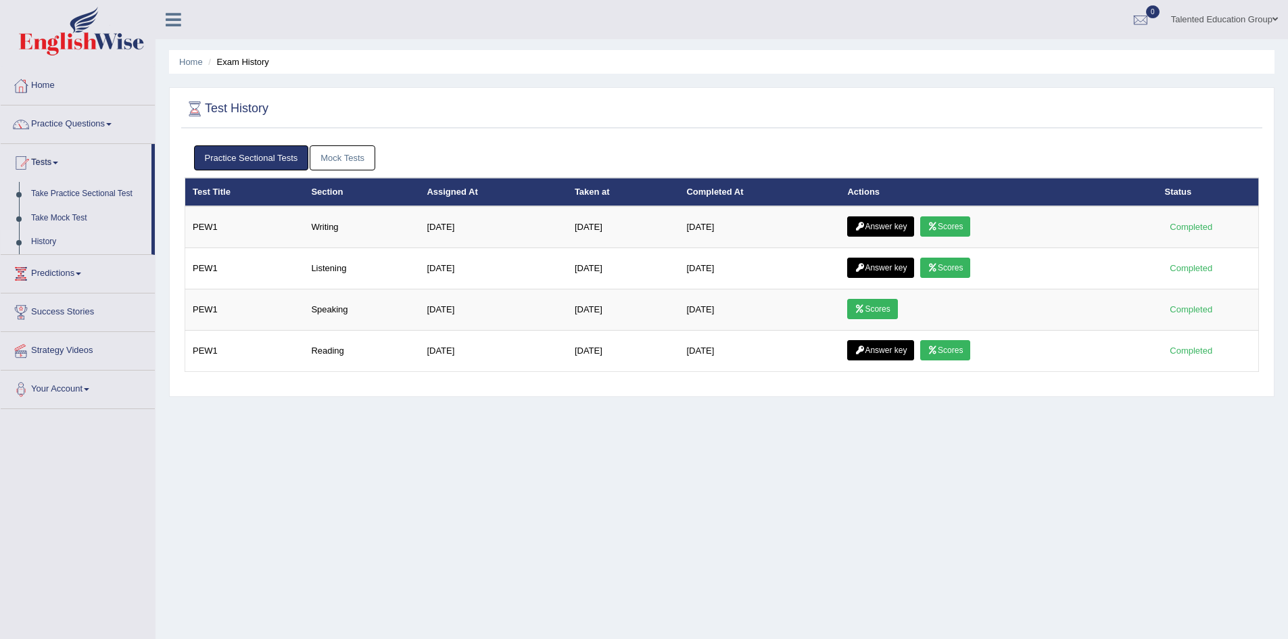
click at [338, 162] on link "Mock Tests" at bounding box center [343, 157] width 66 height 25
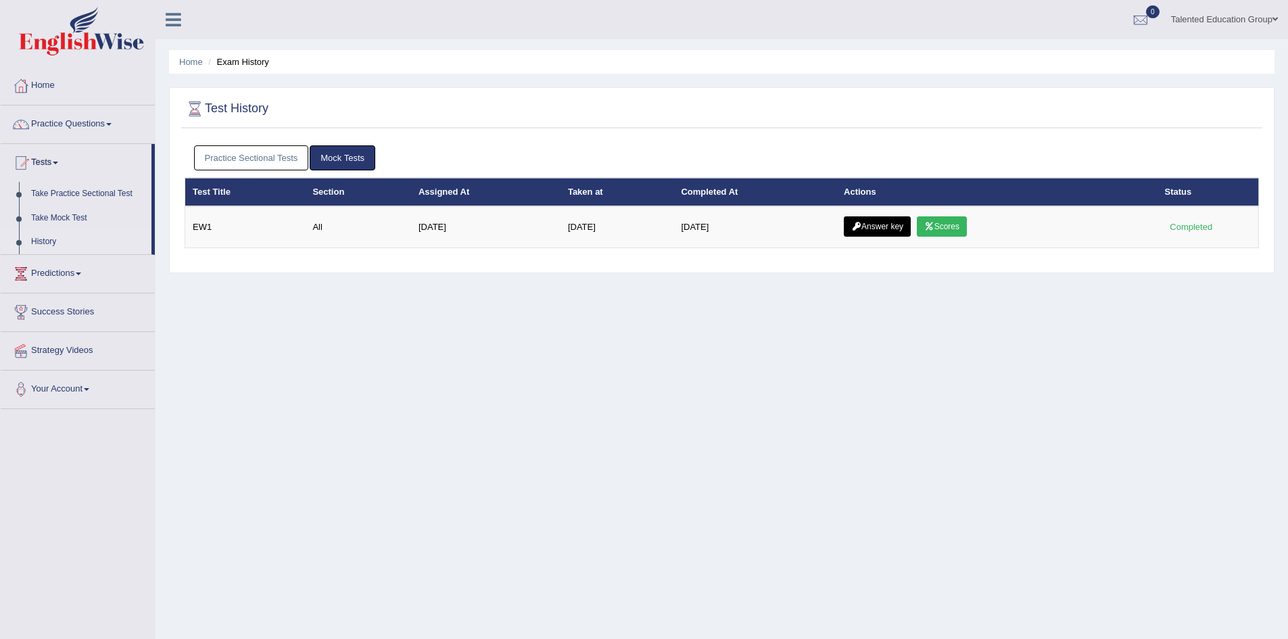
click at [261, 165] on link "Practice Sectional Tests" at bounding box center [251, 157] width 115 height 25
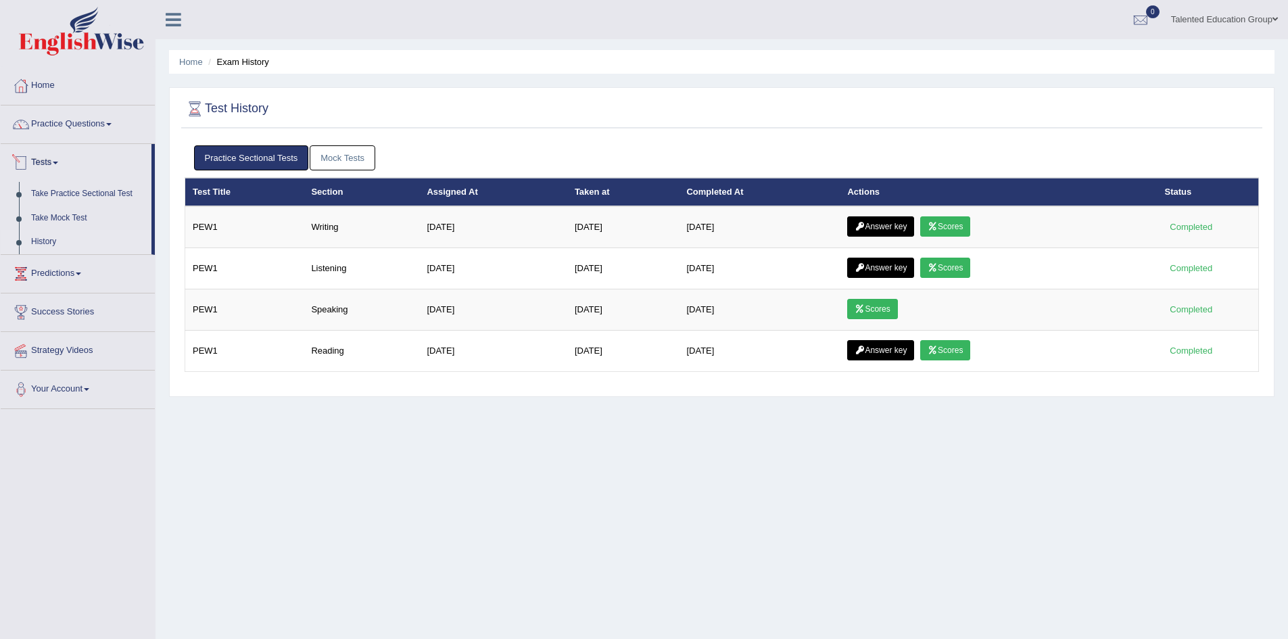
click at [353, 174] on div "Practice Sectional Tests Mock Tests" at bounding box center [722, 158] width 1074 height 39
click at [80, 118] on link "Practice Questions" at bounding box center [78, 122] width 154 height 34
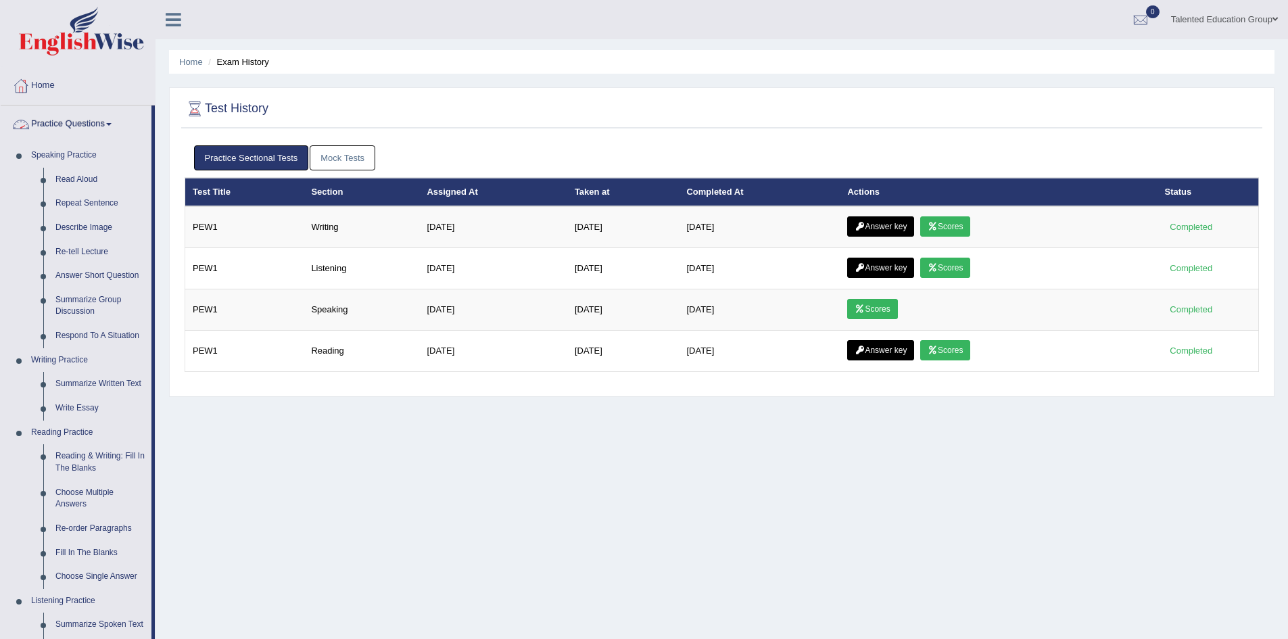
click at [91, 122] on link "Practice Questions" at bounding box center [76, 122] width 151 height 34
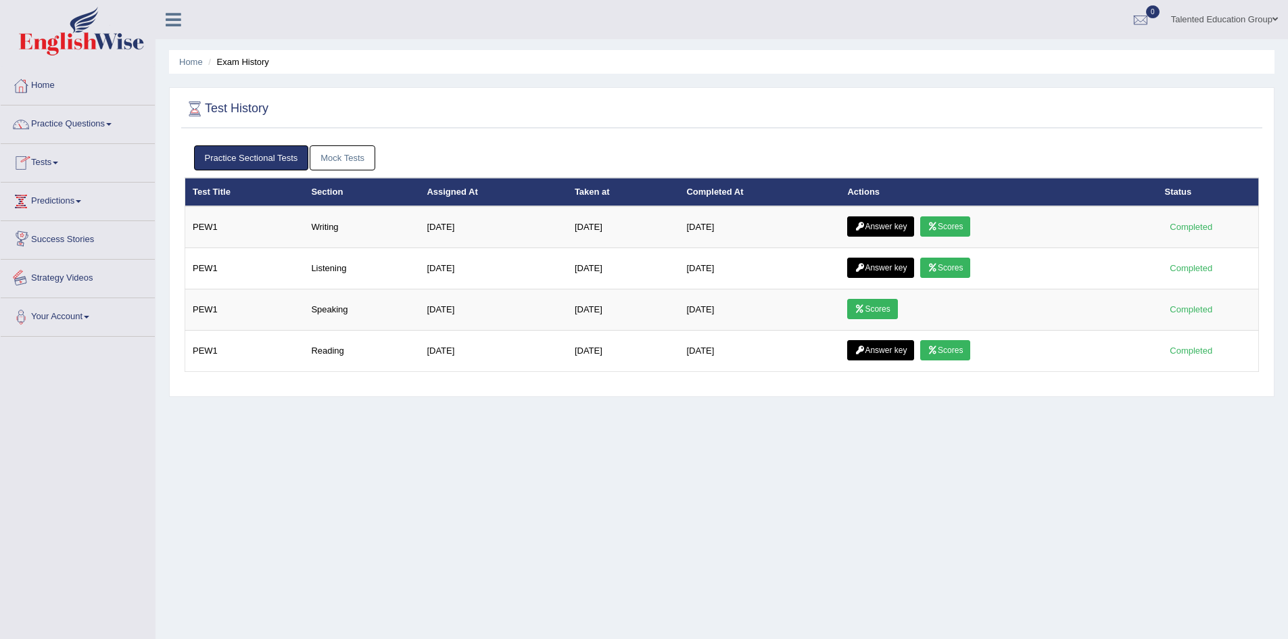
click at [80, 189] on link "Predictions" at bounding box center [78, 200] width 154 height 34
click at [60, 175] on link "Tests" at bounding box center [78, 161] width 154 height 34
click at [76, 197] on link "Take Practice Sectional Test" at bounding box center [88, 194] width 126 height 24
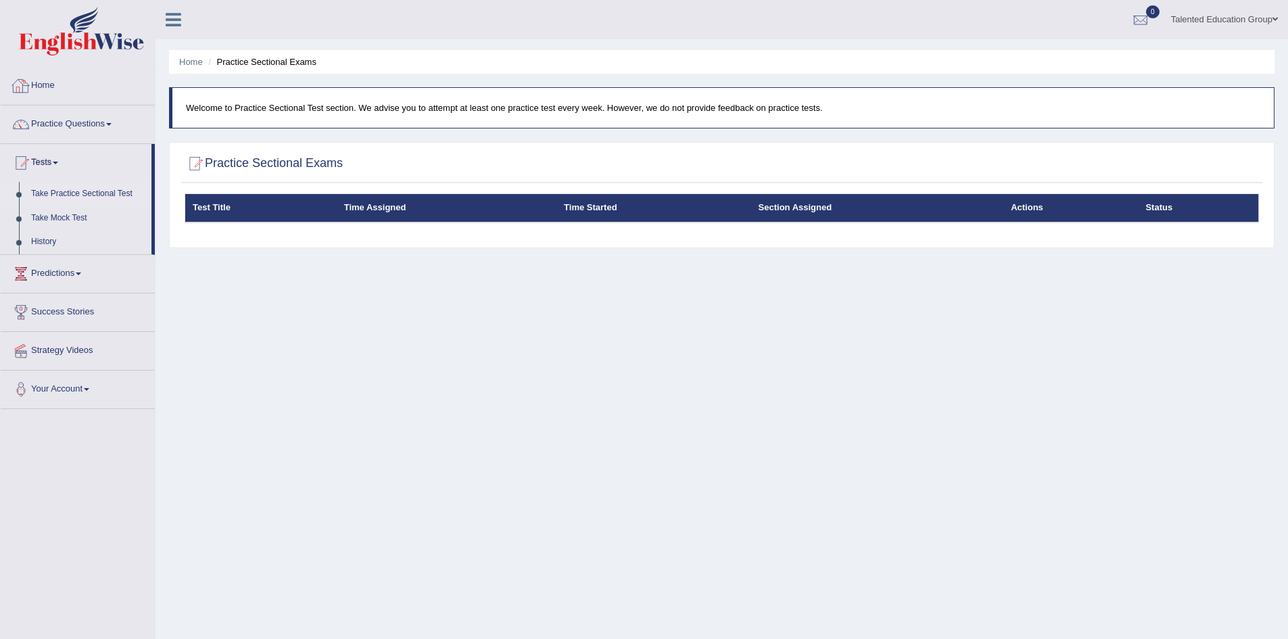
click at [37, 85] on link "Home" at bounding box center [78, 84] width 154 height 34
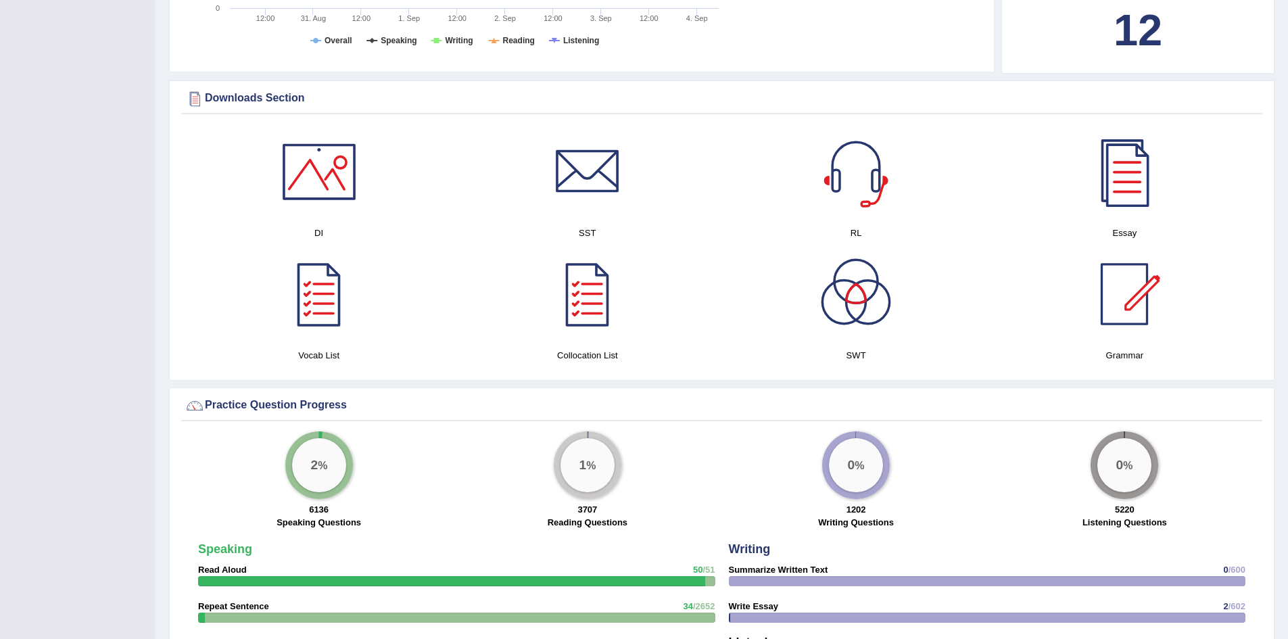
scroll to position [676, 0]
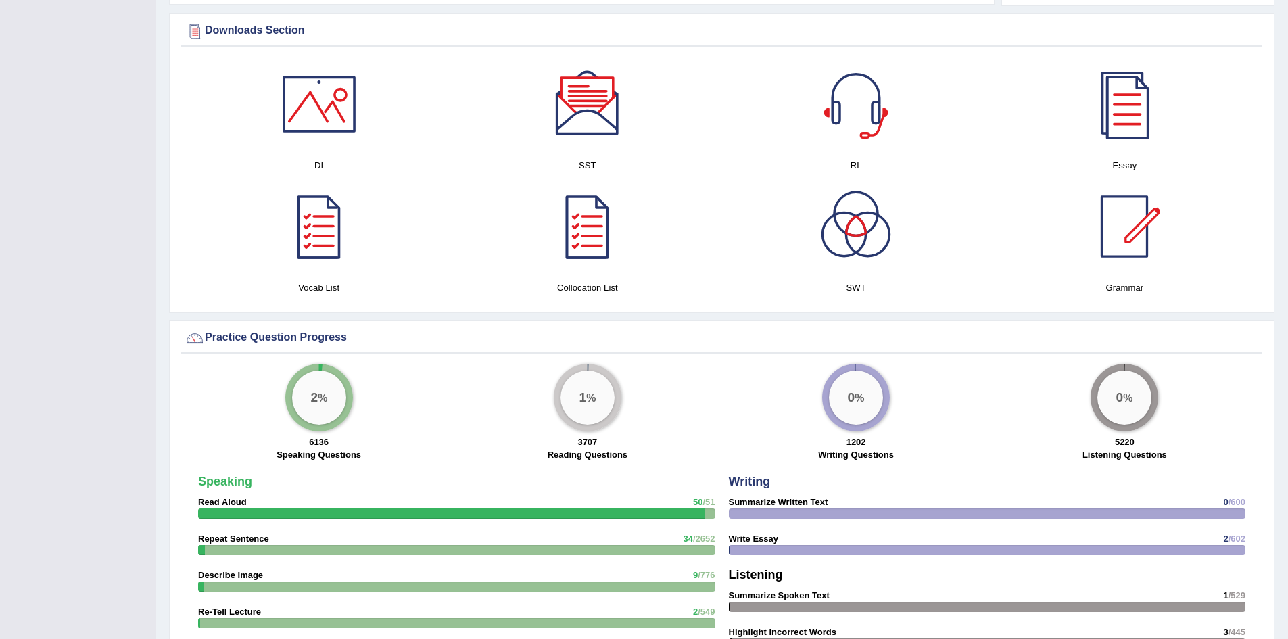
click at [1089, 247] on div at bounding box center [1124, 226] width 95 height 95
